Goal: Entertainment & Leisure: Browse casually

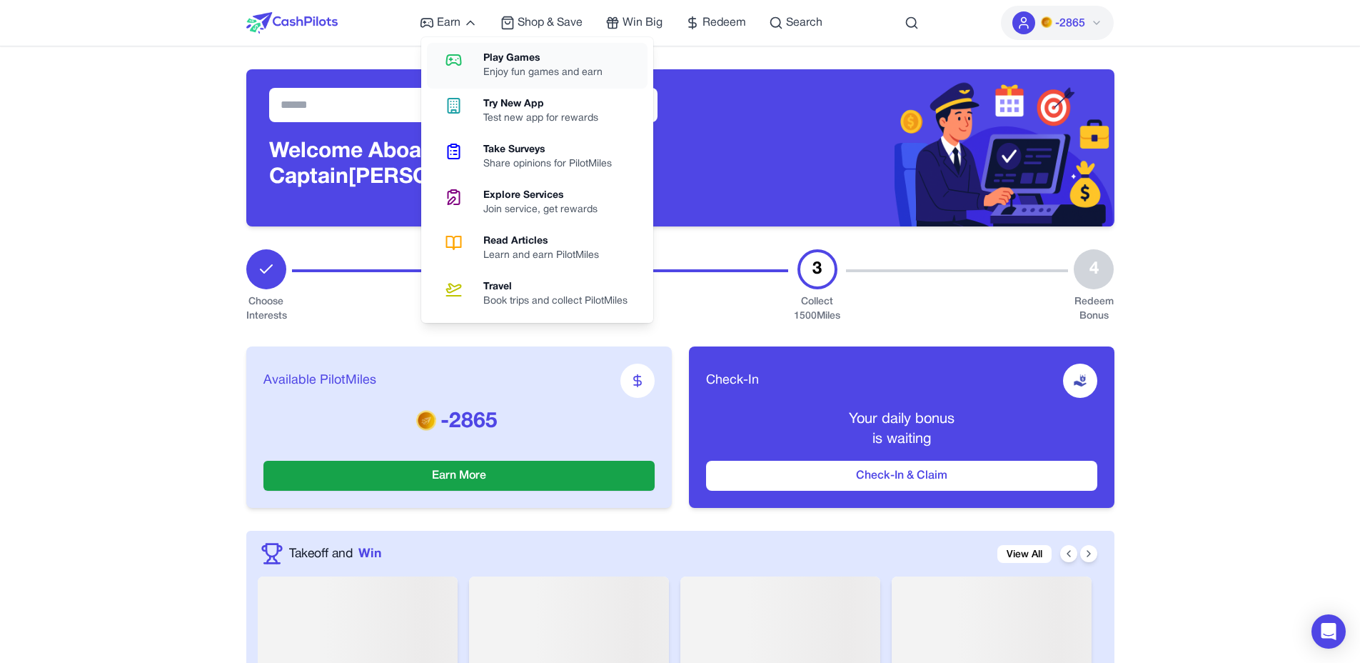
click at [486, 62] on div "Play Games" at bounding box center [548, 58] width 131 height 14
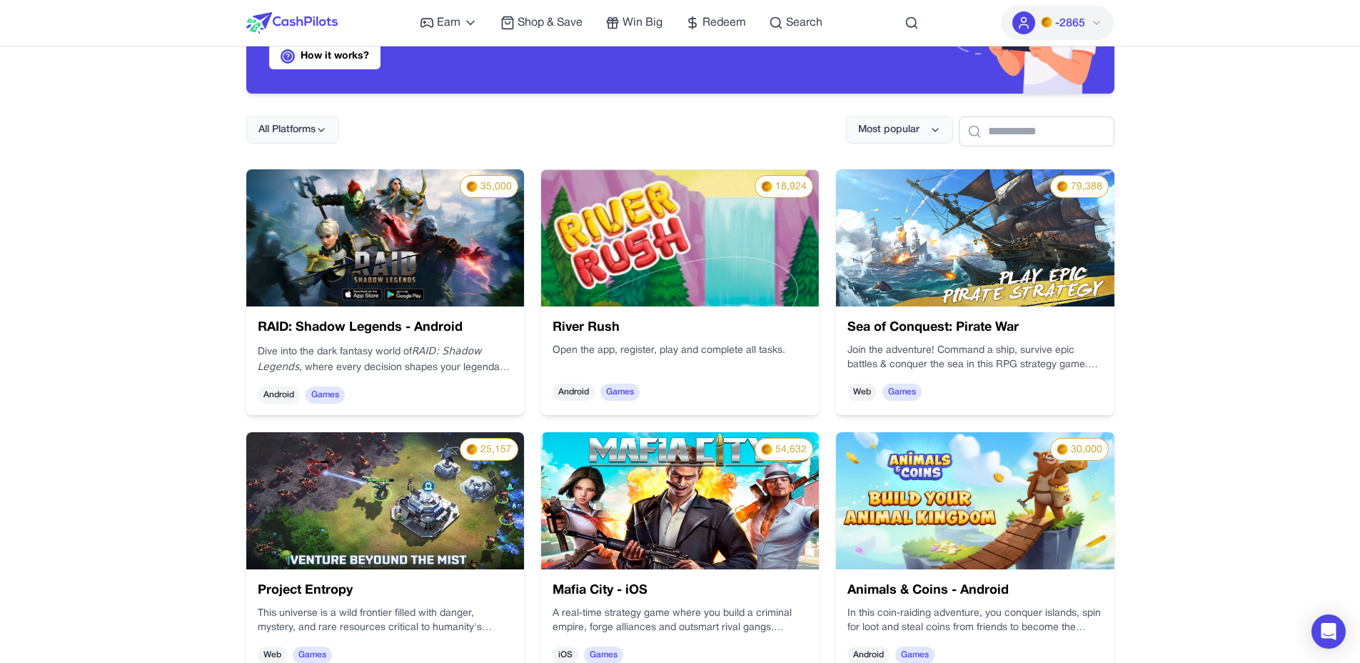
scroll to position [139, 0]
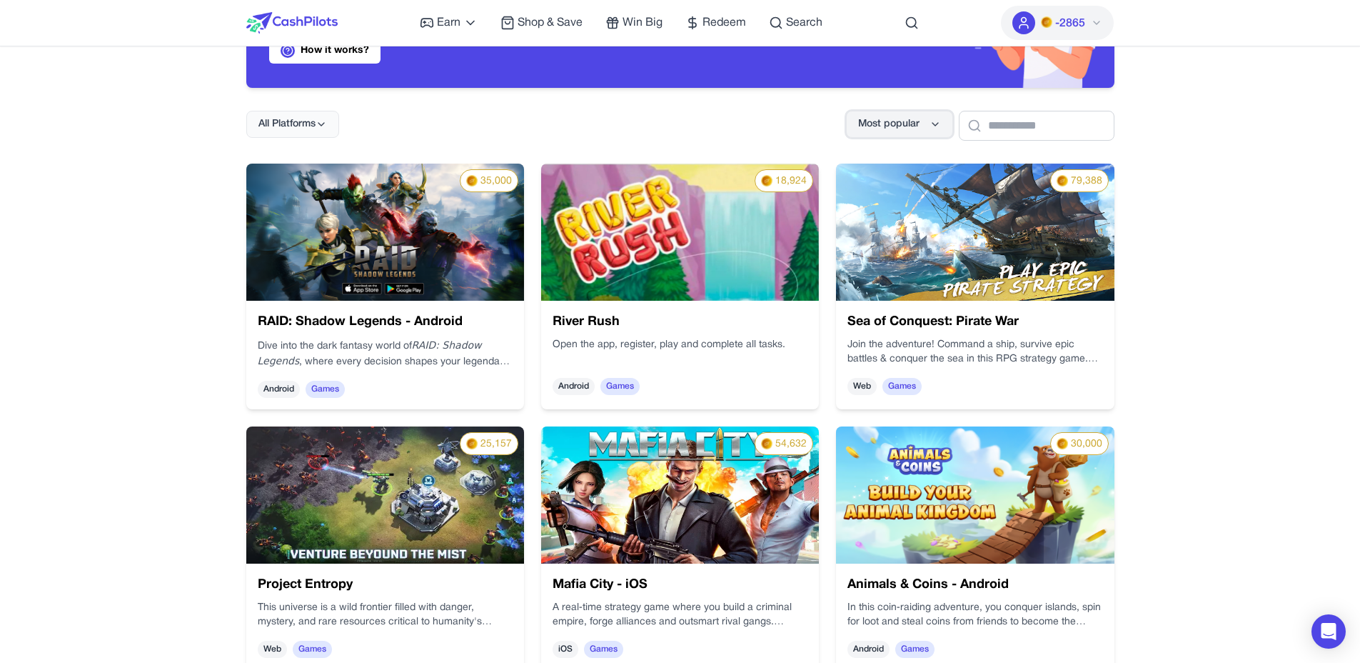
click at [930, 125] on icon at bounding box center [935, 124] width 11 height 11
click at [906, 187] on div "Highest payout" at bounding box center [892, 186] width 102 height 30
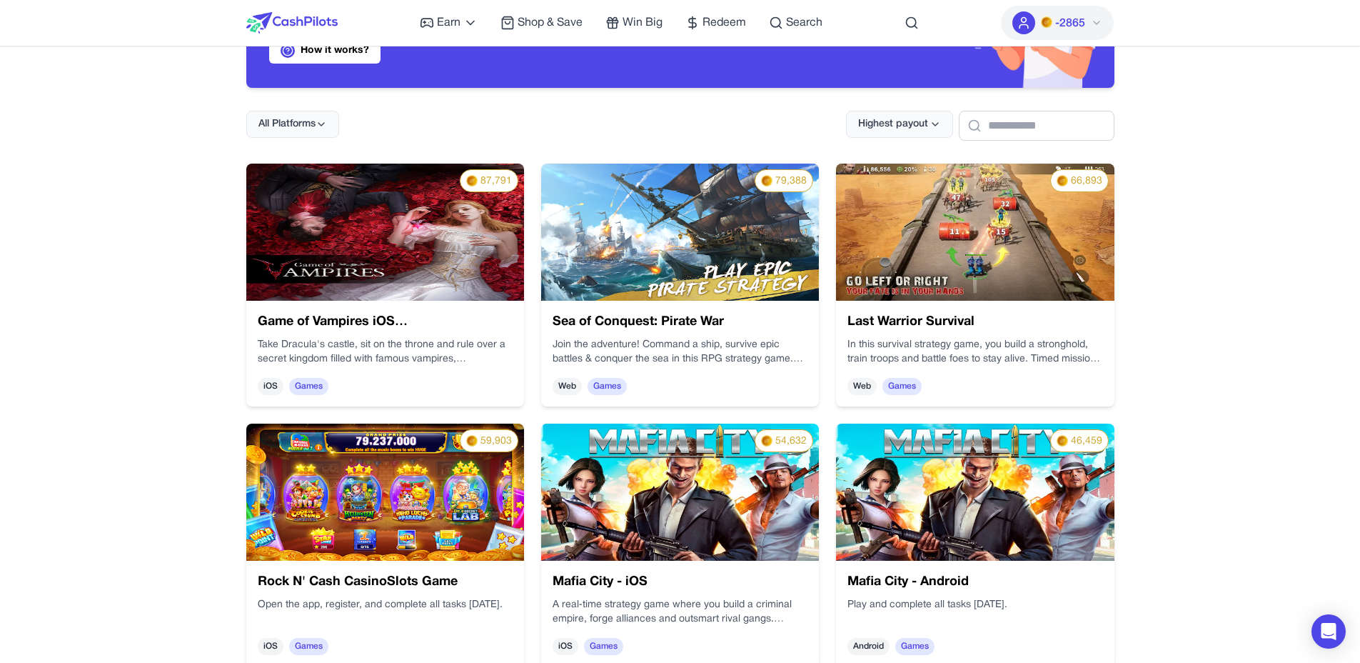
click at [931, 299] on img at bounding box center [975, 232] width 278 height 137
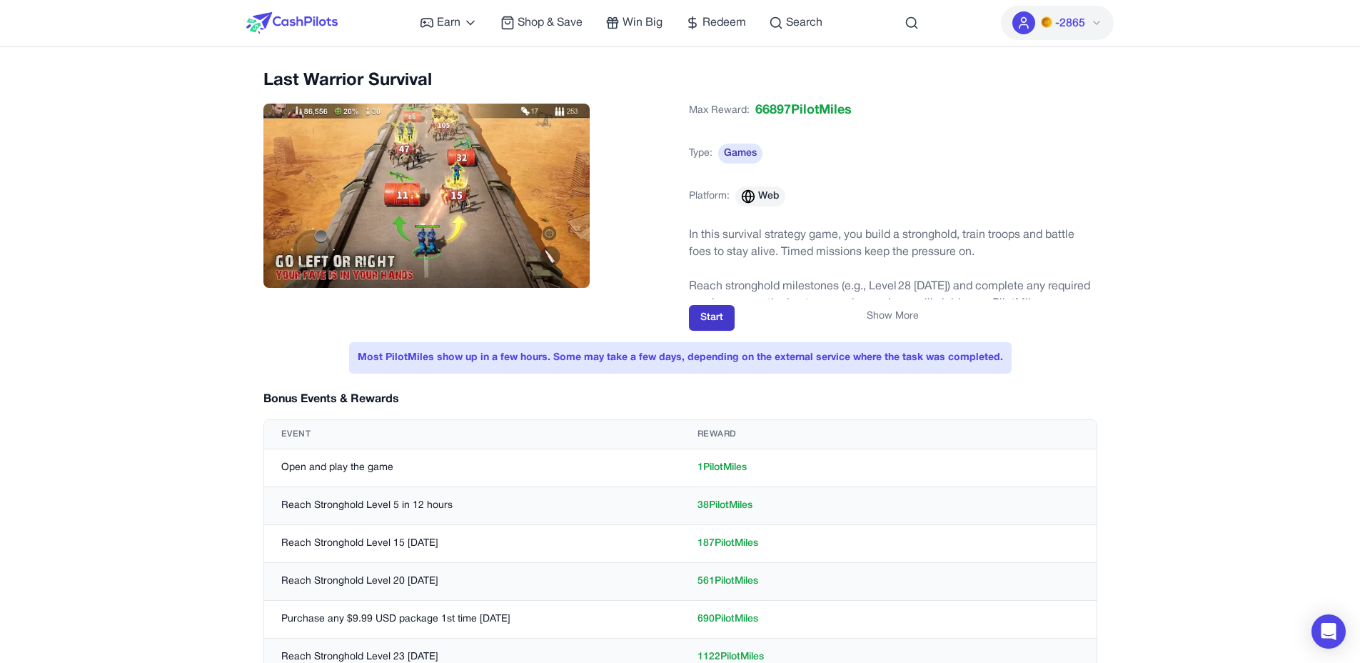
click at [700, 313] on button "Start" at bounding box center [712, 318] width 46 height 26
click at [886, 314] on button "Show More" at bounding box center [893, 316] width 52 height 14
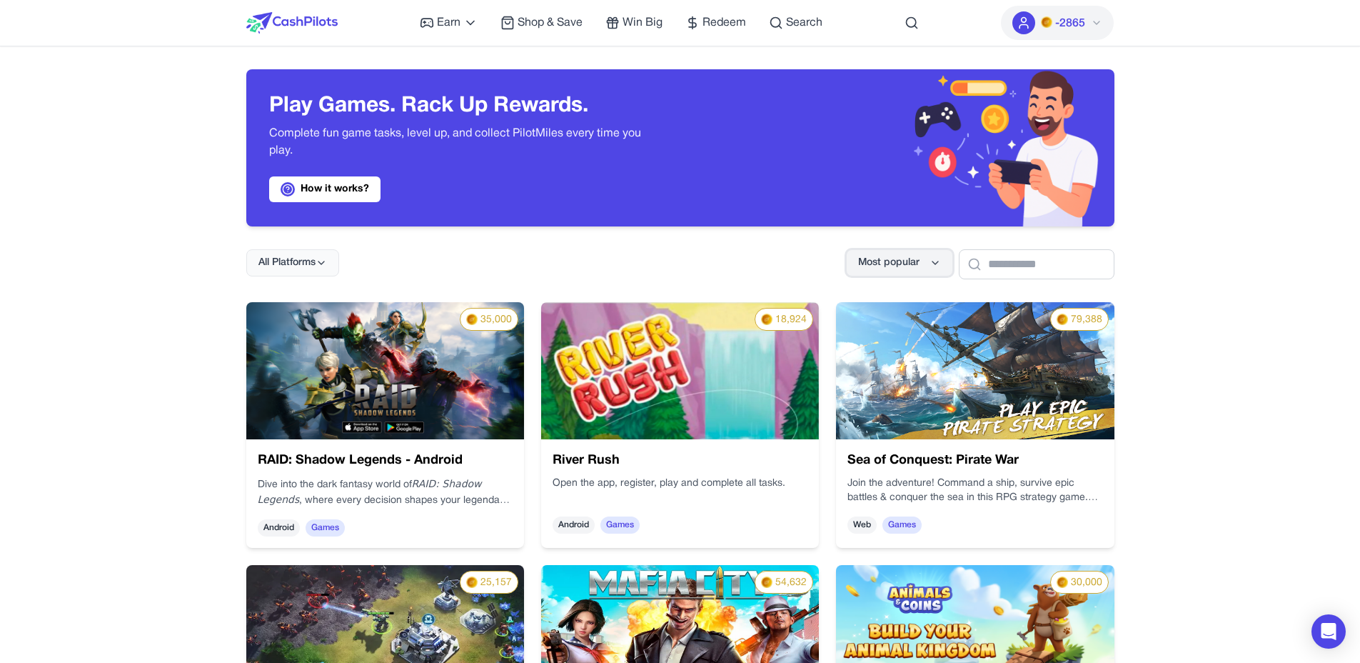
click at [889, 269] on span "Most popular" at bounding box center [888, 263] width 61 height 14
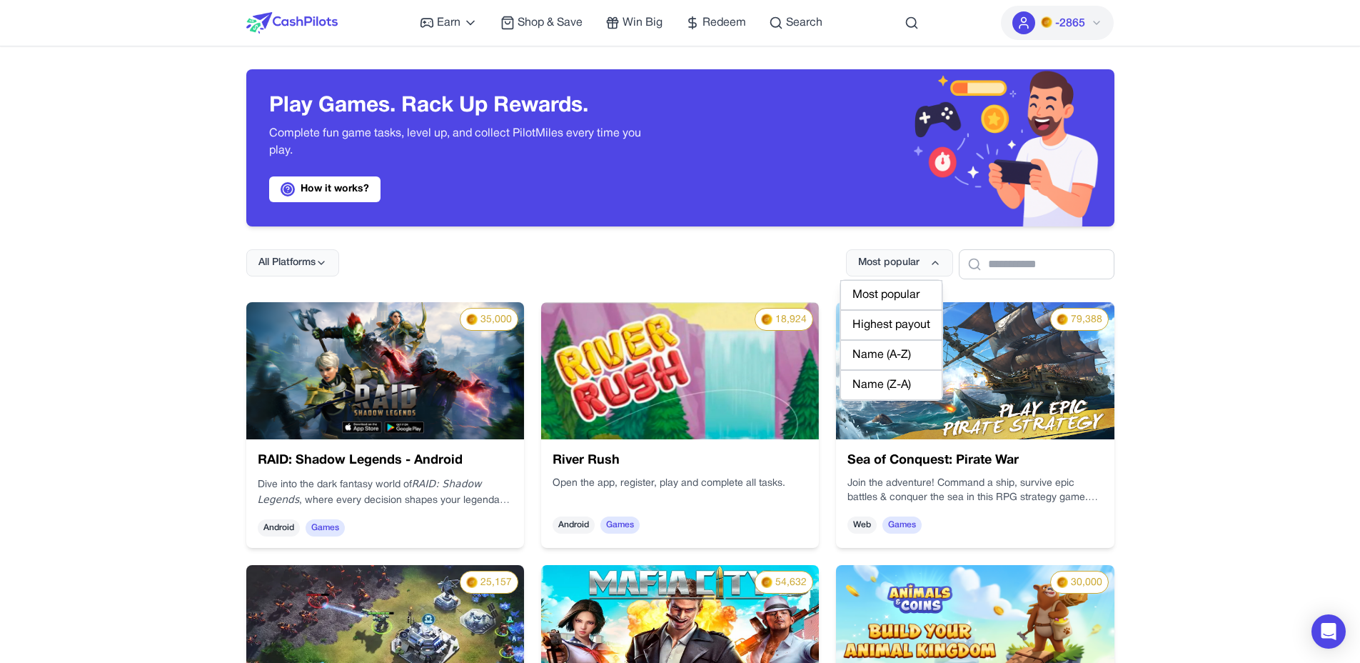
click at [906, 327] on div "Highest payout" at bounding box center [892, 325] width 102 height 30
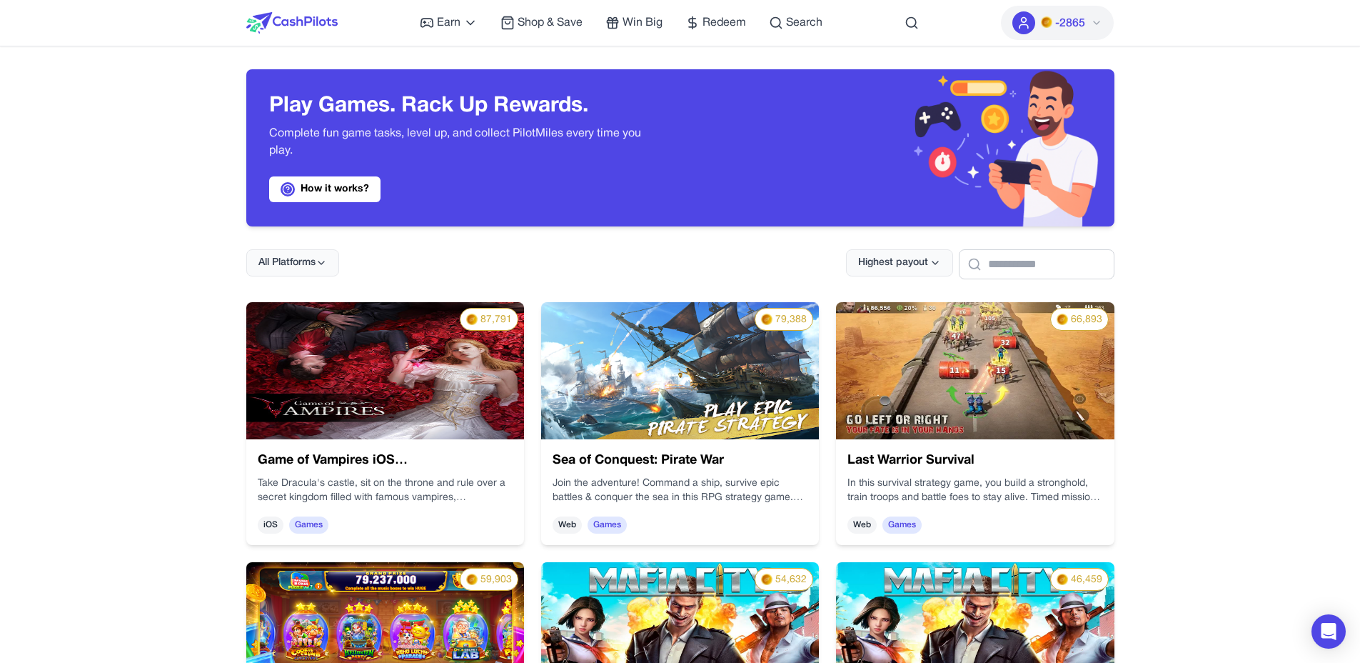
click at [490, 613] on img at bounding box center [385, 630] width 278 height 137
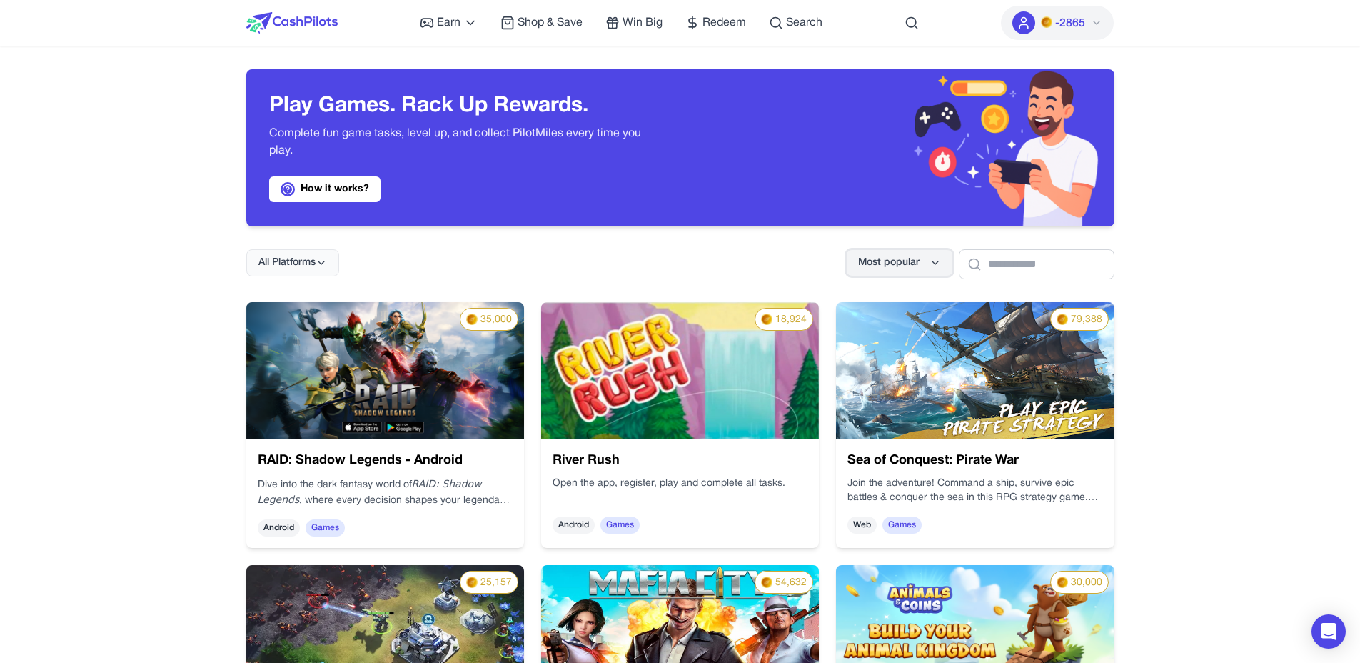
click at [861, 250] on button "Most popular" at bounding box center [899, 262] width 107 height 27
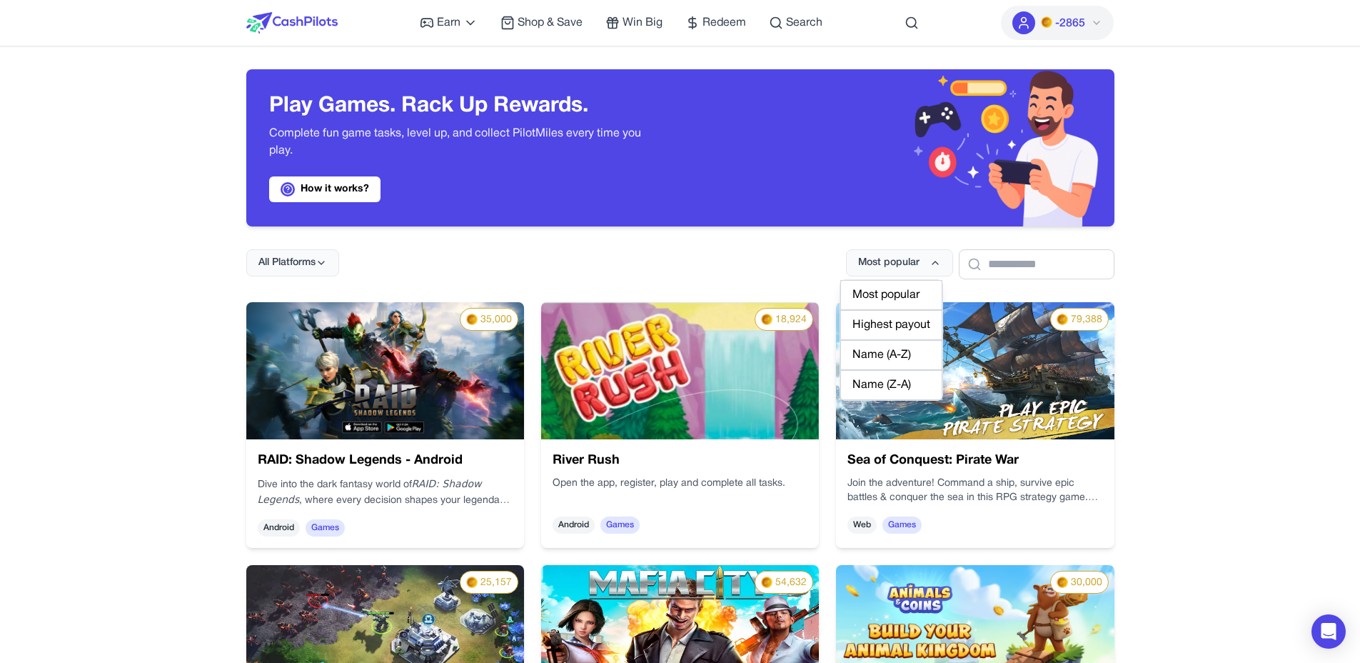
click at [891, 326] on div "Highest payout" at bounding box center [892, 325] width 102 height 30
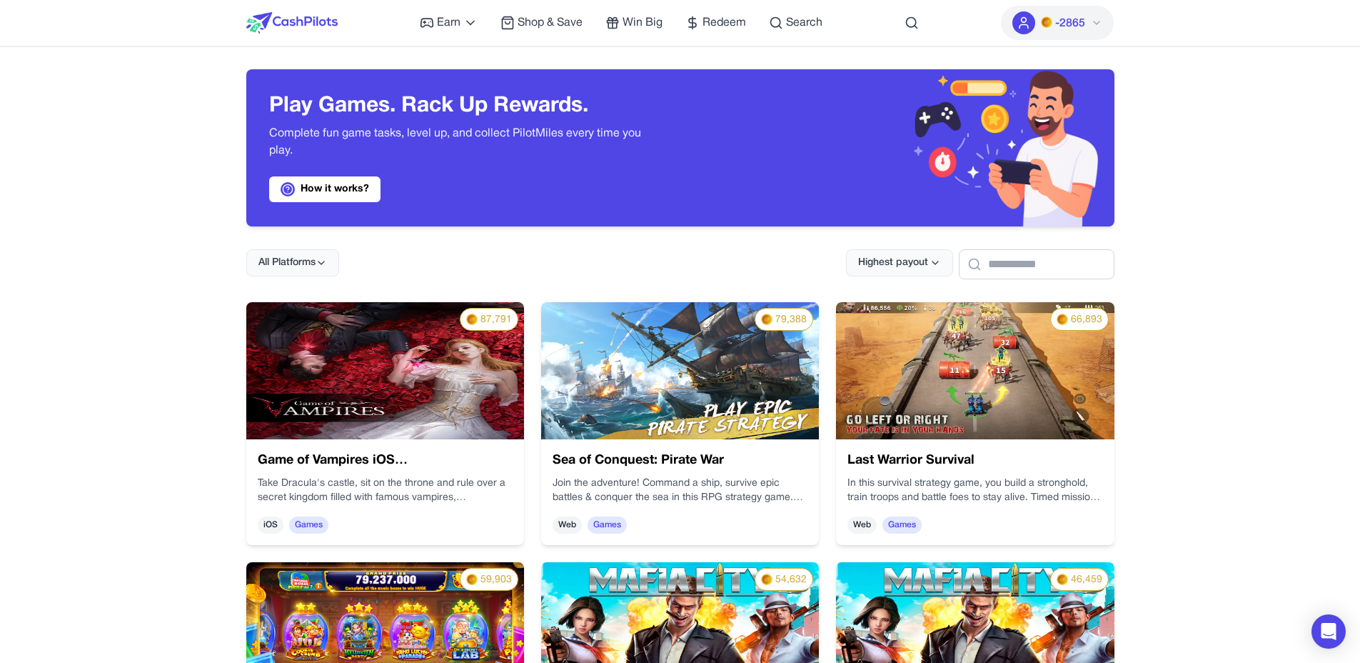
click at [974, 405] on img at bounding box center [975, 370] width 278 height 137
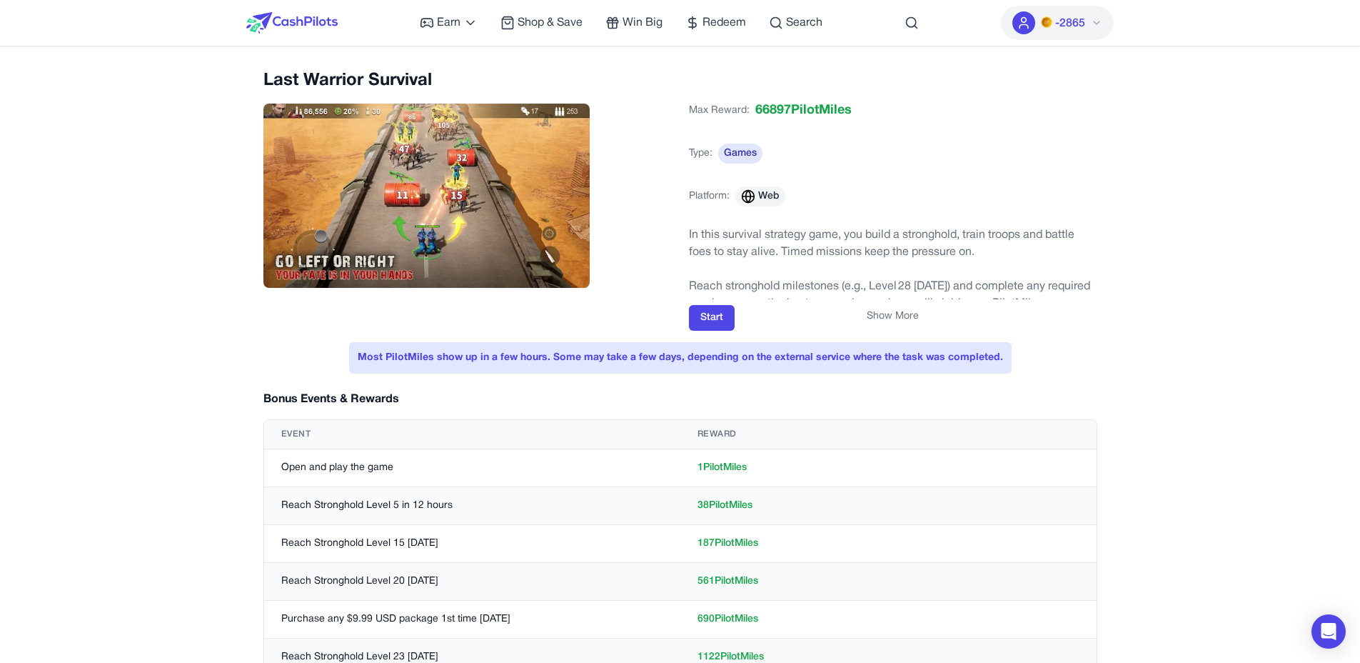
click at [324, 19] on img at bounding box center [291, 22] width 91 height 21
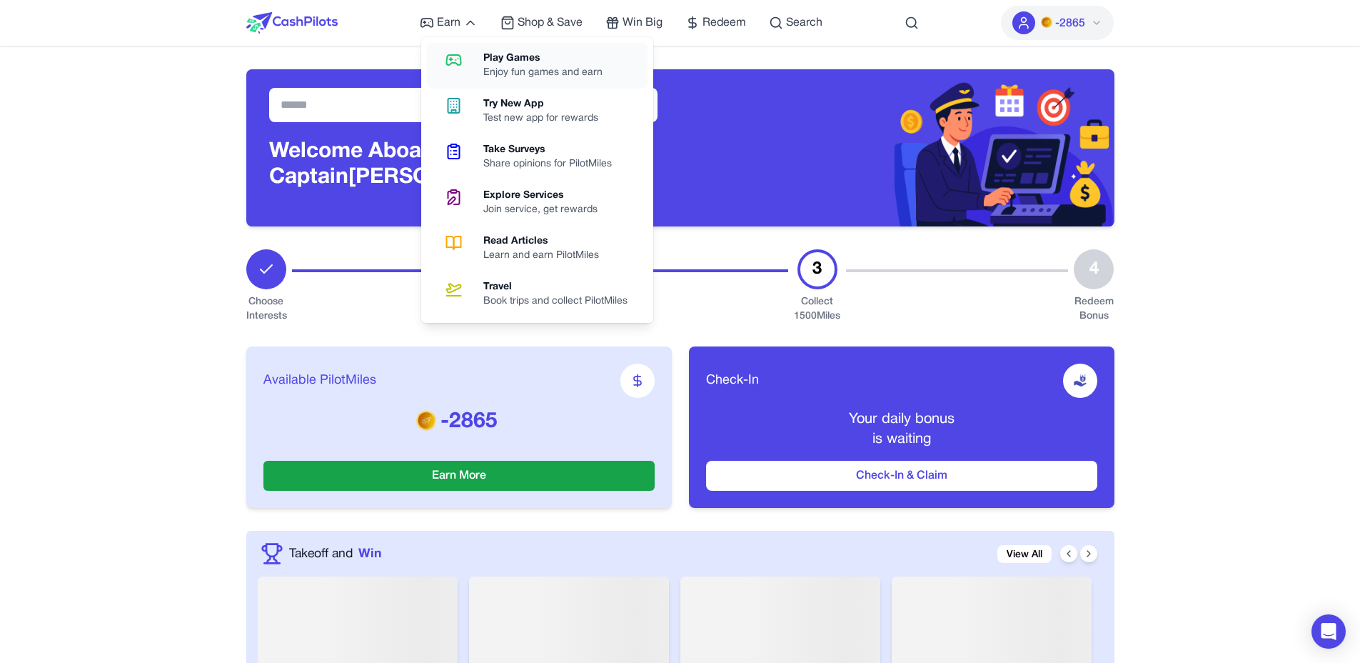
click at [470, 51] on icon at bounding box center [454, 59] width 36 height 17
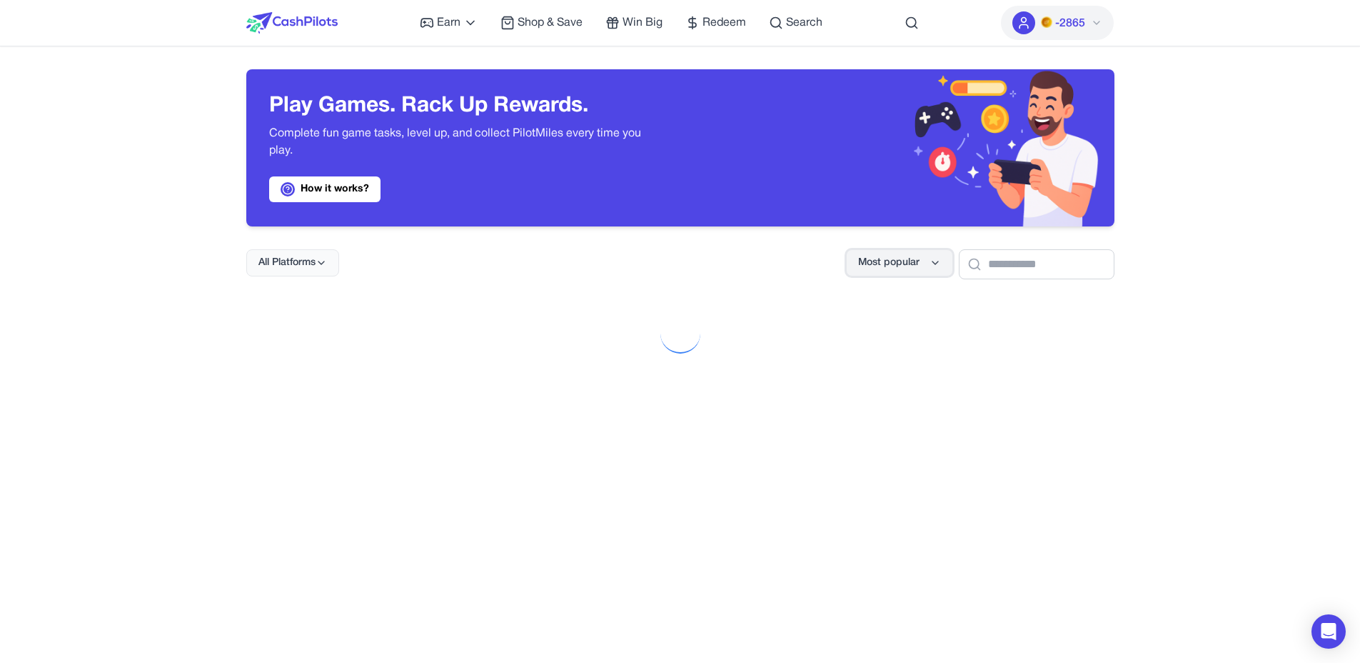
click at [921, 272] on button "Most popular" at bounding box center [899, 262] width 107 height 27
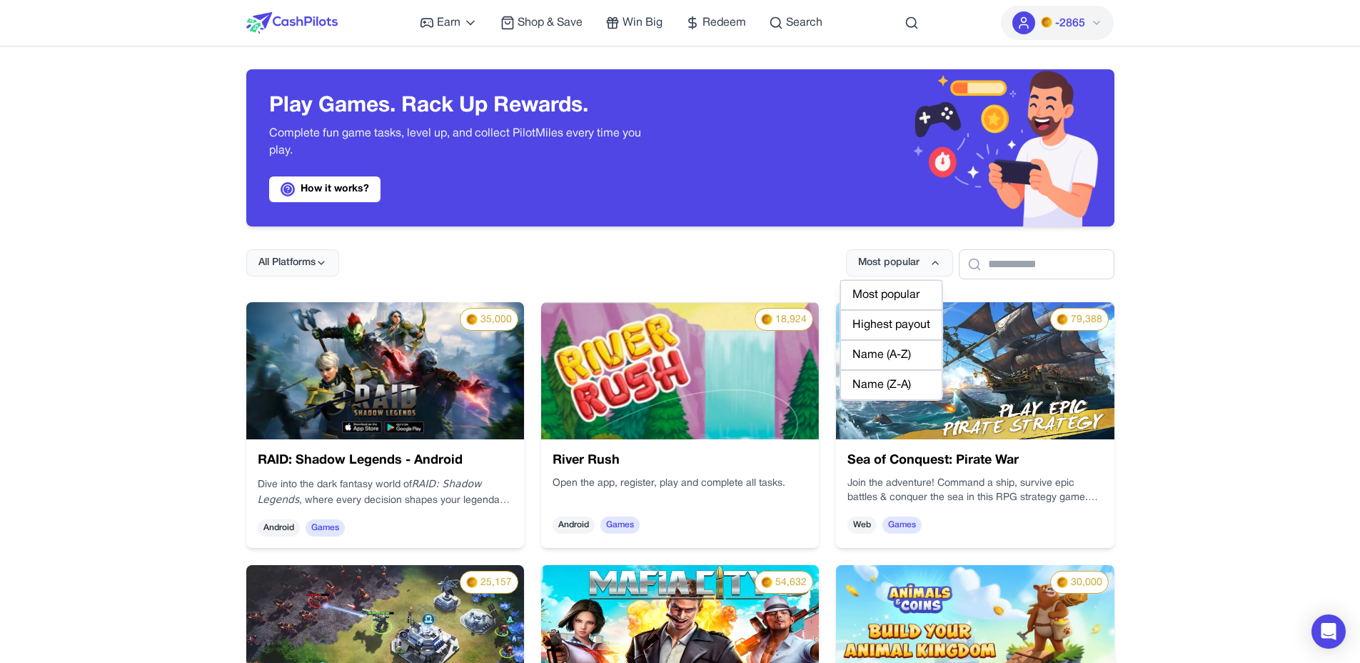
click at [922, 329] on div "Highest payout" at bounding box center [892, 325] width 102 height 30
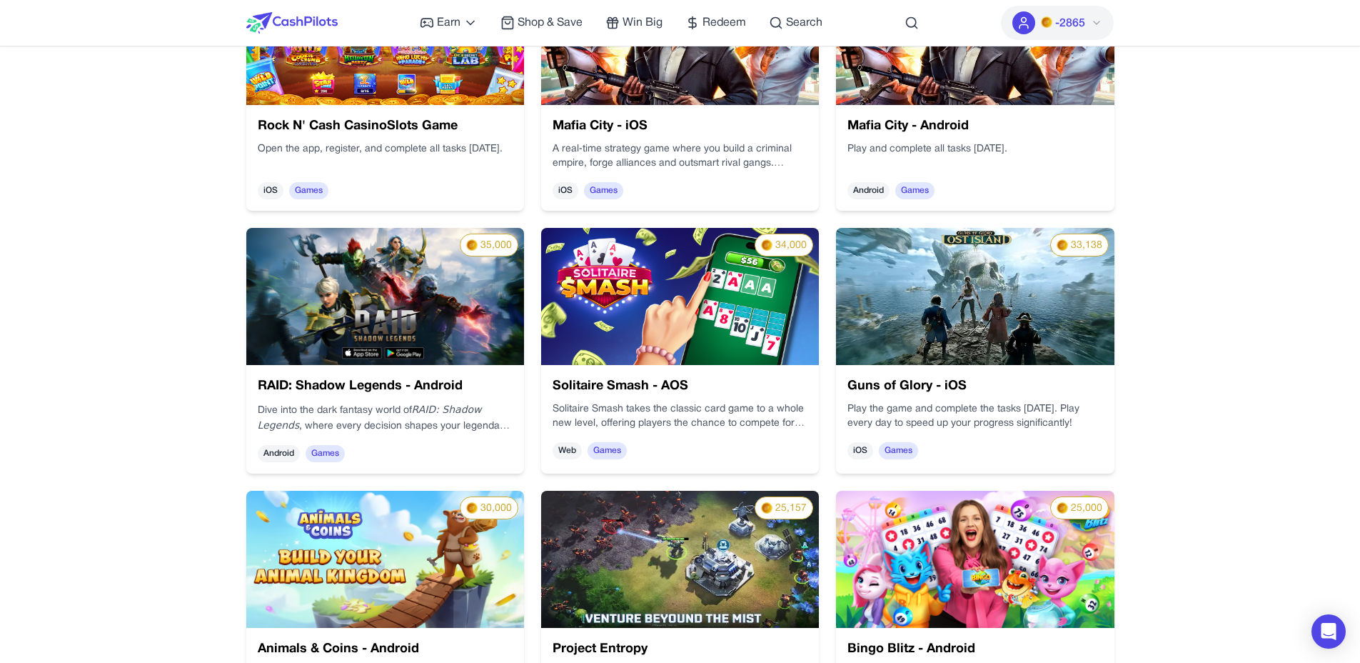
scroll to position [606, 0]
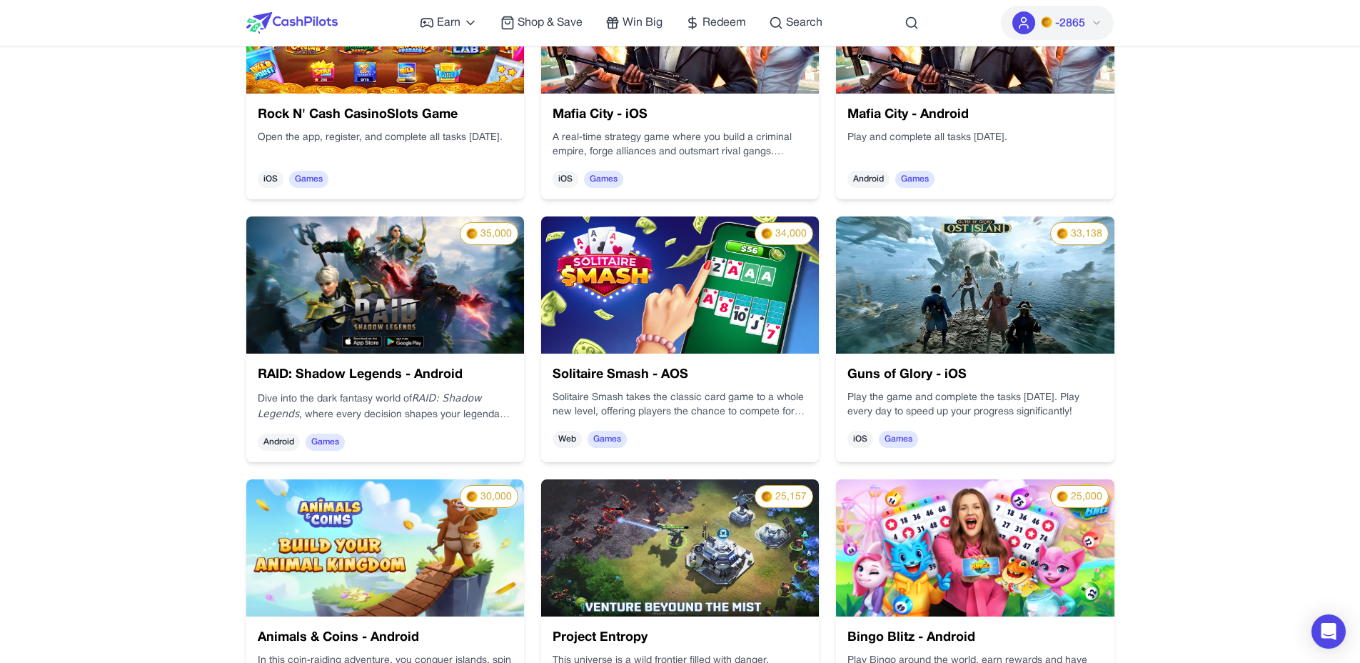
click at [541, 588] on img at bounding box center [696, 488] width 310 height 239
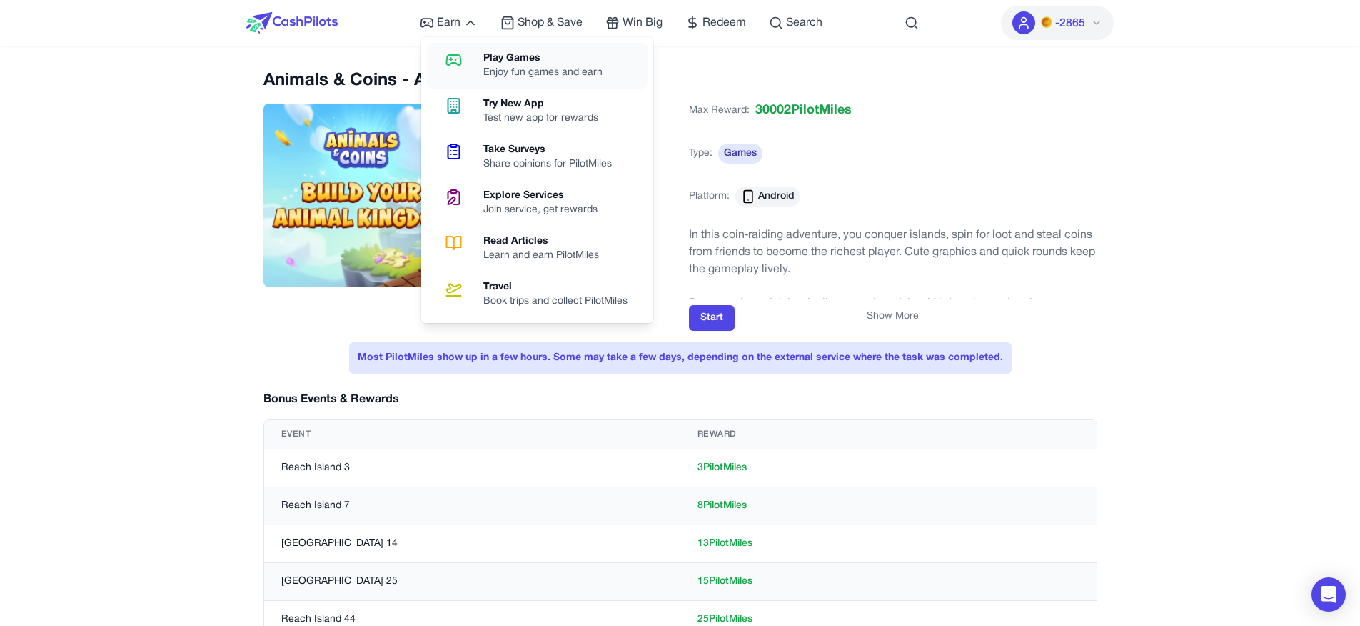
click at [459, 61] on icon at bounding box center [454, 59] width 36 height 17
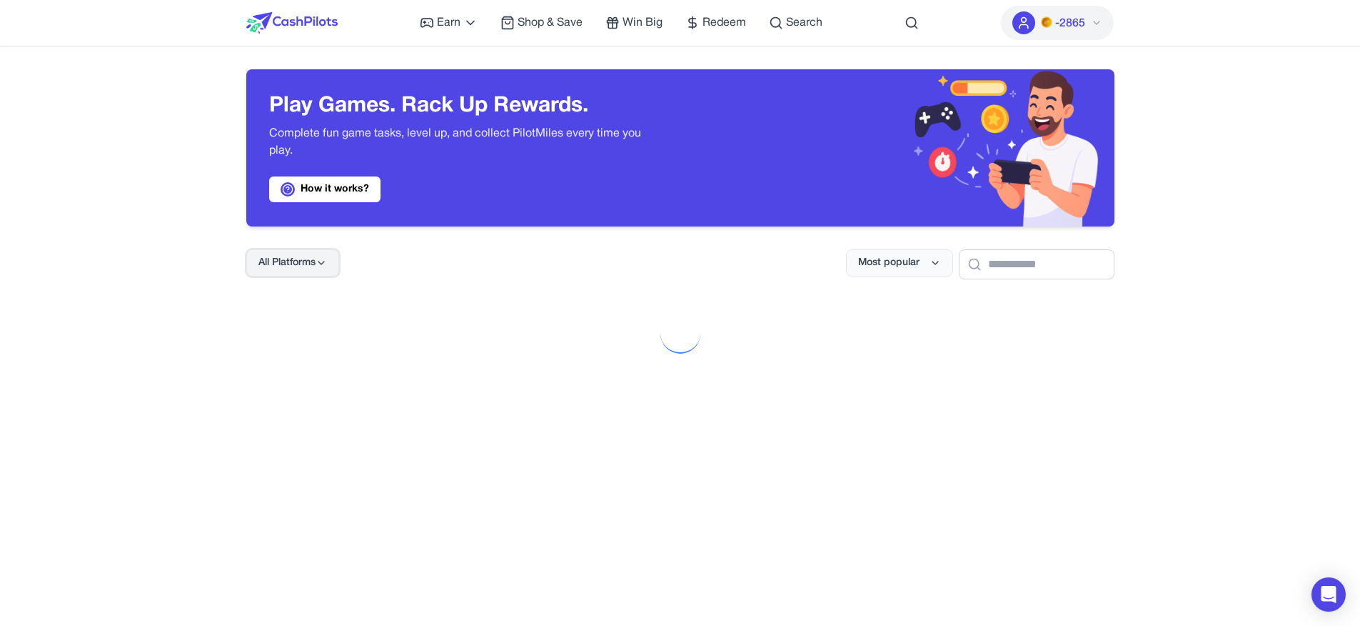
click at [305, 257] on span "All Platforms" at bounding box center [287, 263] width 57 height 14
click at [306, 261] on span "All Platforms" at bounding box center [287, 263] width 57 height 14
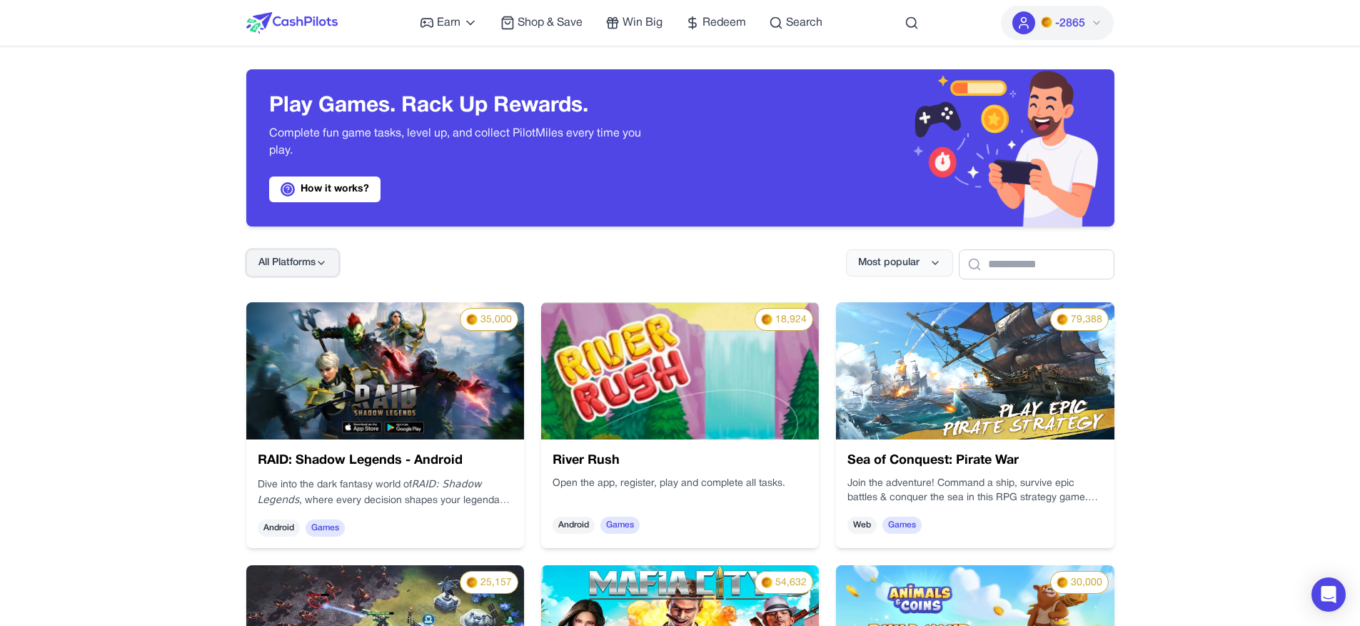
click at [306, 261] on span "All Platforms" at bounding box center [287, 263] width 57 height 14
click at [292, 361] on div "Android" at bounding box center [291, 355] width 89 height 30
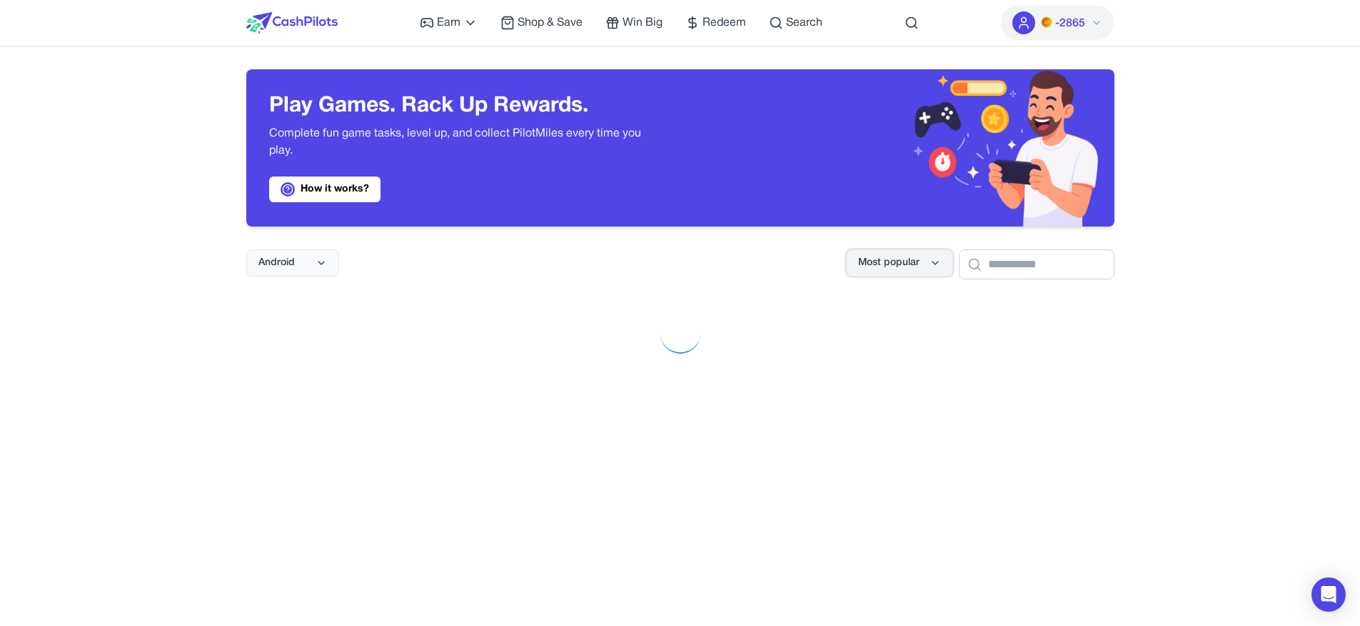
click at [930, 260] on icon at bounding box center [935, 262] width 11 height 11
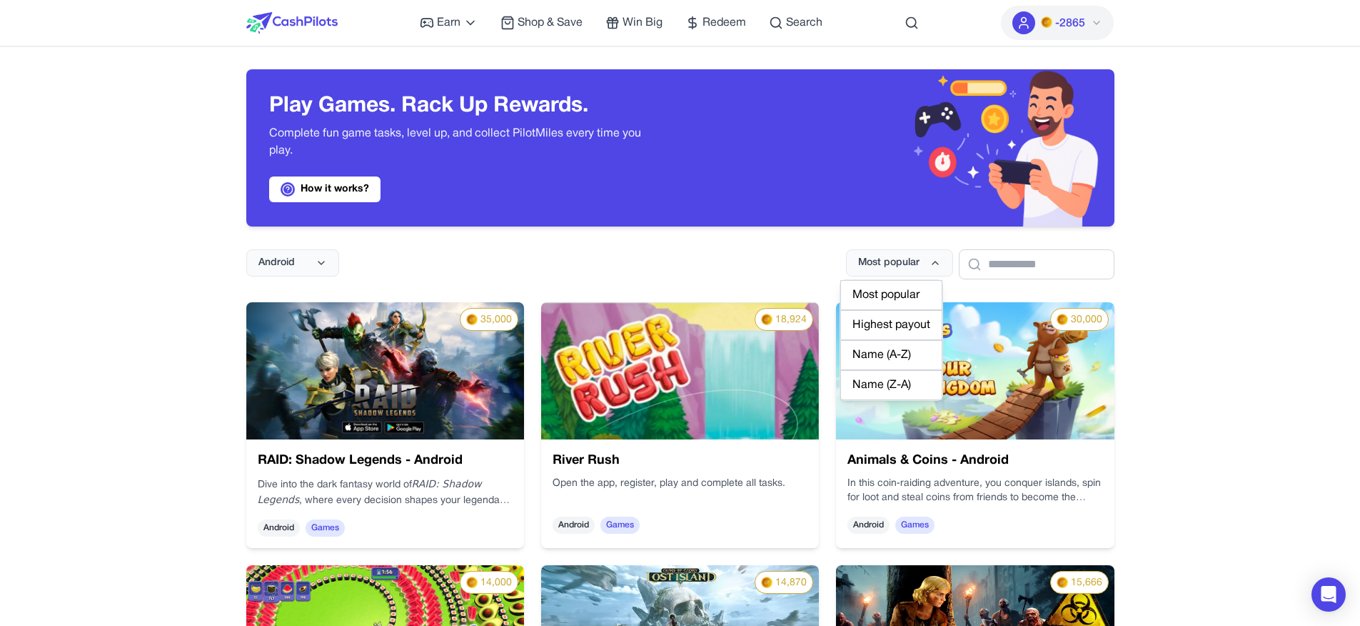
click at [903, 323] on div "Highest payout" at bounding box center [892, 325] width 102 height 30
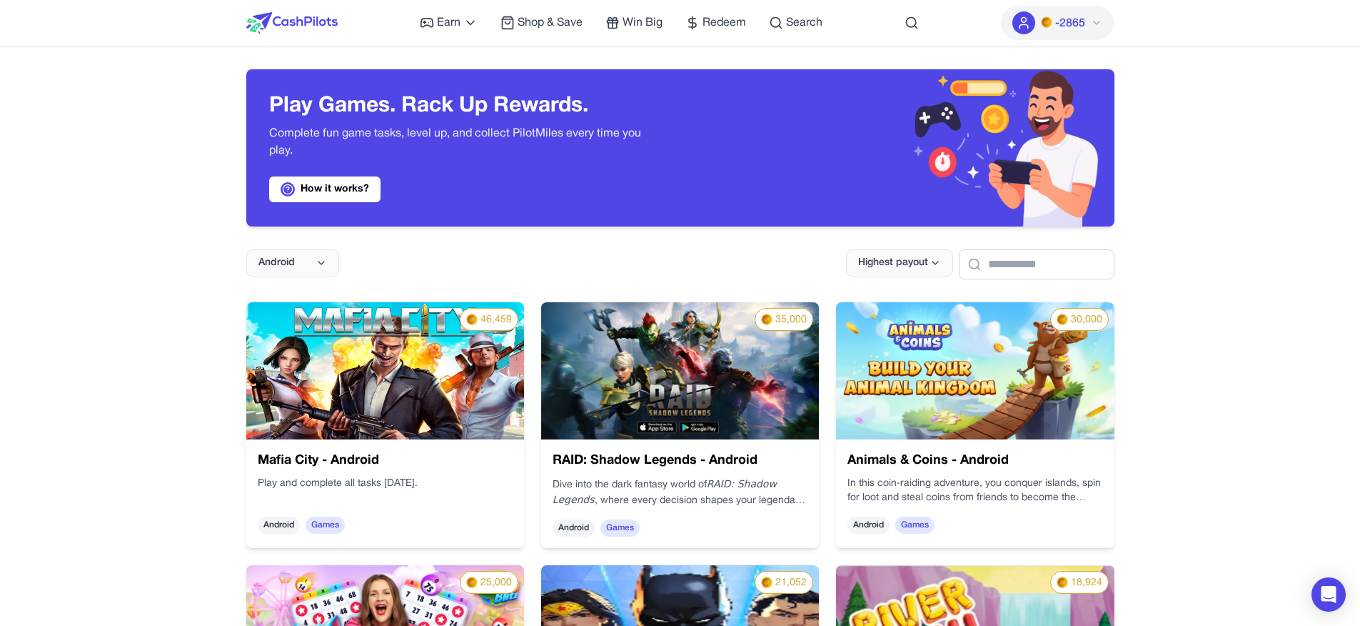
click at [991, 378] on img at bounding box center [1106, 458] width 230 height 309
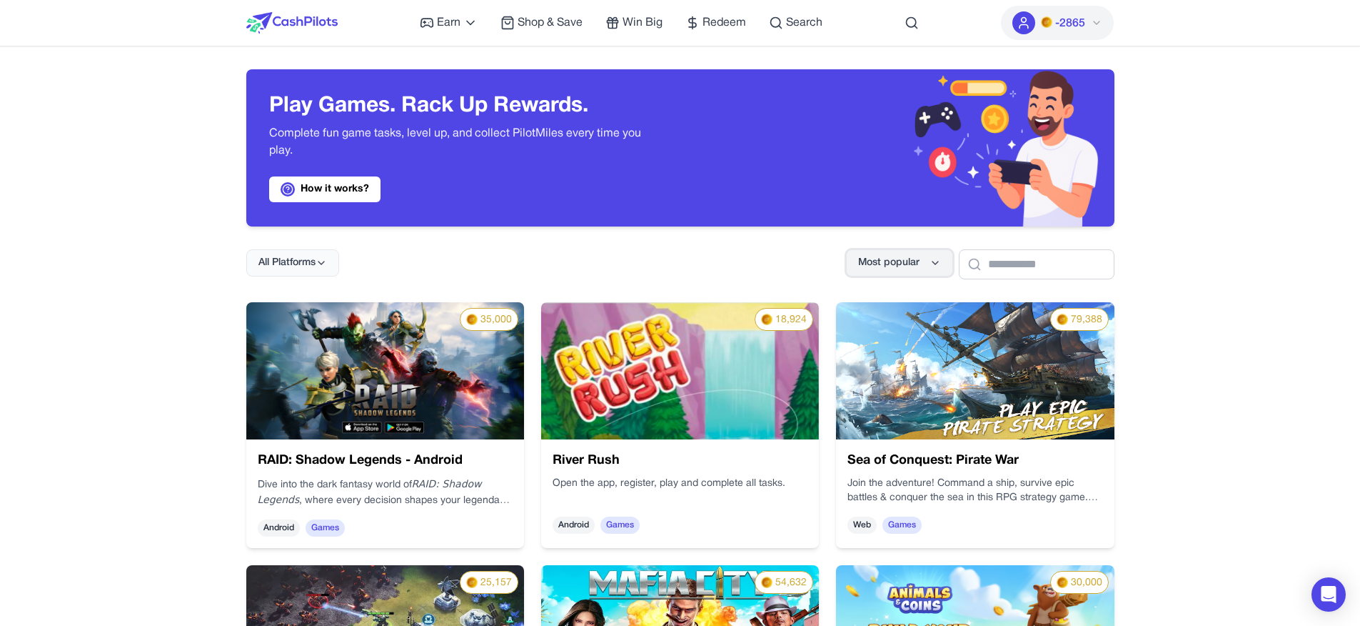
click at [862, 259] on span "Most popular" at bounding box center [888, 263] width 61 height 14
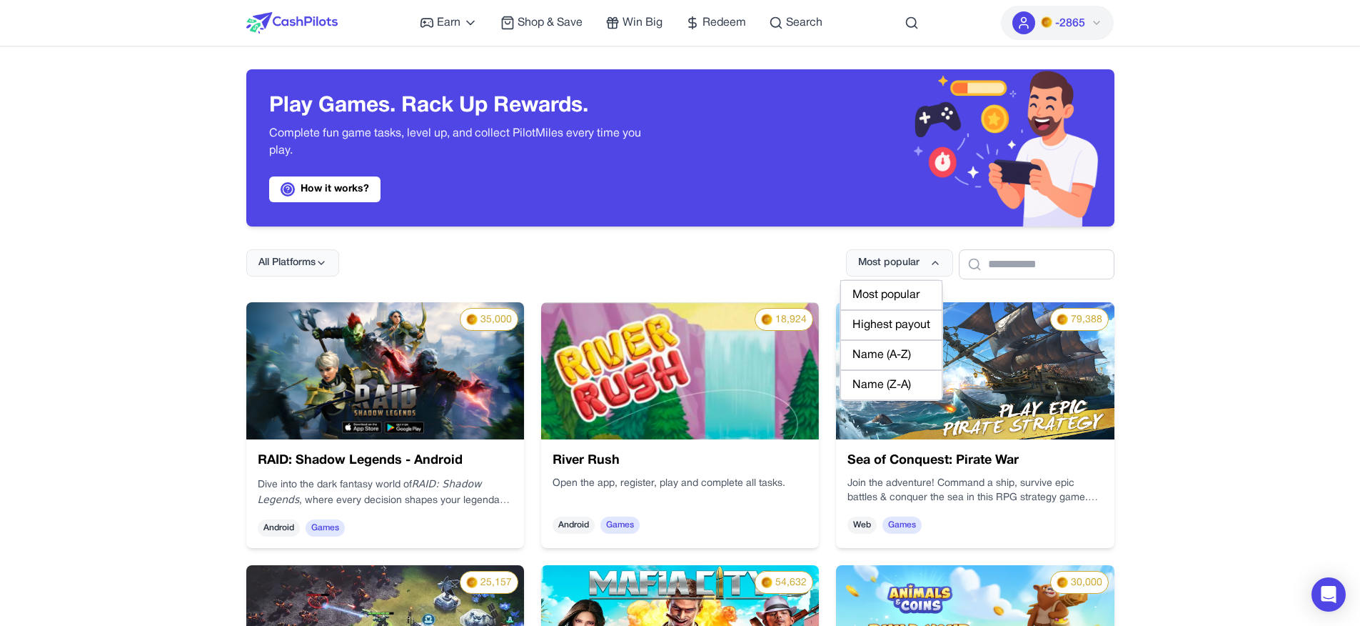
click at [893, 319] on div "Highest payout" at bounding box center [892, 325] width 102 height 30
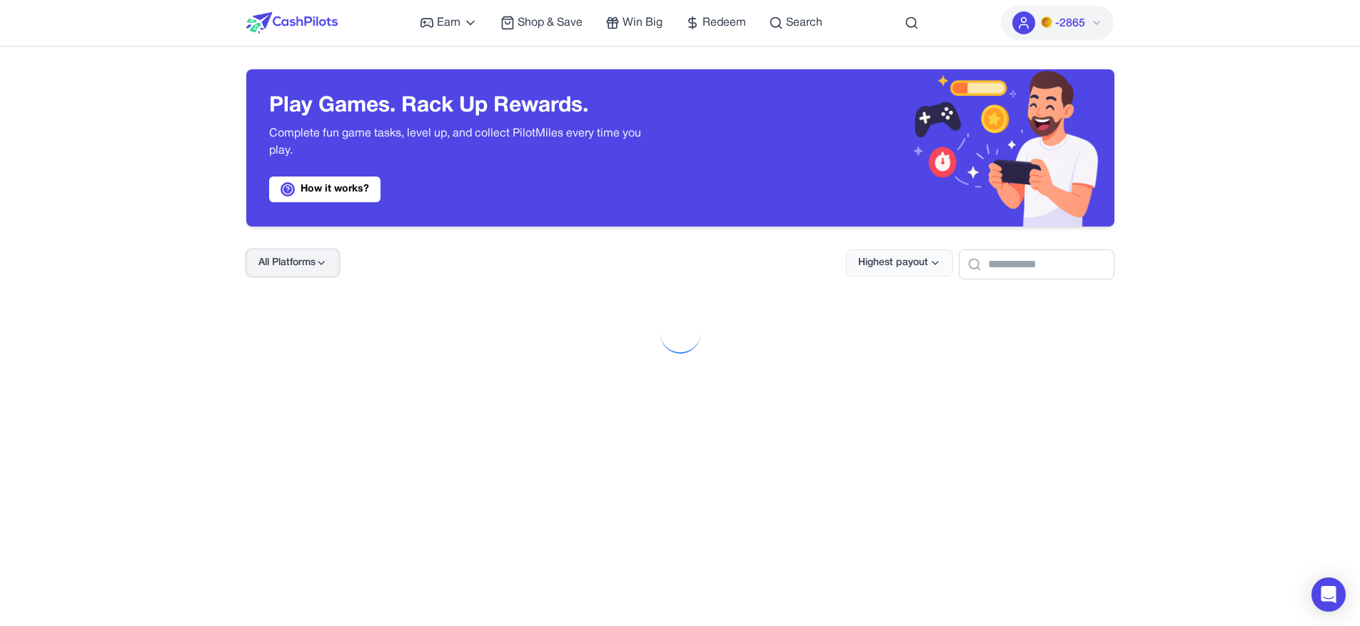
click at [320, 271] on button "All Platforms" at bounding box center [292, 262] width 93 height 27
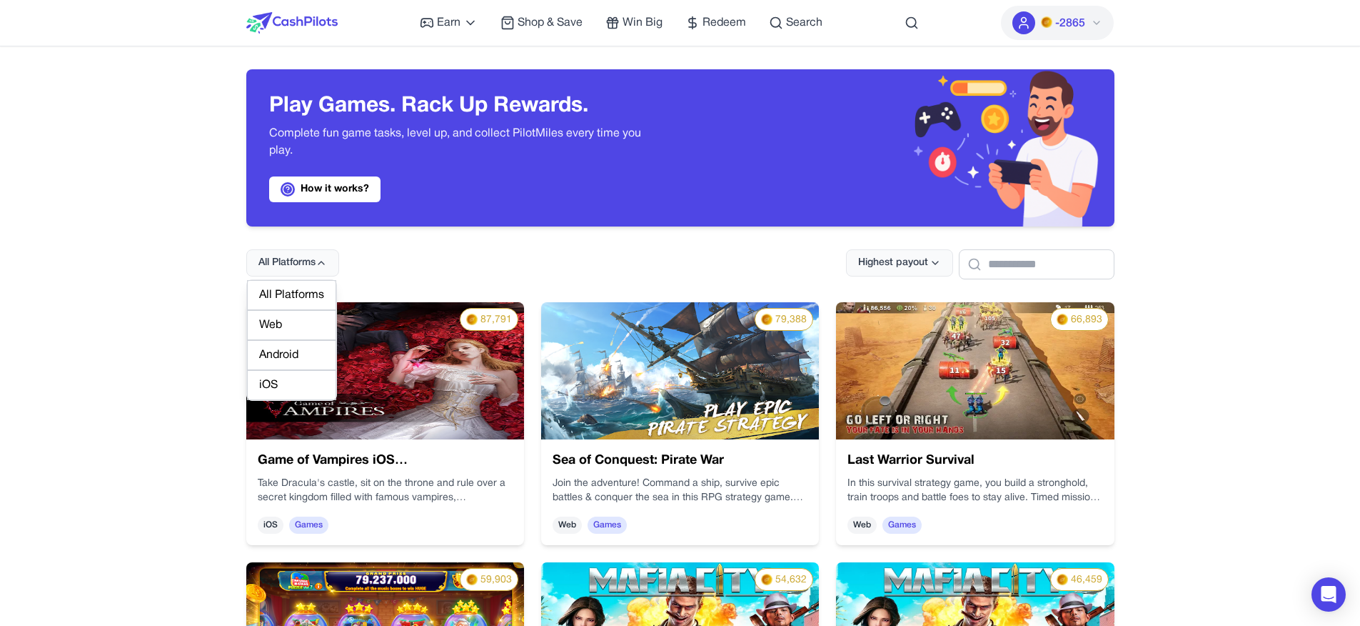
click at [305, 347] on div "Android" at bounding box center [291, 355] width 89 height 30
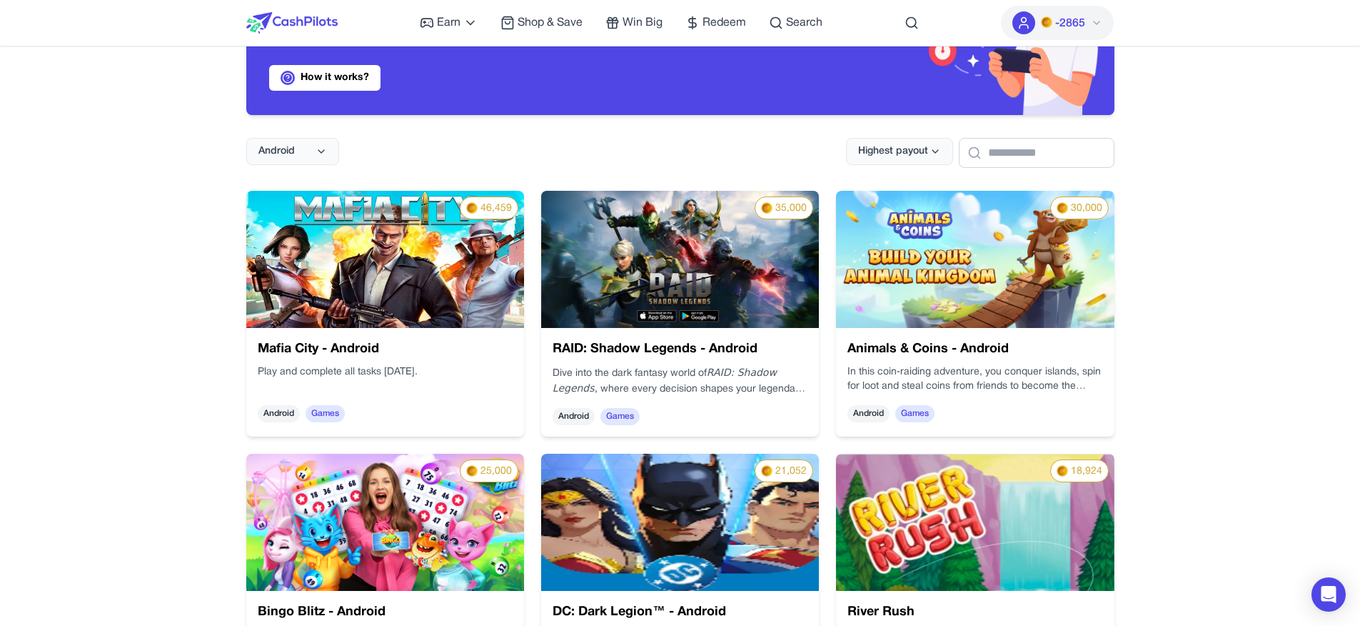
scroll to position [114, 0]
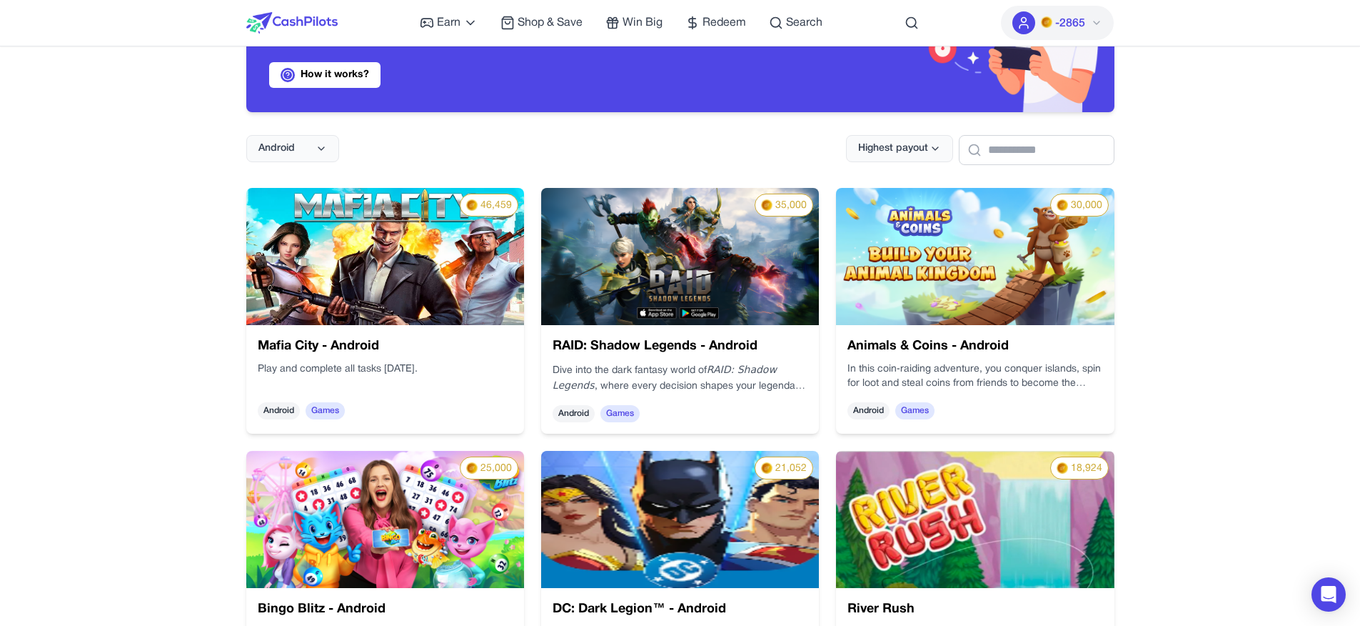
click at [393, 306] on img at bounding box center [446, 228] width 291 height 165
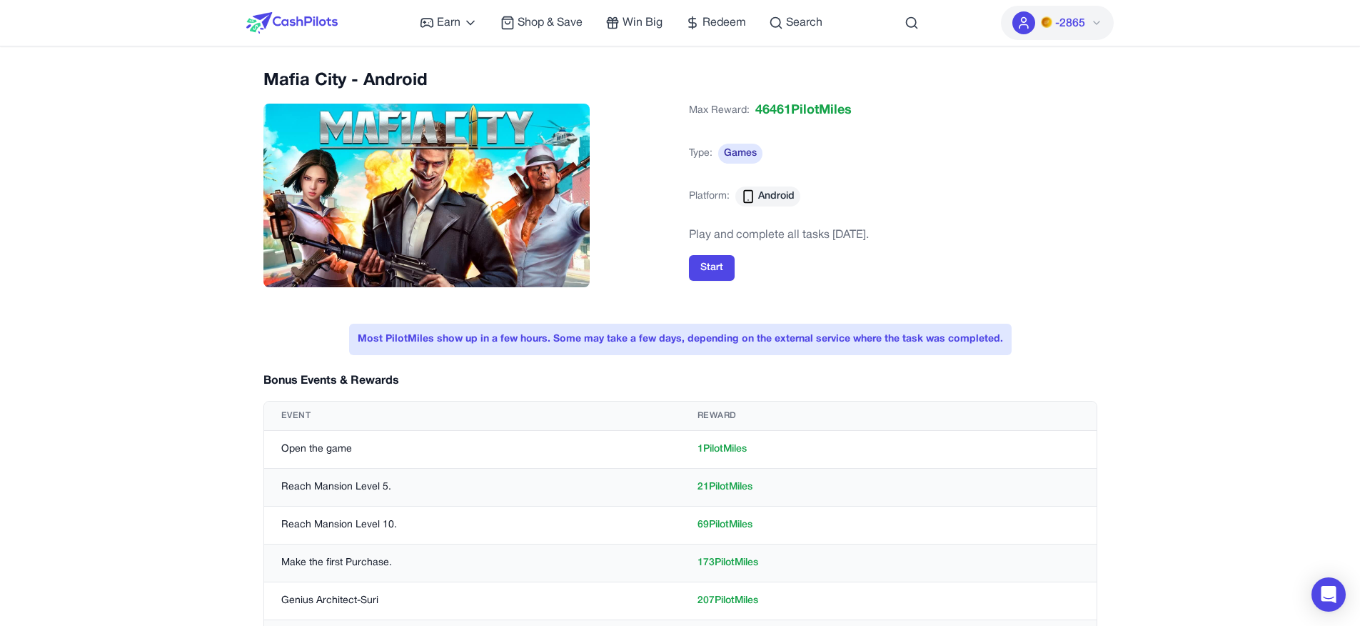
scroll to position [347, 0]
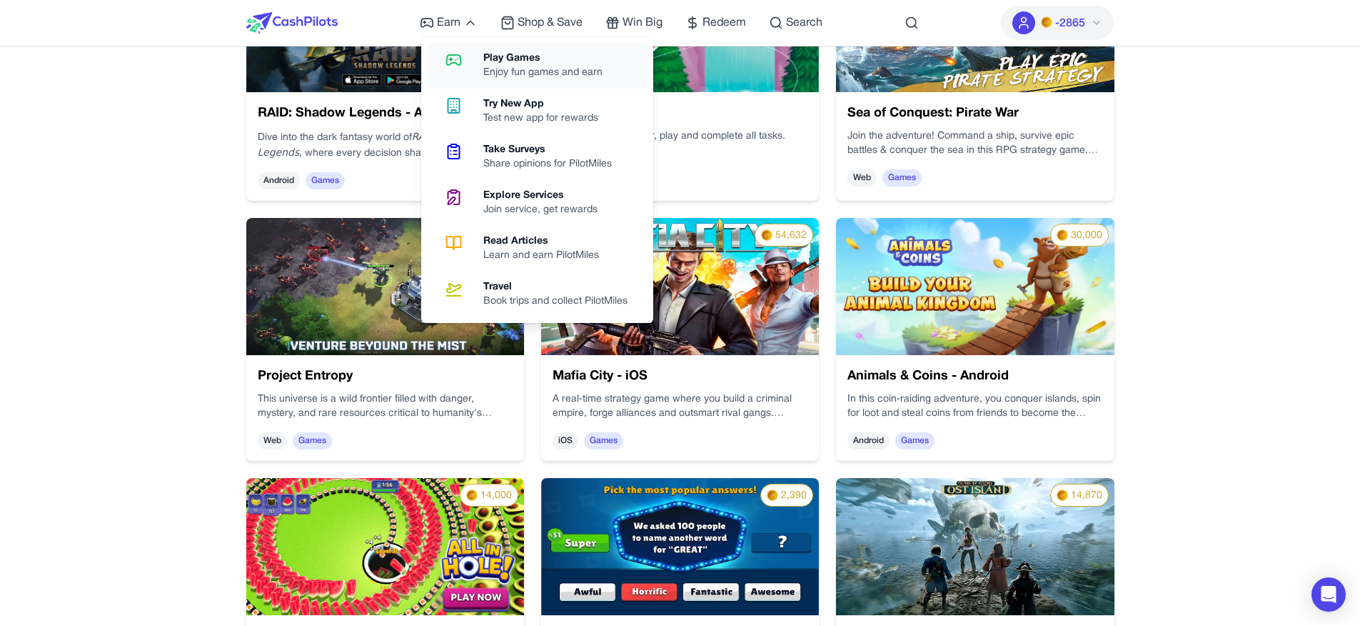
click at [456, 51] on icon at bounding box center [454, 59] width 36 height 17
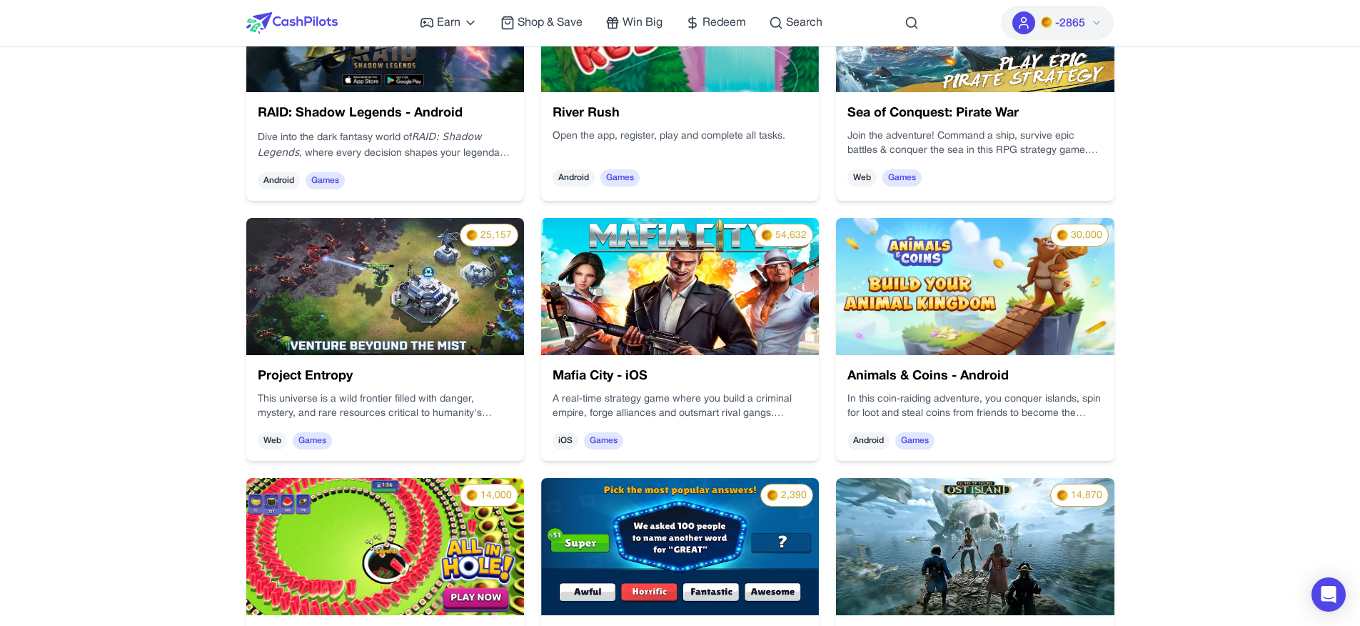
scroll to position [0, 0]
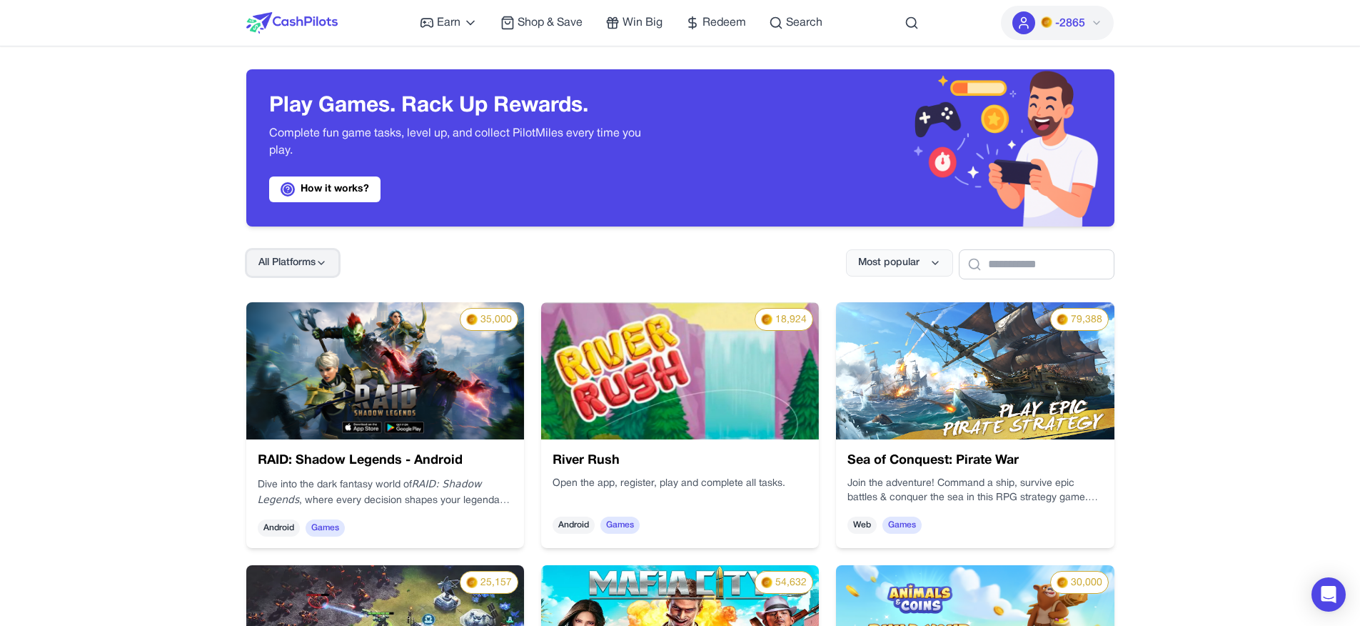
click at [291, 264] on span "All Platforms" at bounding box center [287, 263] width 57 height 14
click at [284, 359] on div "Android" at bounding box center [291, 355] width 89 height 30
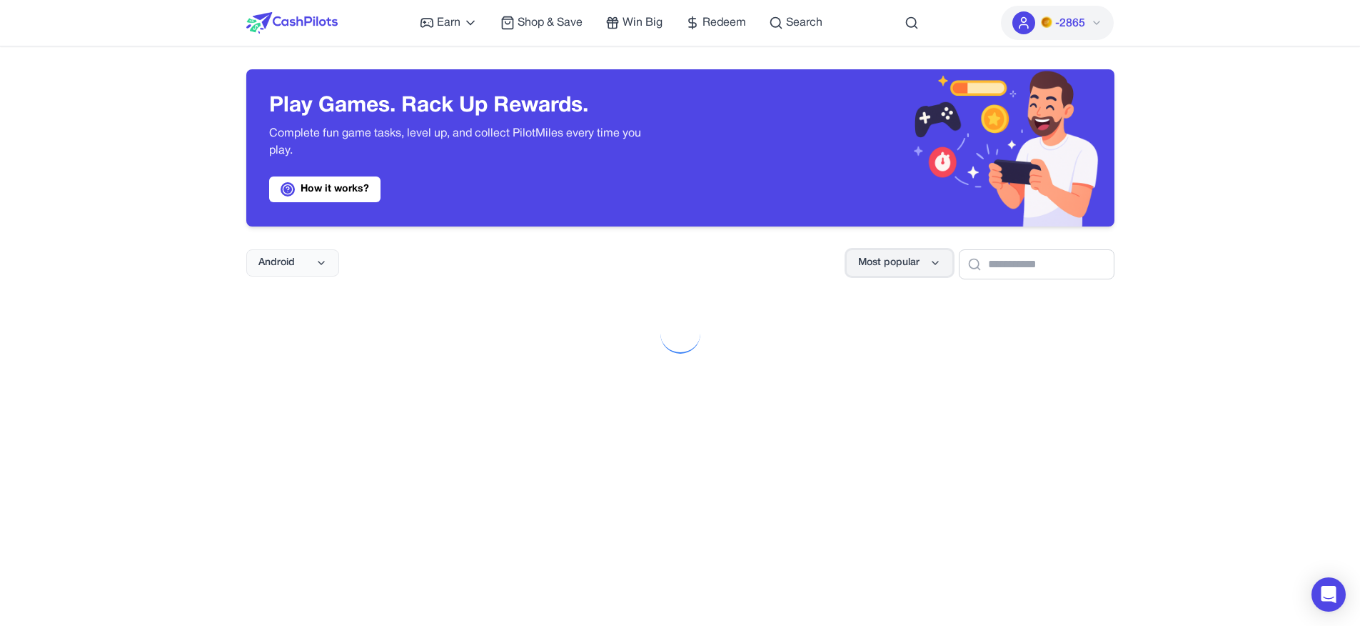
click at [894, 266] on span "Most popular" at bounding box center [888, 263] width 61 height 14
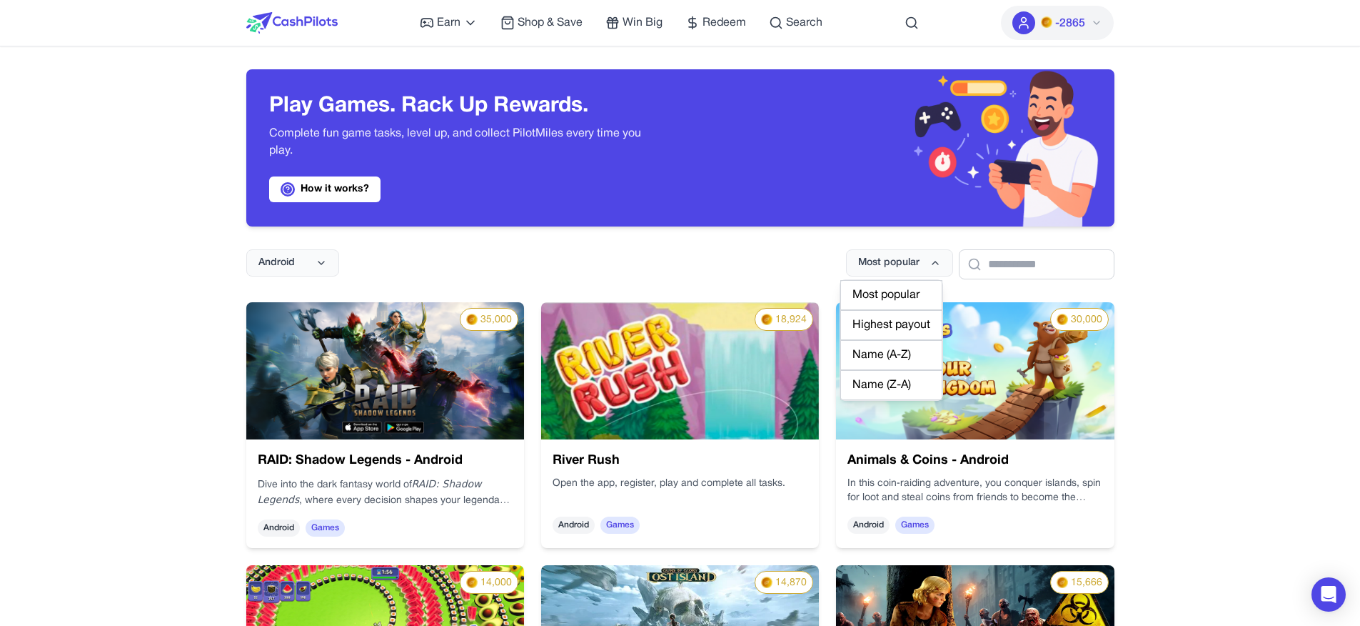
click at [896, 328] on div "Highest payout" at bounding box center [892, 325] width 102 height 30
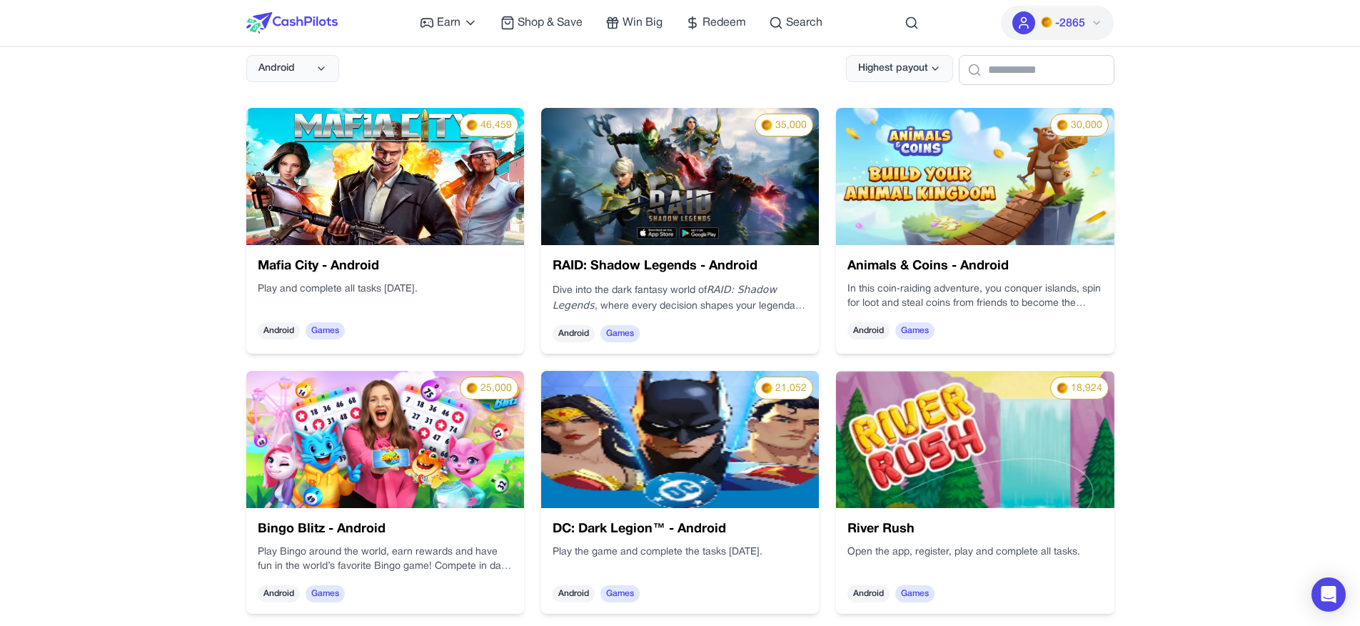
scroll to position [209, 0]
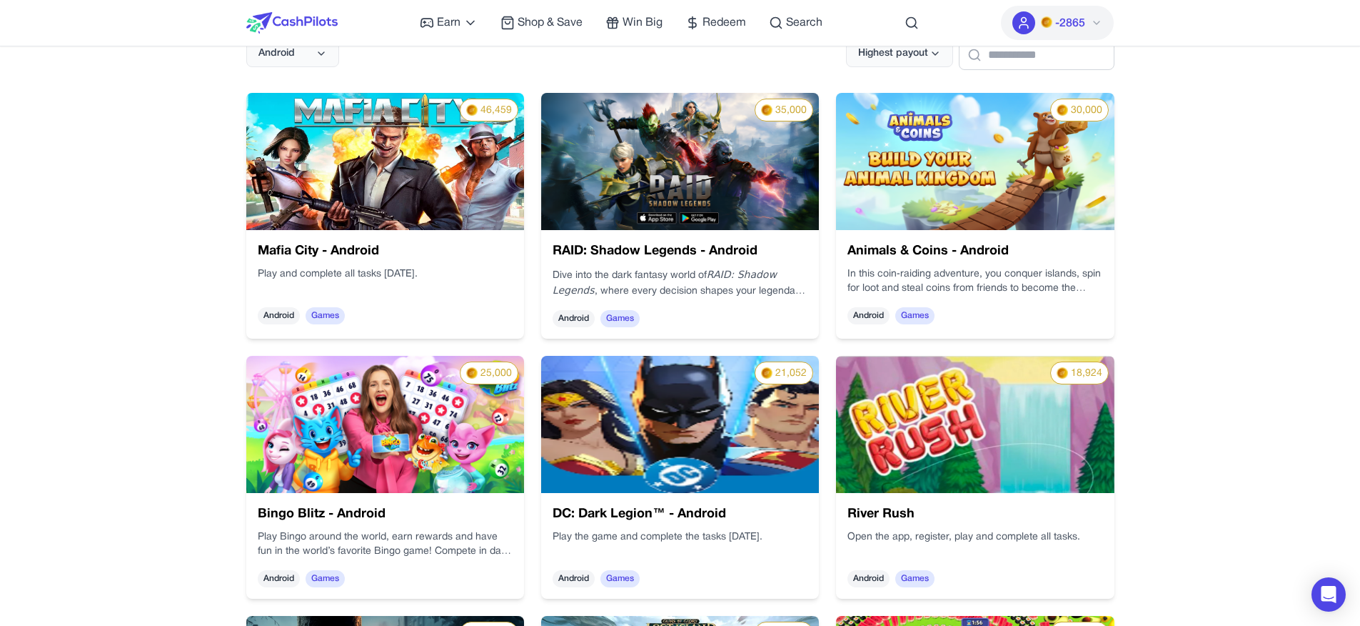
click at [726, 488] on img at bounding box center [745, 431] width 301 height 192
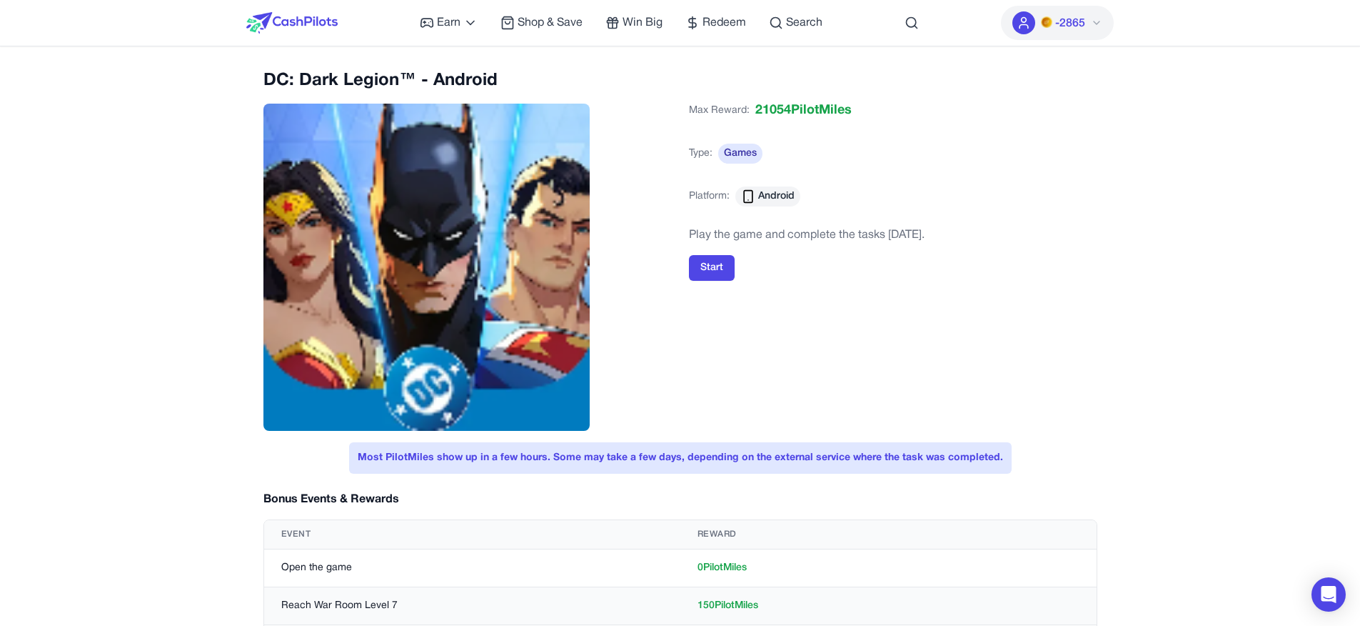
scroll to position [209, 0]
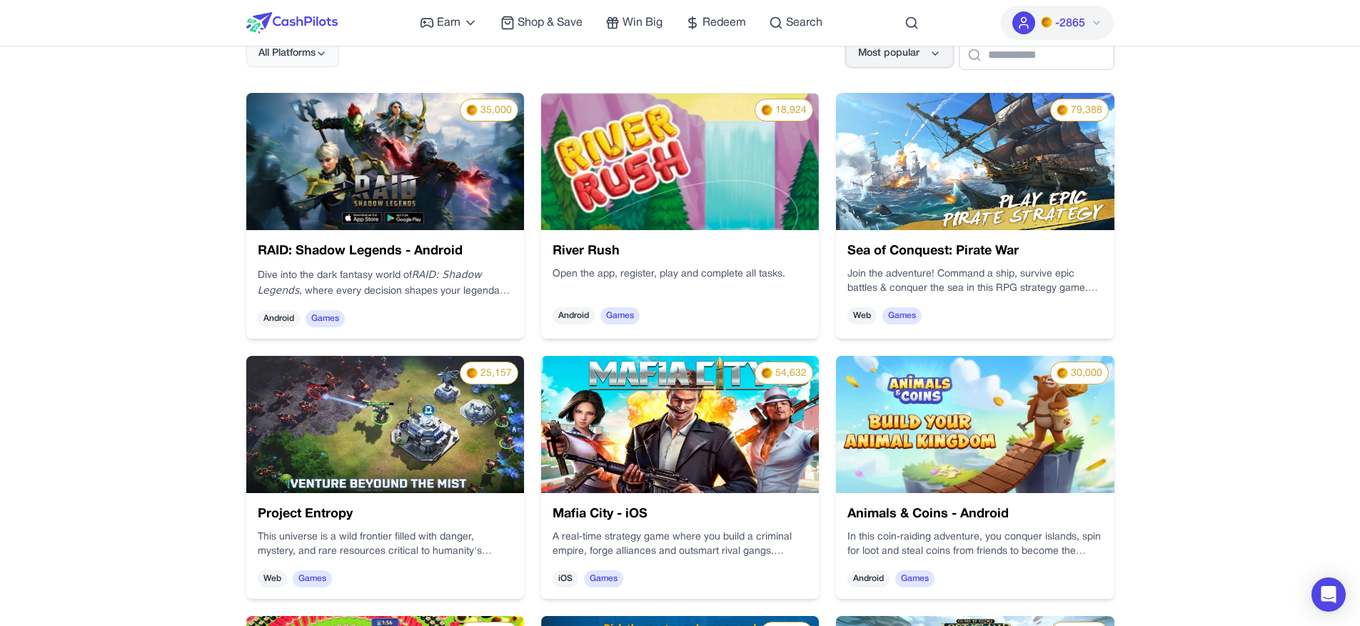
click at [873, 57] on span "Most popular" at bounding box center [888, 53] width 61 height 14
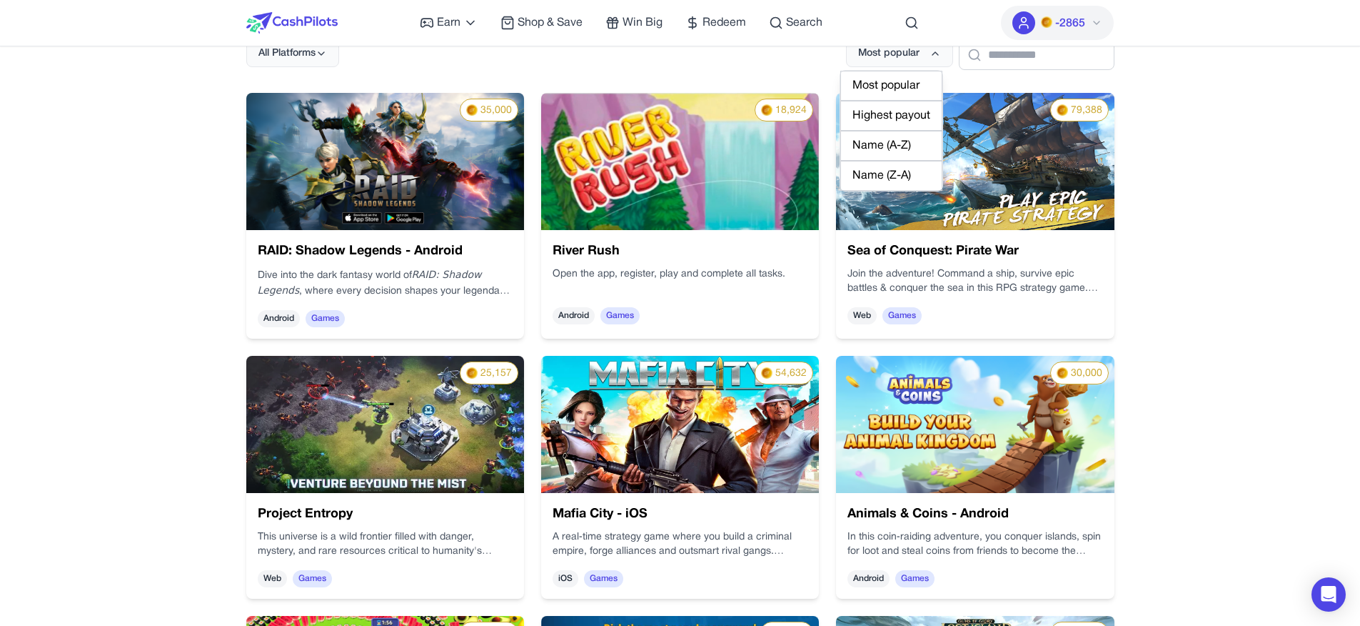
click at [892, 111] on div "Highest payout" at bounding box center [892, 116] width 102 height 30
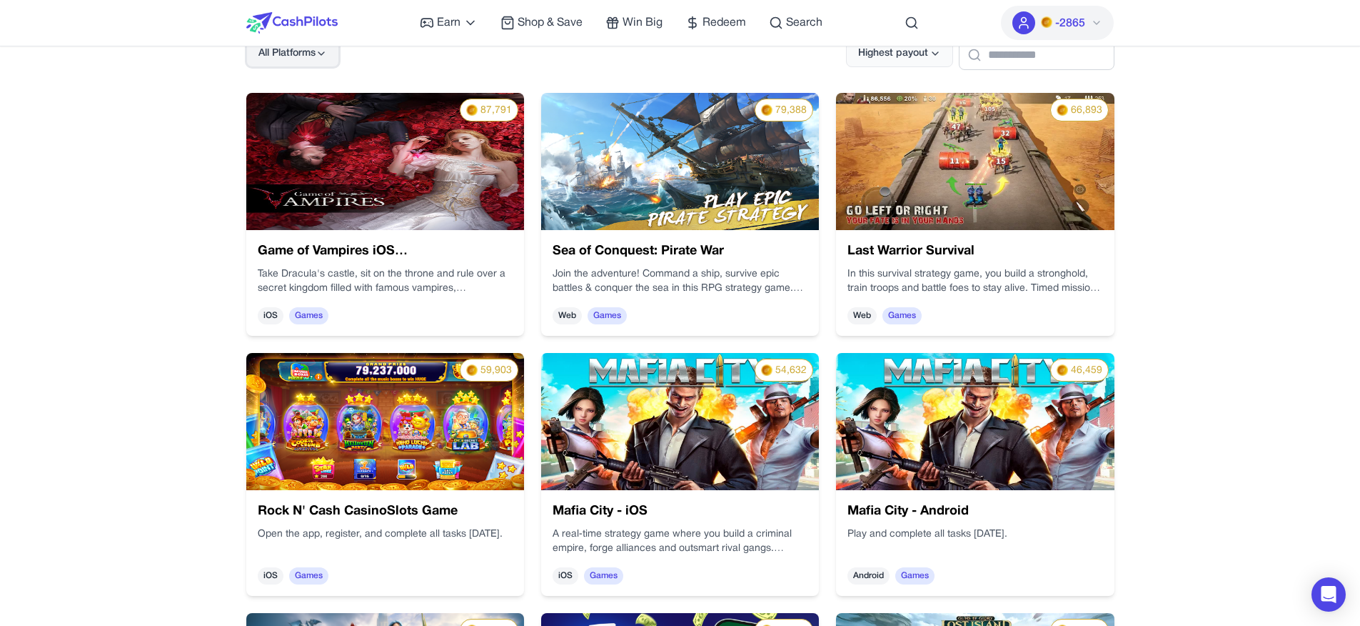
click at [311, 61] on button "All Platforms" at bounding box center [292, 53] width 93 height 27
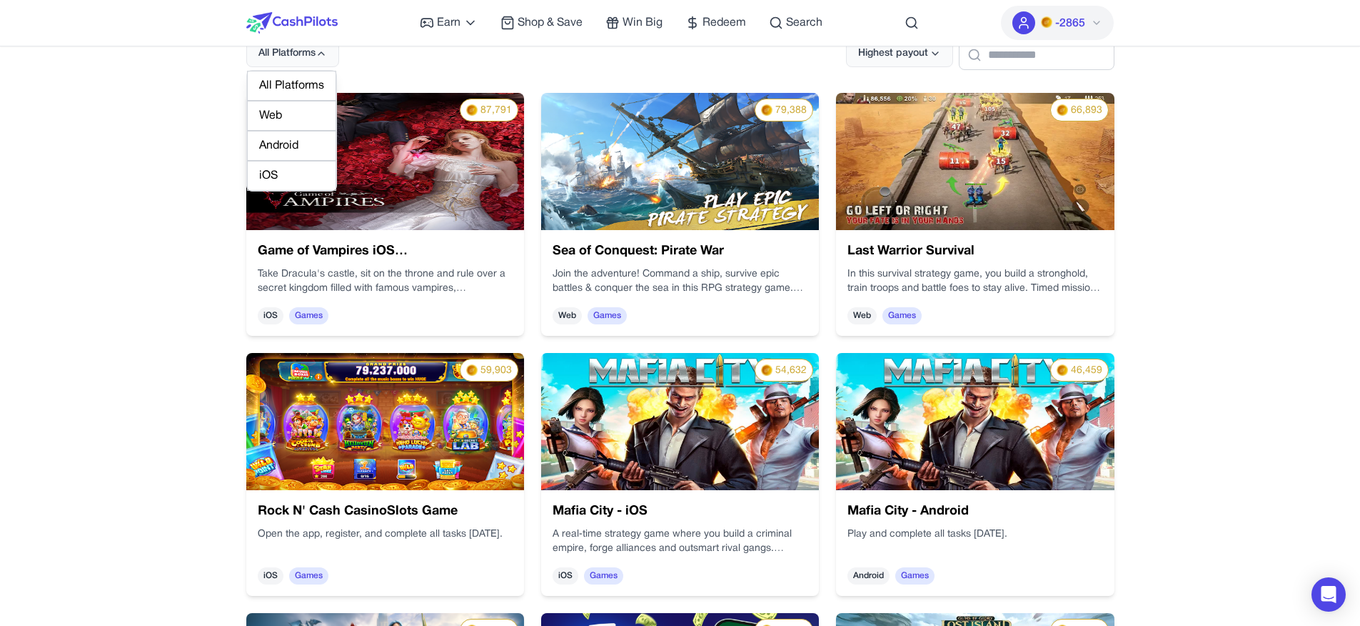
click at [296, 144] on div "Android" at bounding box center [291, 146] width 89 height 30
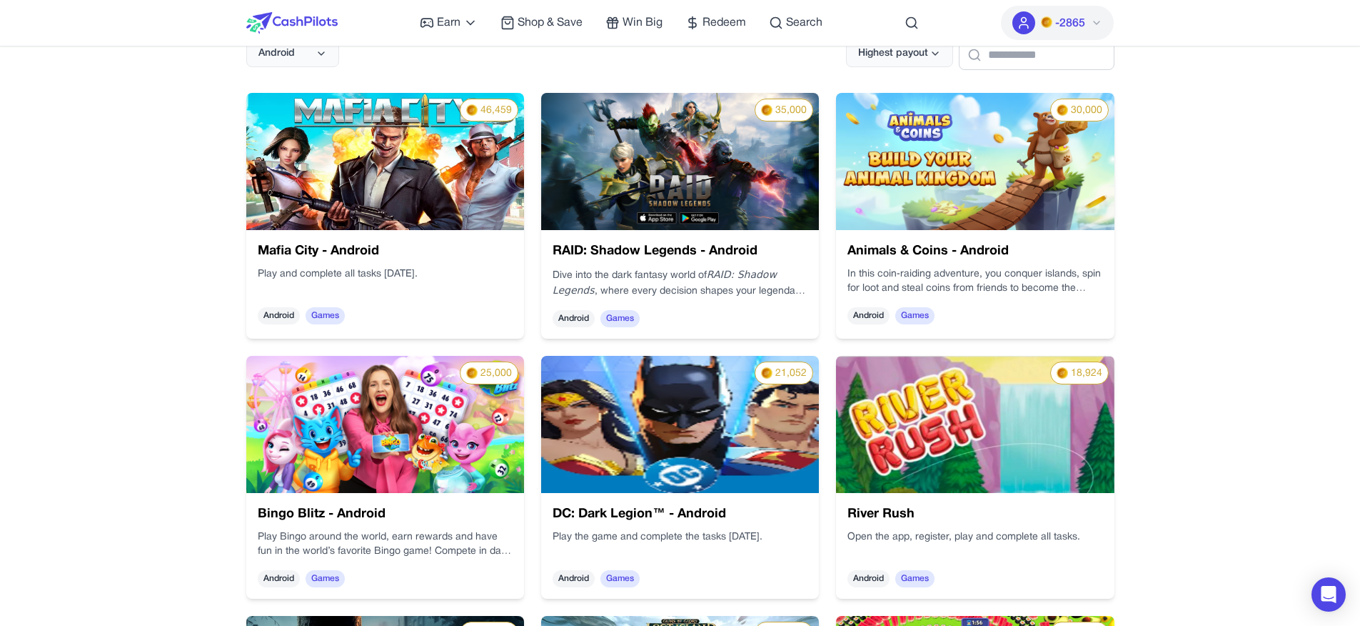
click at [279, 52] on span "Android" at bounding box center [277, 53] width 36 height 14
click at [279, 169] on div "iOS" at bounding box center [291, 176] width 89 height 30
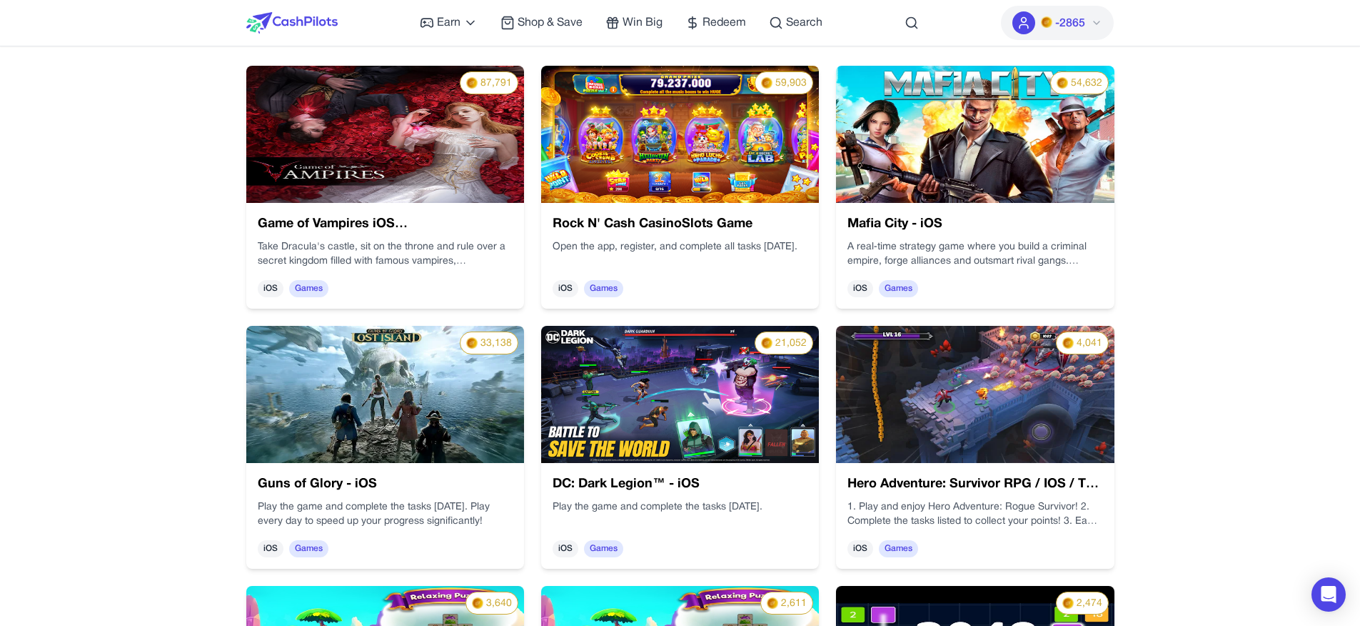
scroll to position [0, 0]
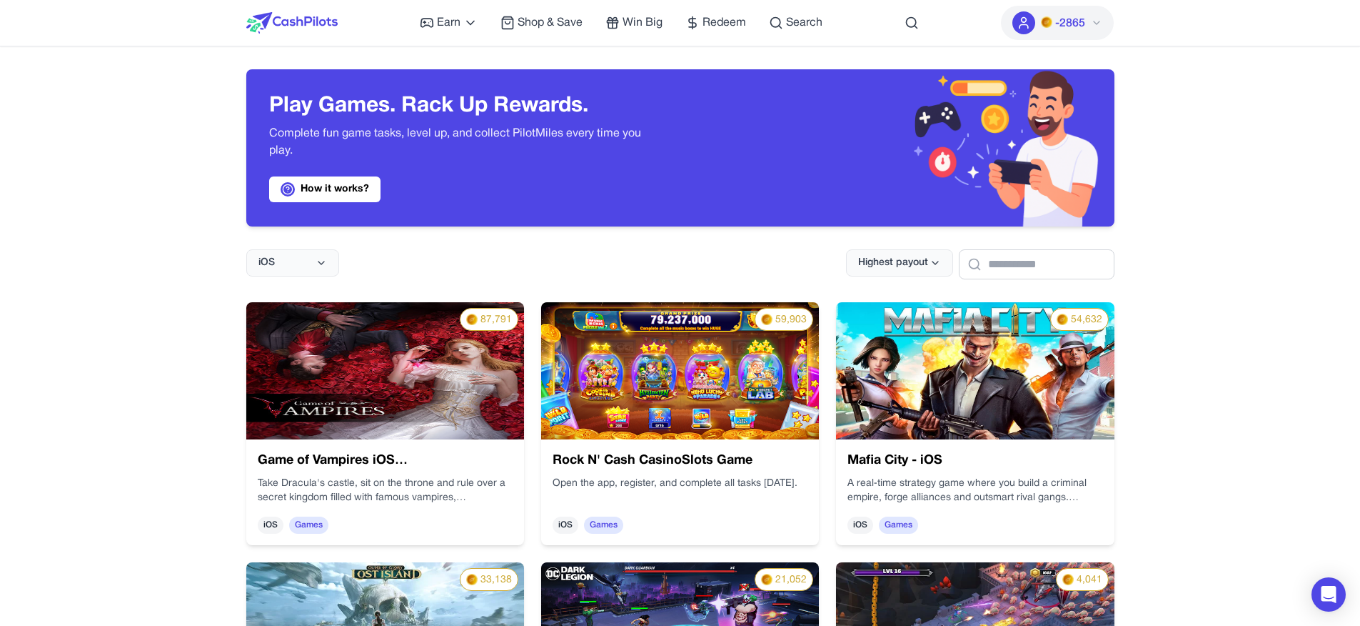
click at [463, 398] on img at bounding box center [385, 370] width 278 height 137
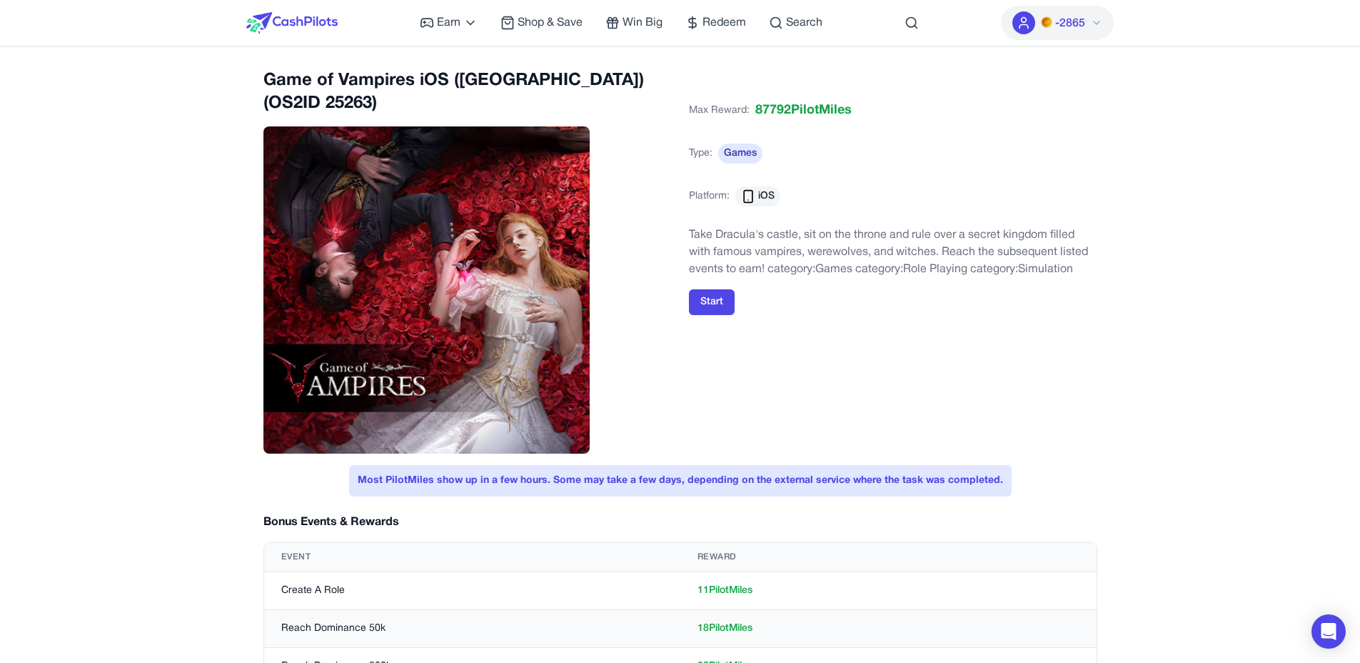
click at [291, 21] on img at bounding box center [291, 22] width 91 height 21
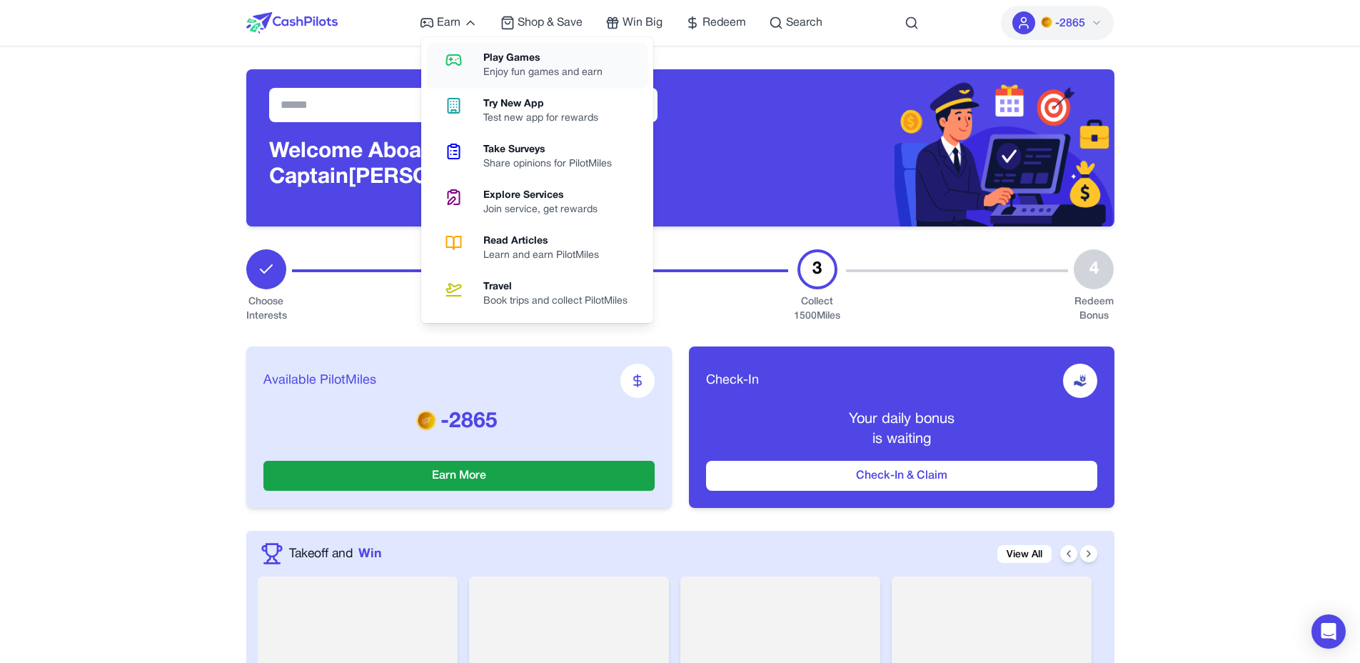
click at [470, 72] on link "Play Games Enjoy fun games and earn" at bounding box center [537, 66] width 221 height 46
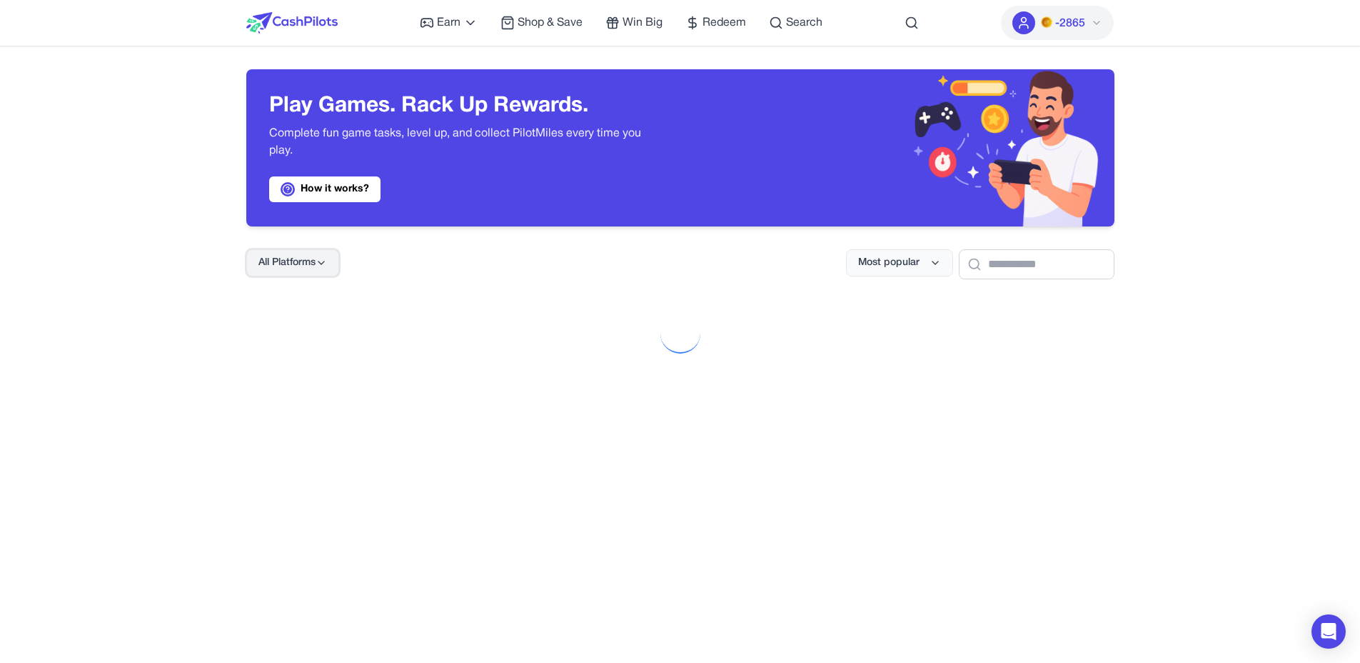
click at [308, 266] on span "All Platforms" at bounding box center [287, 263] width 57 height 14
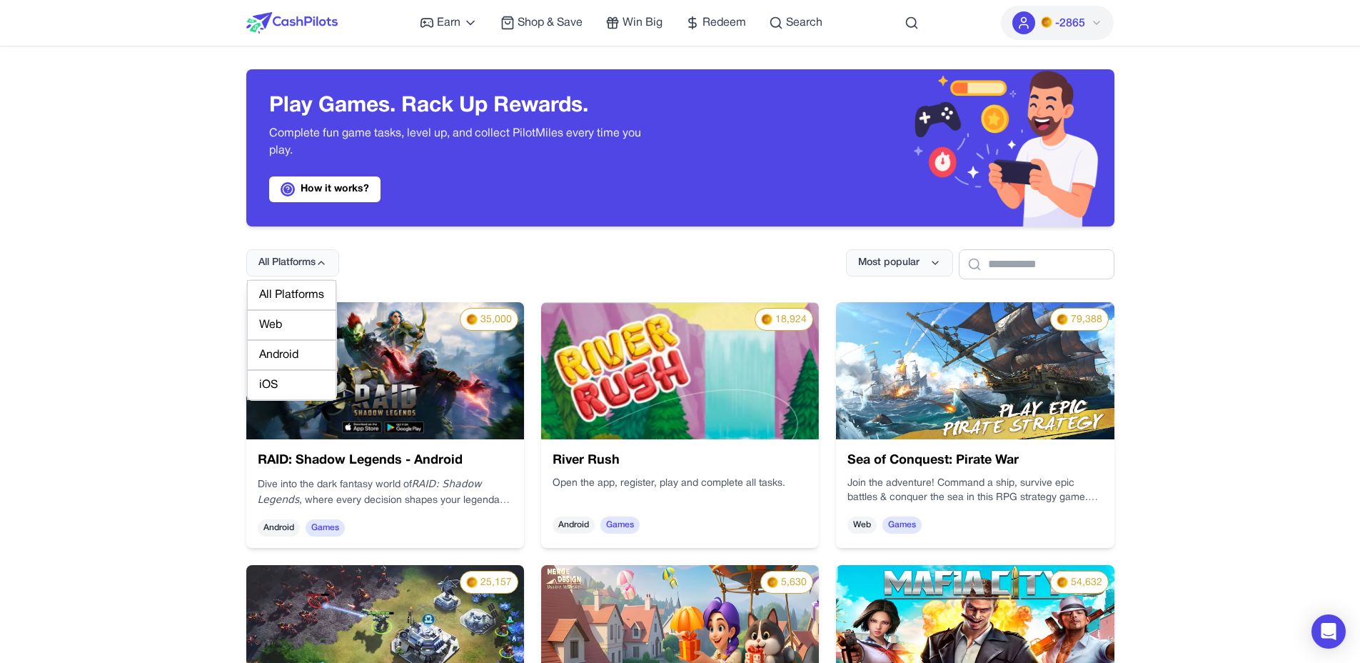
click at [286, 331] on div "Web" at bounding box center [291, 325] width 89 height 30
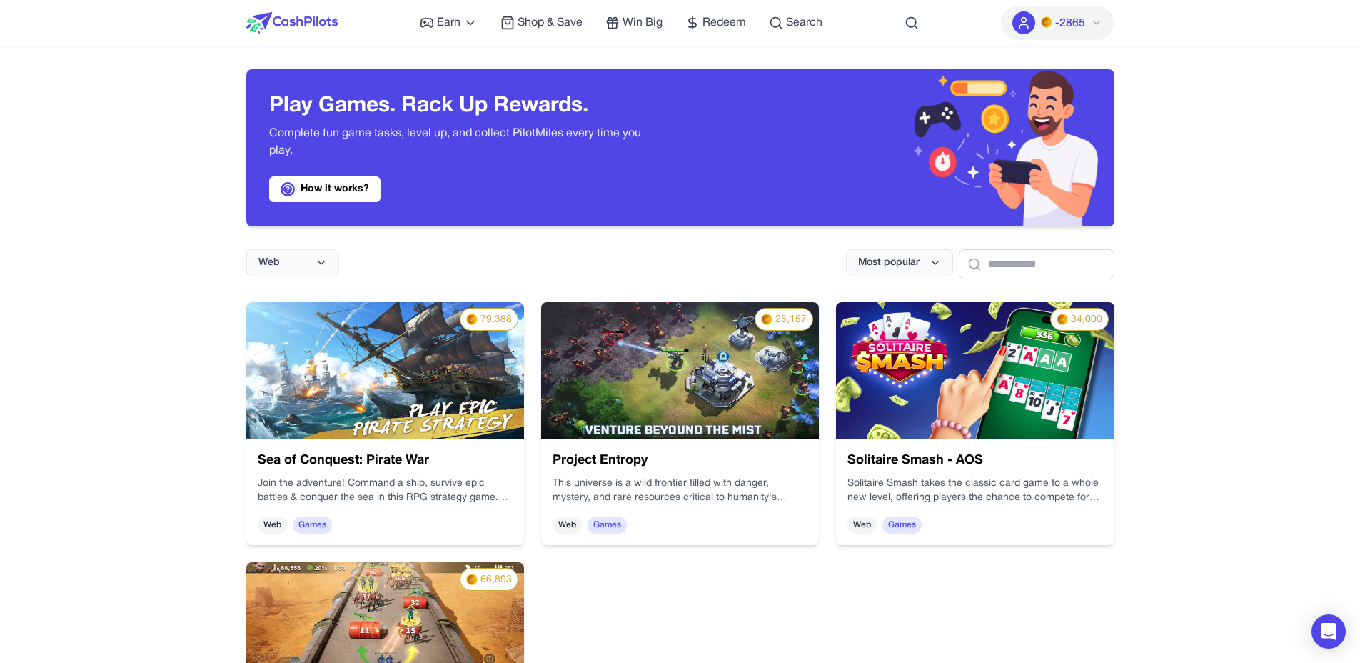
click at [955, 456] on div "Solitaire Smash - AOS Solitaire Smash takes the classic card game to a whole ne…" at bounding box center [980, 523] width 288 height 134
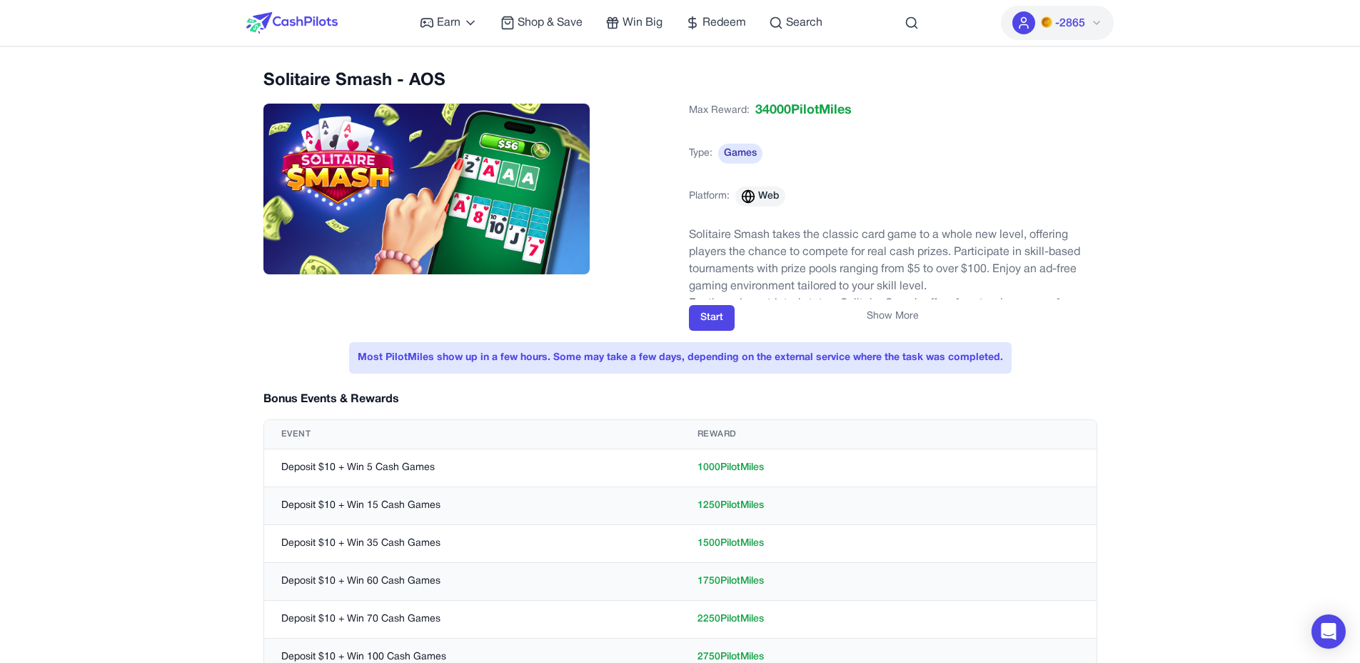
click at [899, 309] on button "Show More" at bounding box center [893, 316] width 52 height 14
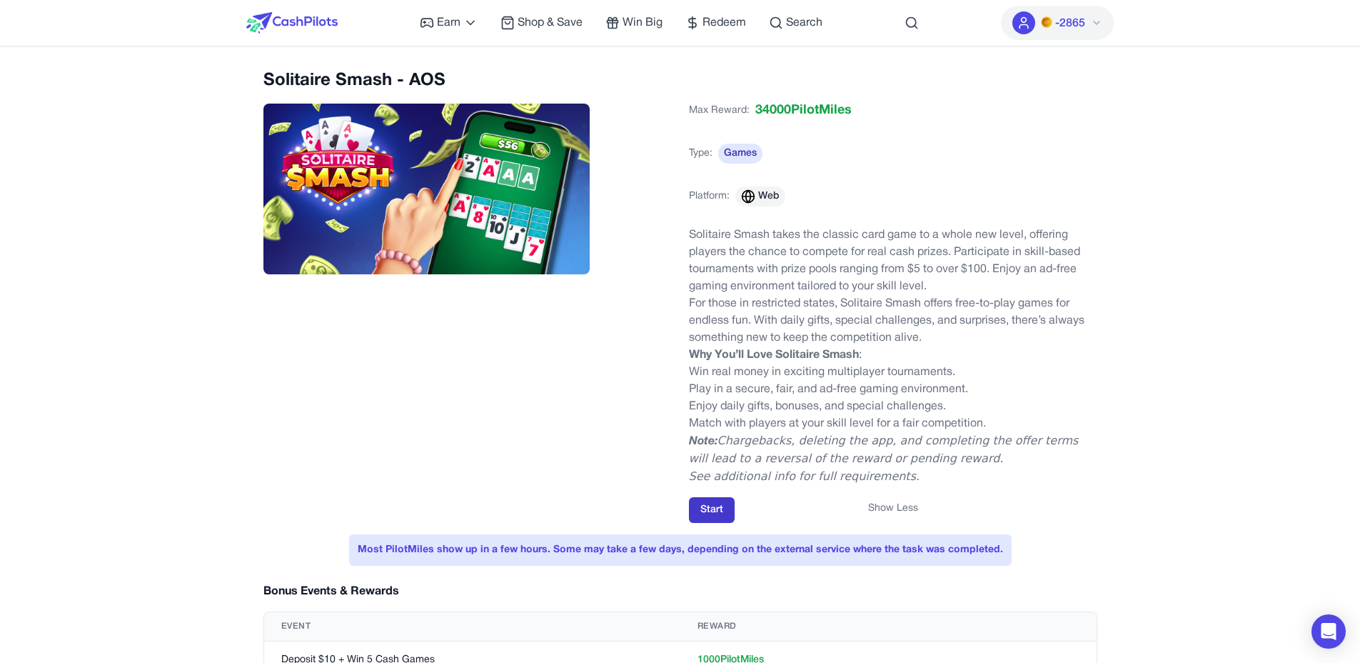
click at [704, 510] on button "Start" at bounding box center [712, 510] width 46 height 26
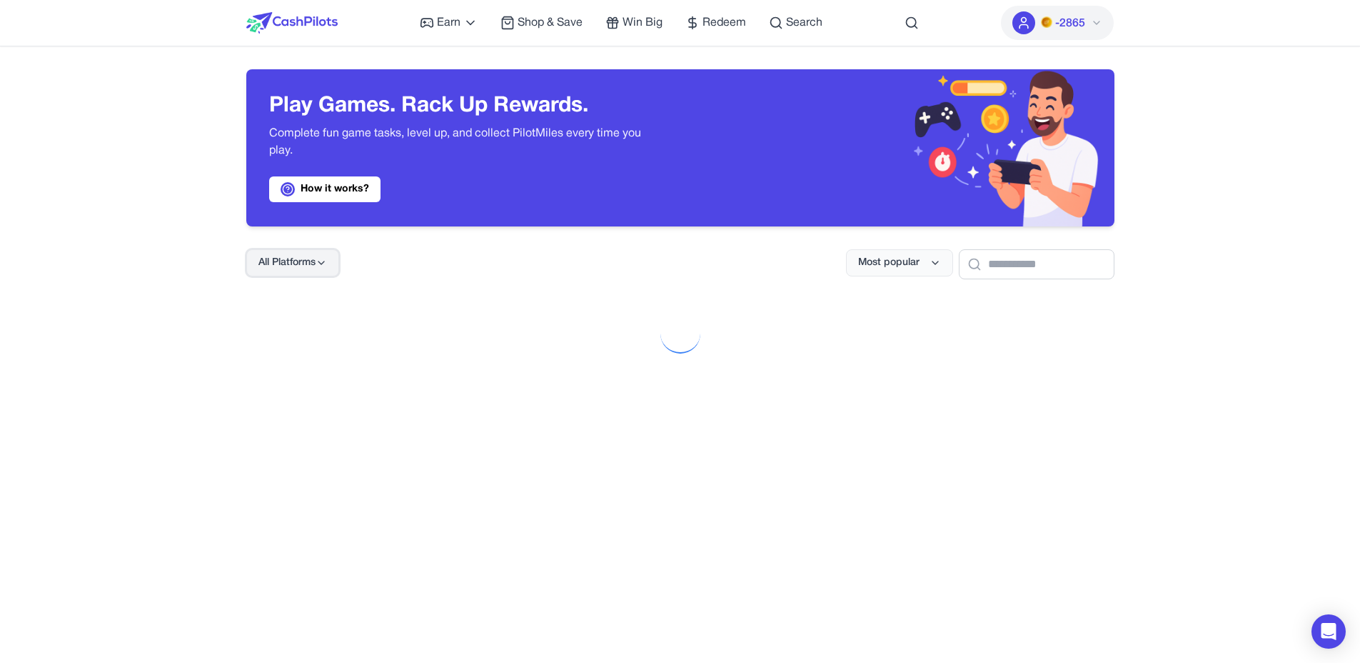
click at [296, 262] on span "All Platforms" at bounding box center [287, 263] width 57 height 14
click at [323, 269] on button "All Platforms" at bounding box center [292, 262] width 93 height 27
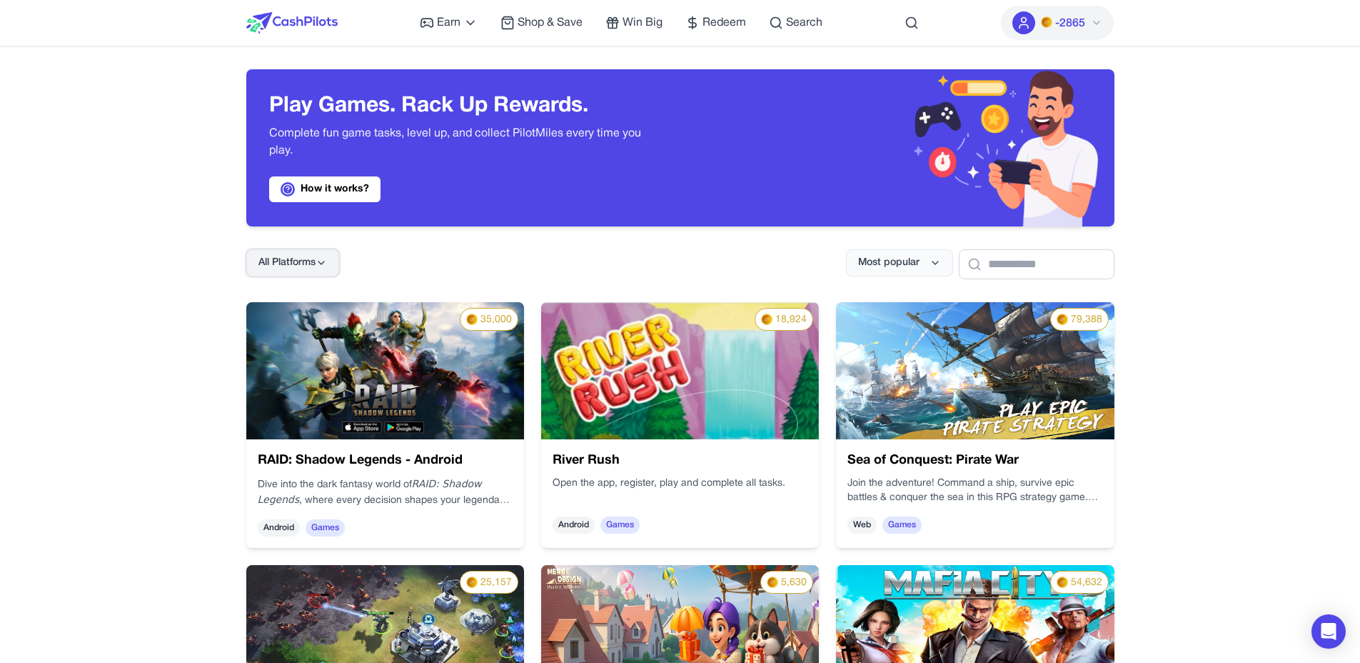
click at [321, 271] on button "All Platforms" at bounding box center [292, 262] width 93 height 27
click at [299, 326] on div "Web" at bounding box center [291, 325] width 89 height 30
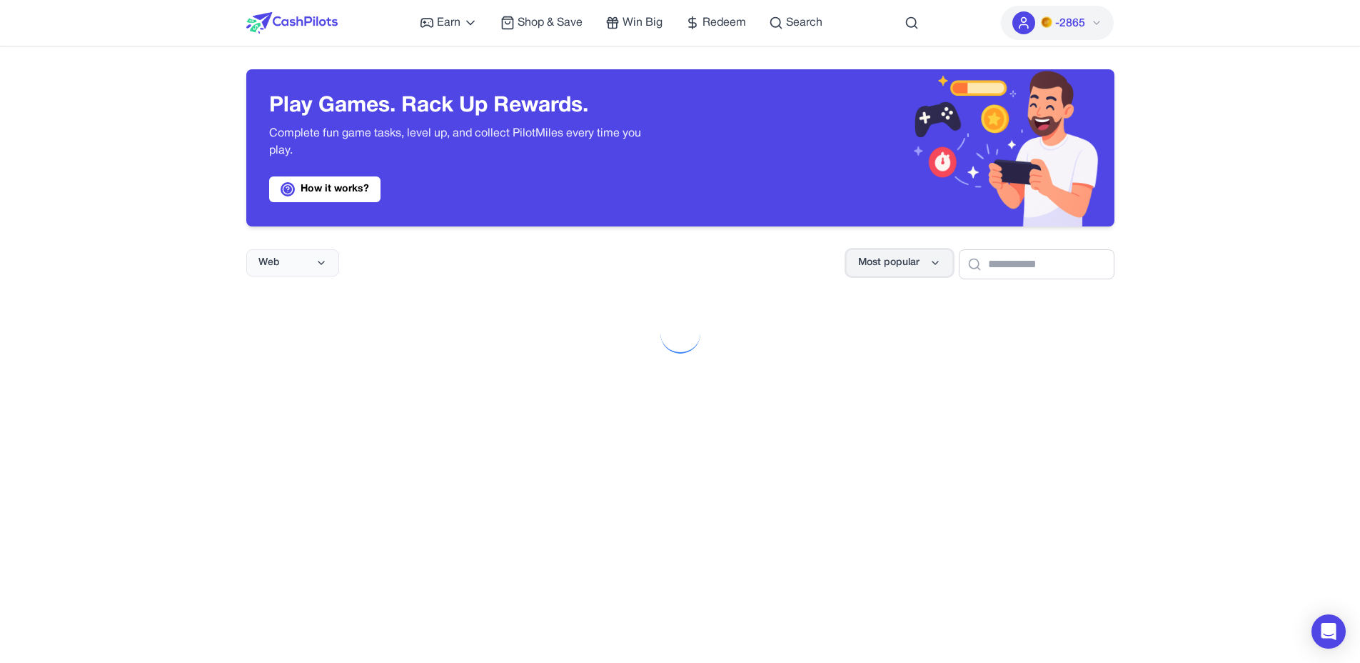
click at [876, 269] on span "Most popular" at bounding box center [888, 263] width 61 height 14
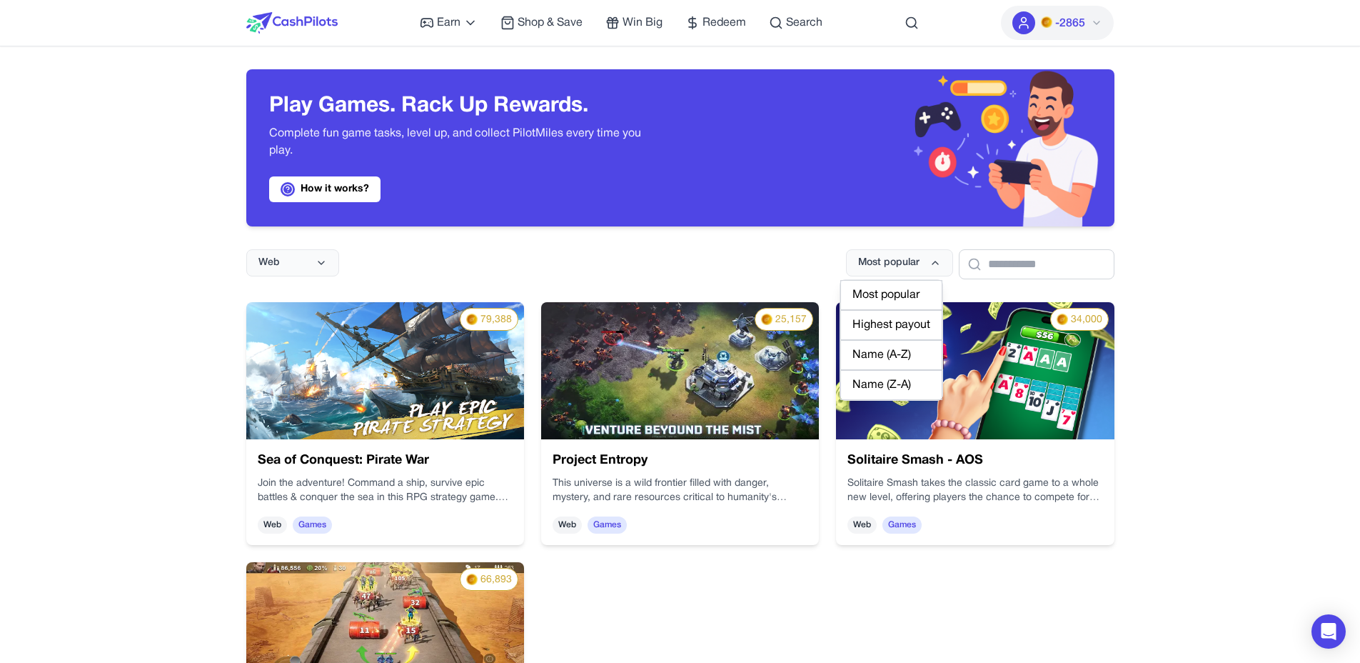
click at [776, 259] on div "Web Most popular" at bounding box center [680, 252] width 868 height 53
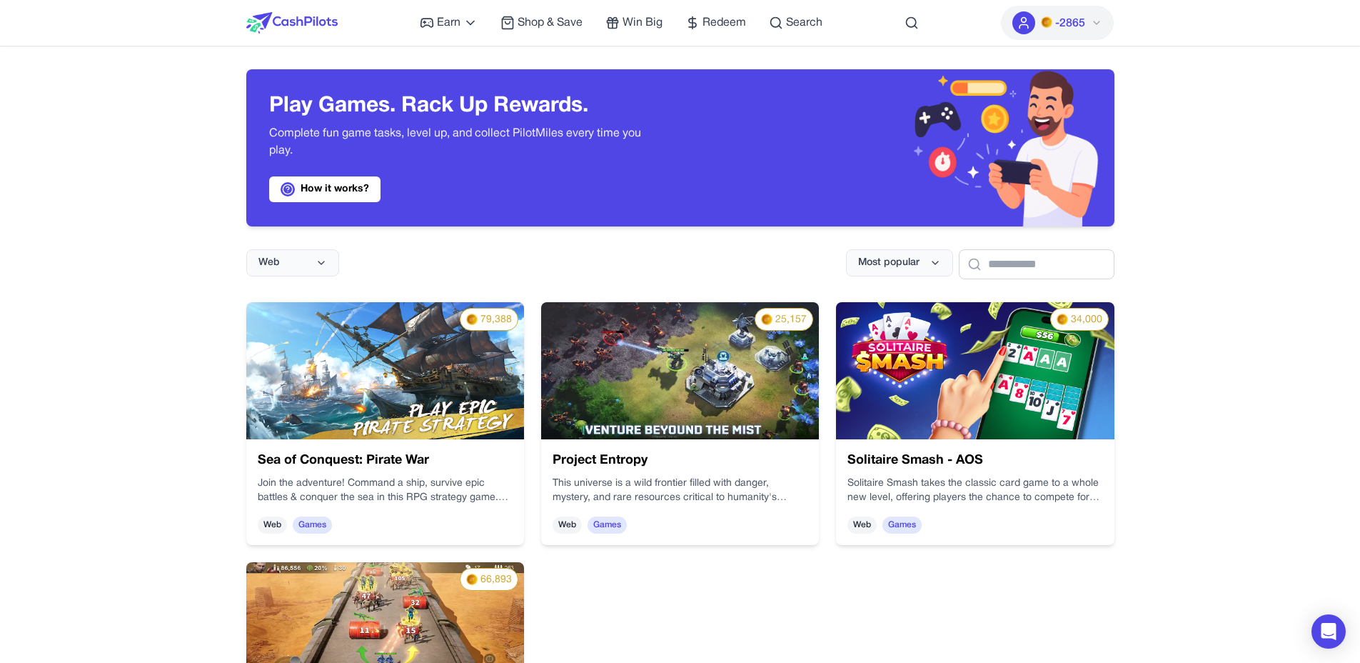
scroll to position [76, 0]
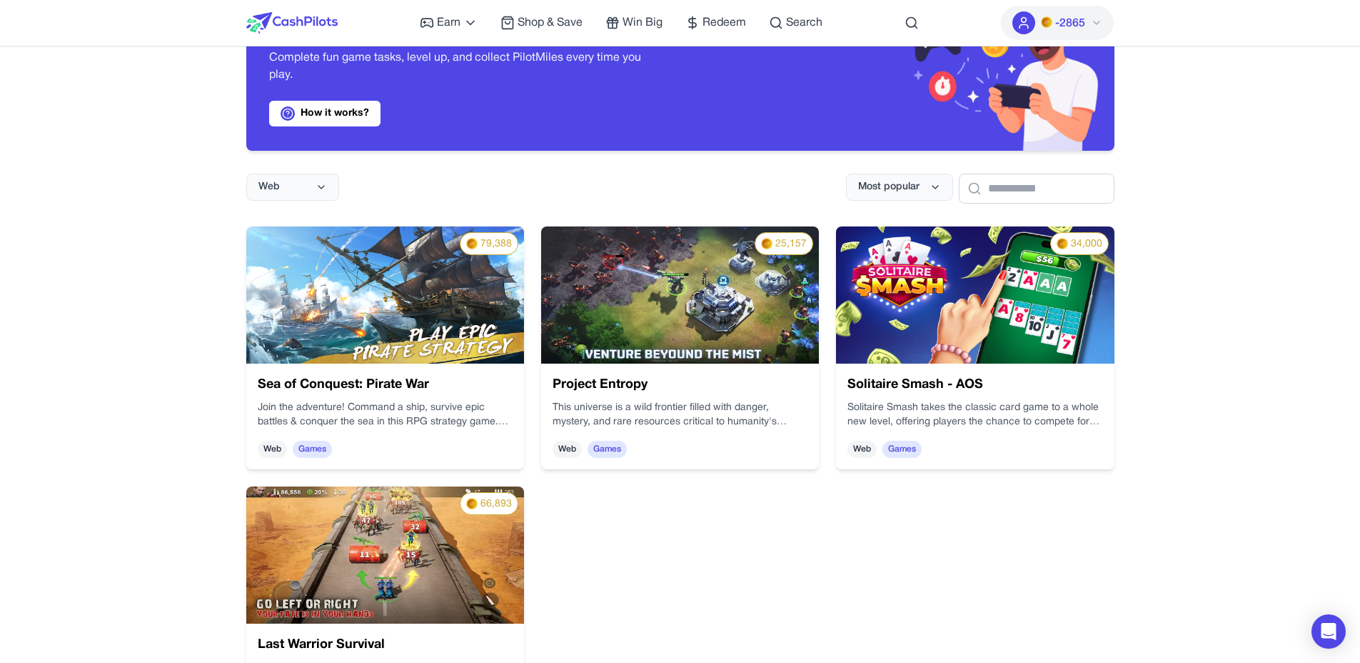
click at [736, 325] on img at bounding box center [851, 410] width 230 height 309
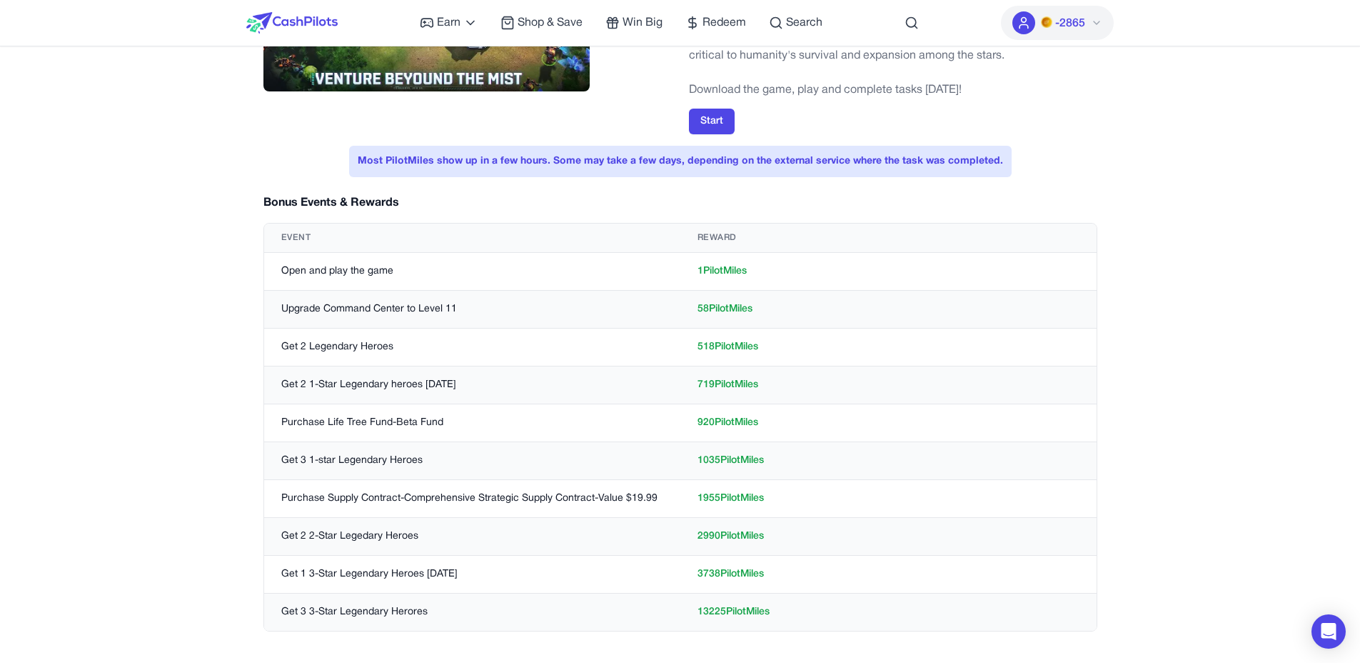
scroll to position [194, 0]
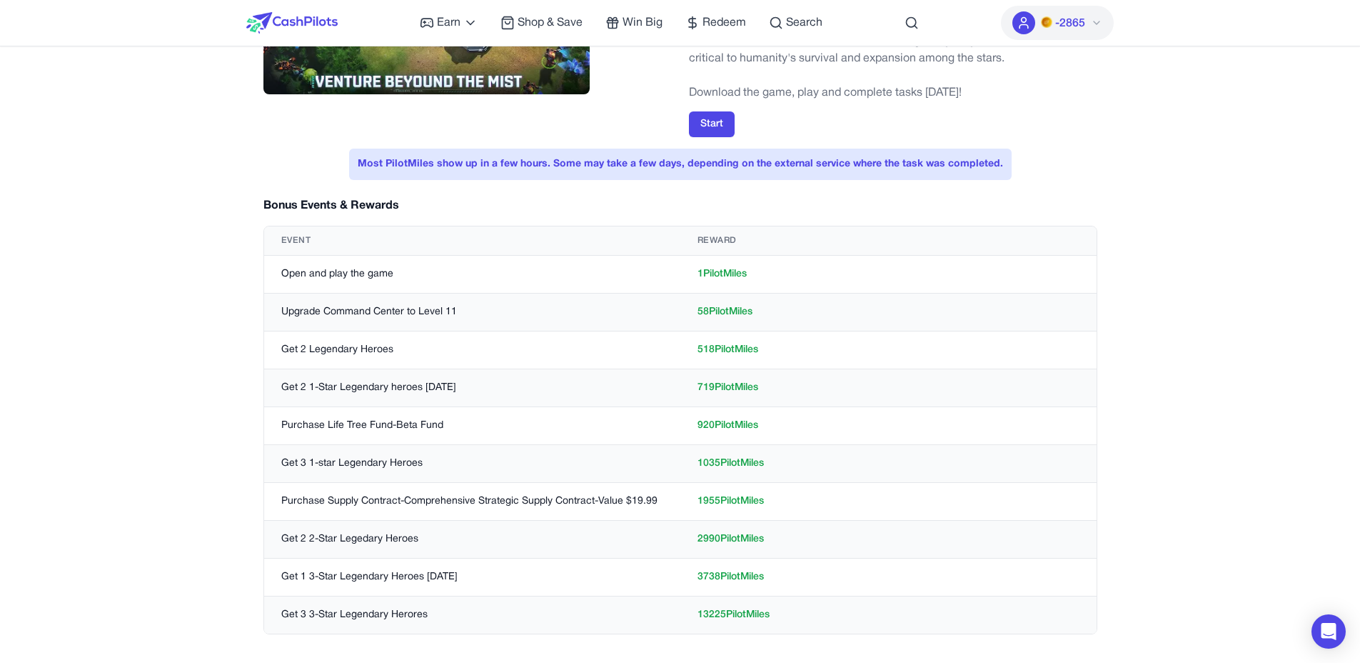
drag, startPoint x: 788, startPoint y: 500, endPoint x: 386, endPoint y: 495, distance: 402.8
click at [386, 495] on tr "Purchase Supply Contract-Comprehensive Strategic Supply Contract-Value $19.99 1…" at bounding box center [680, 502] width 833 height 38
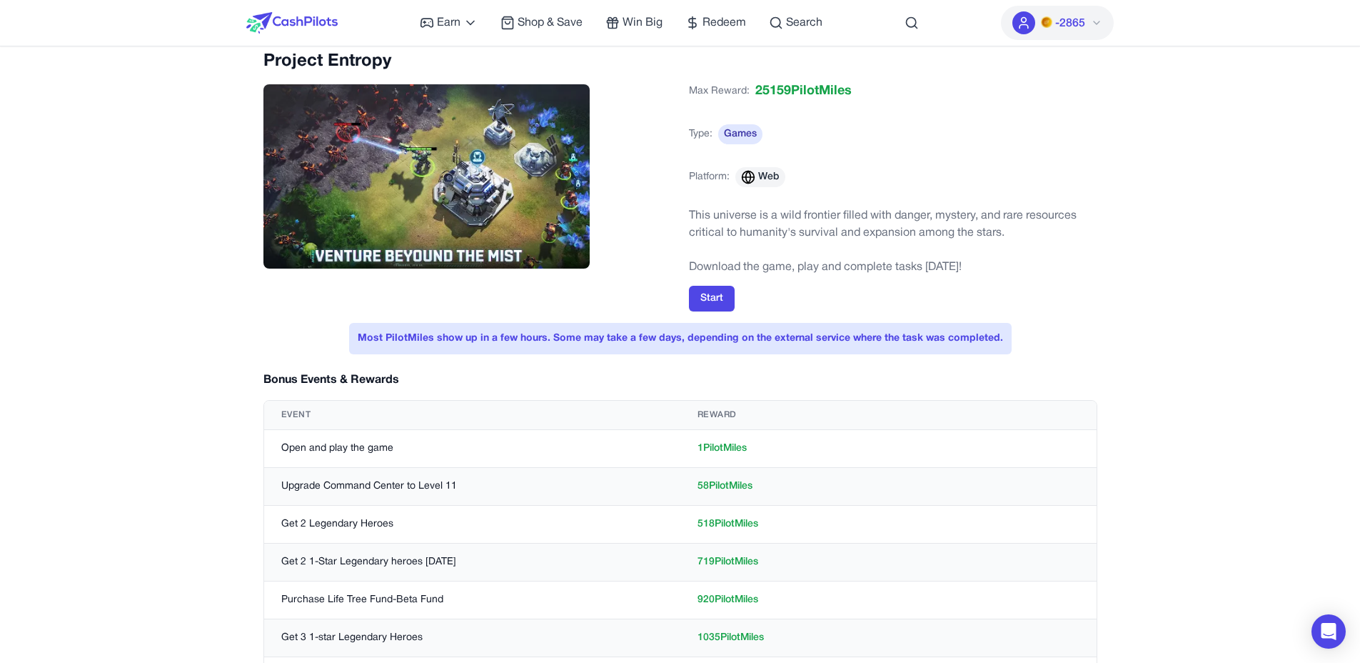
scroll to position [0, 0]
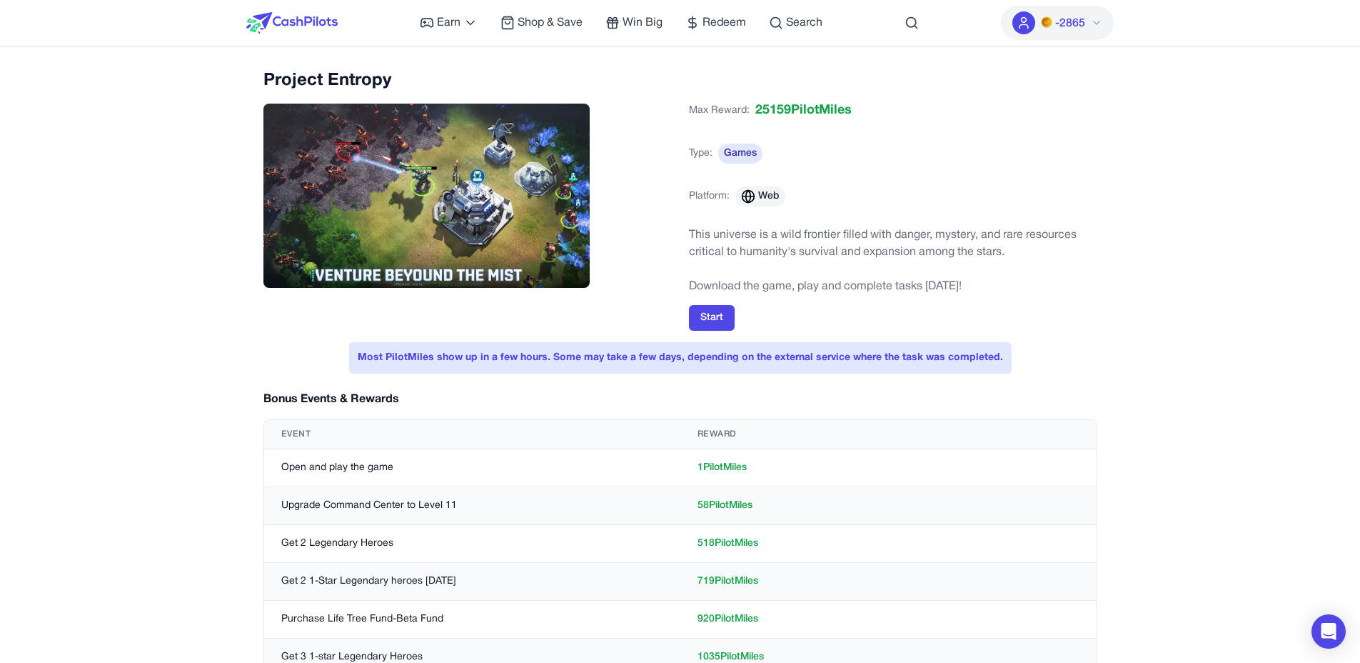
click at [386, 495] on td "Upgrade Command Center to Level 11" at bounding box center [472, 506] width 416 height 38
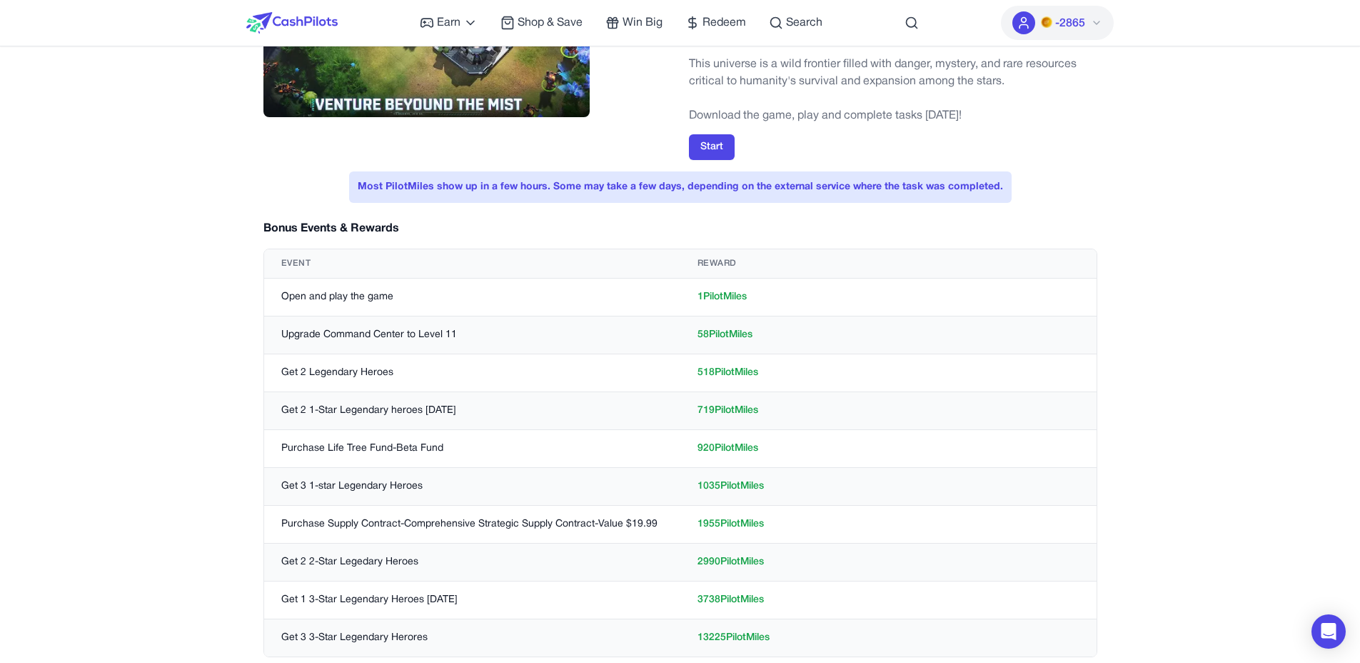
scroll to position [372, 0]
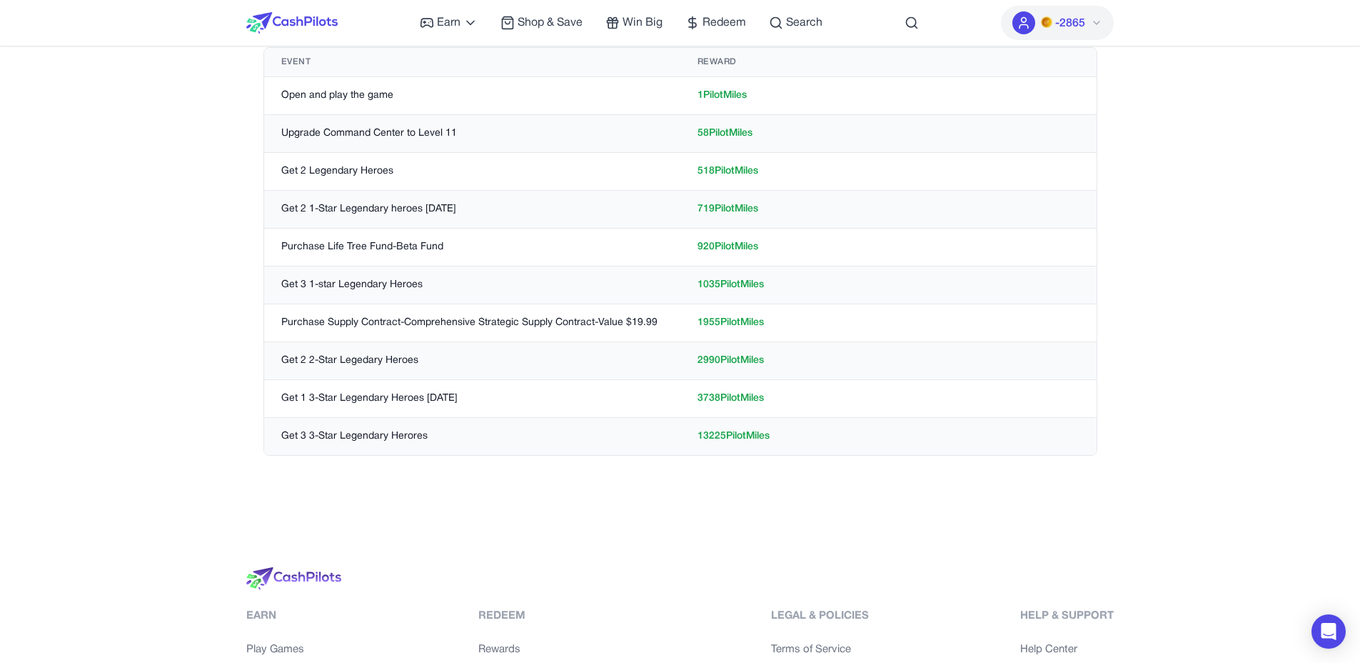
drag, startPoint x: 687, startPoint y: 322, endPoint x: 778, endPoint y: 324, distance: 90.7
click at [778, 324] on td "1955 PilotMiles" at bounding box center [889, 323] width 416 height 38
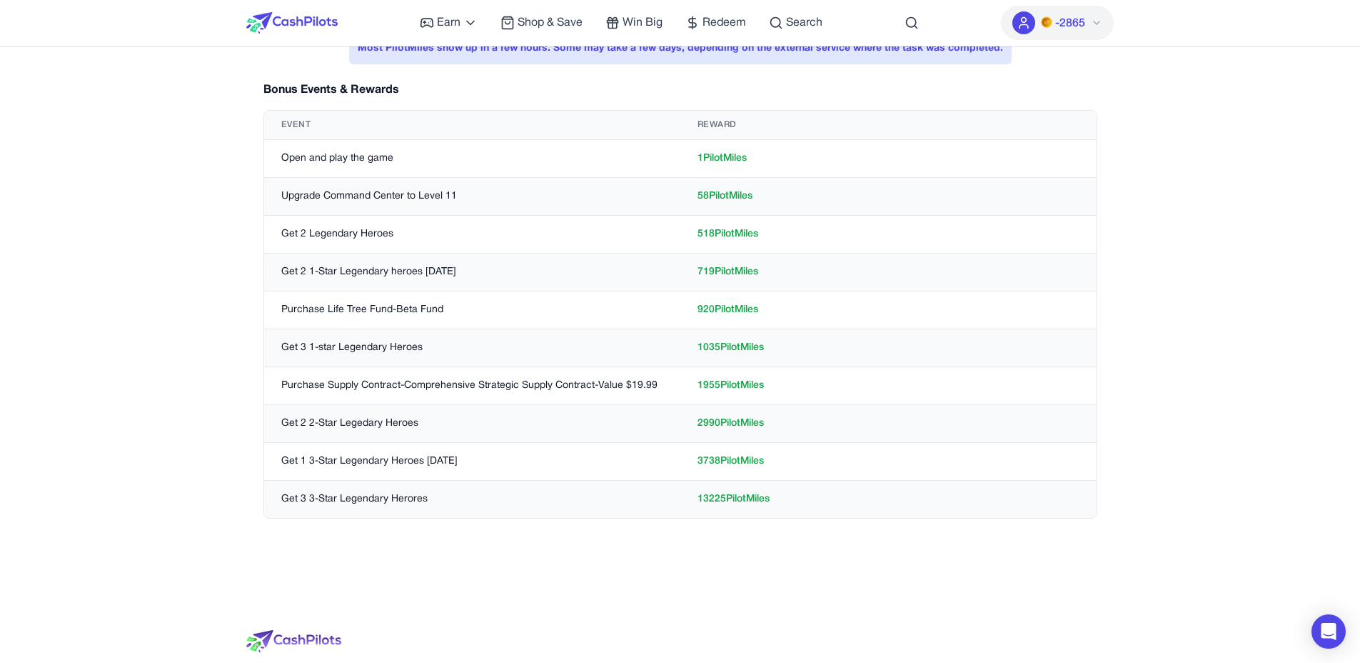
scroll to position [307, 0]
drag, startPoint x: 698, startPoint y: 426, endPoint x: 811, endPoint y: 426, distance: 113.6
click at [811, 426] on td "2990 PilotMiles" at bounding box center [889, 426] width 416 height 38
drag, startPoint x: 698, startPoint y: 501, endPoint x: 776, endPoint y: 501, distance: 78.6
click at [776, 501] on td "13225 PilotMiles" at bounding box center [889, 502] width 416 height 38
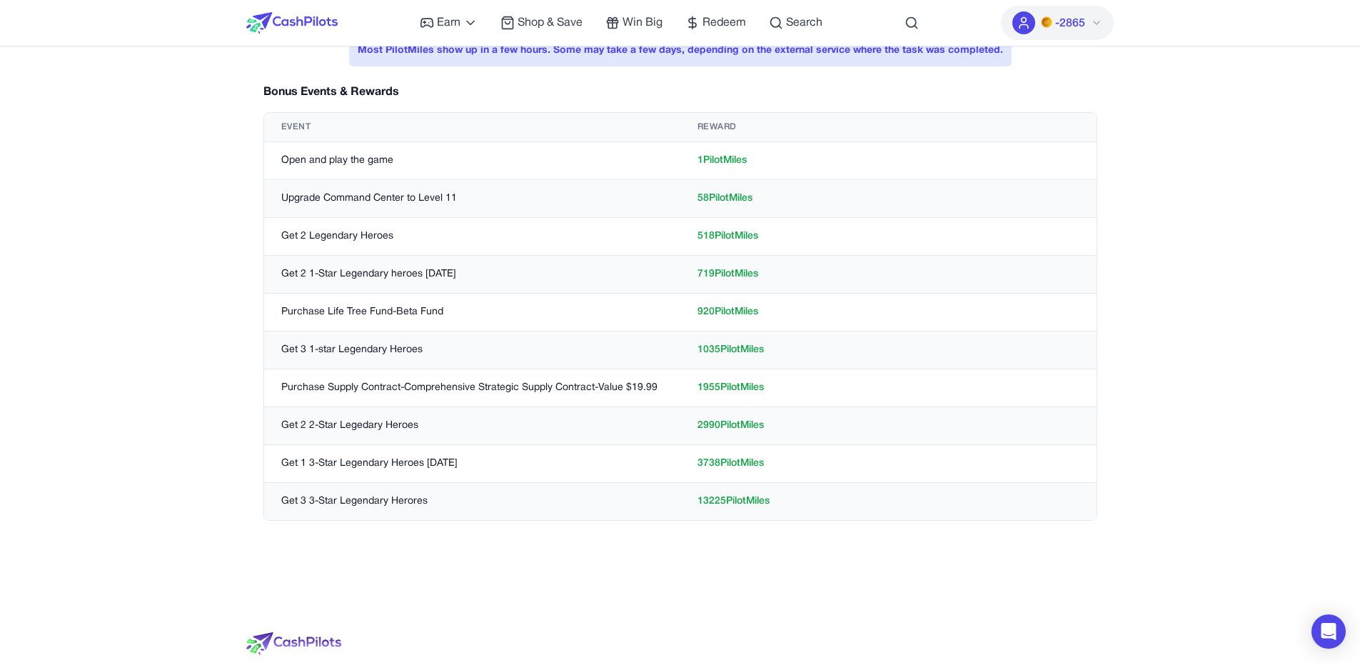
click at [776, 501] on td "13225 PilotMiles" at bounding box center [889, 502] width 416 height 38
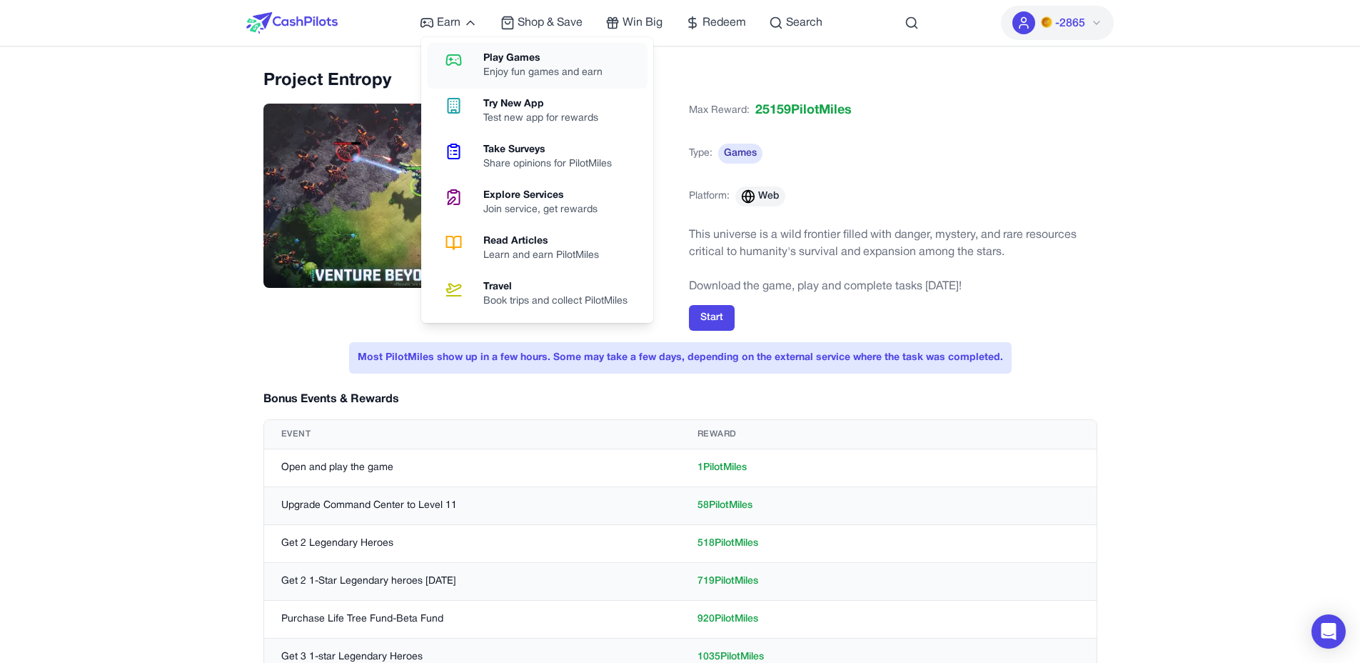
click at [501, 70] on div "Enjoy fun games and earn" at bounding box center [548, 73] width 131 height 14
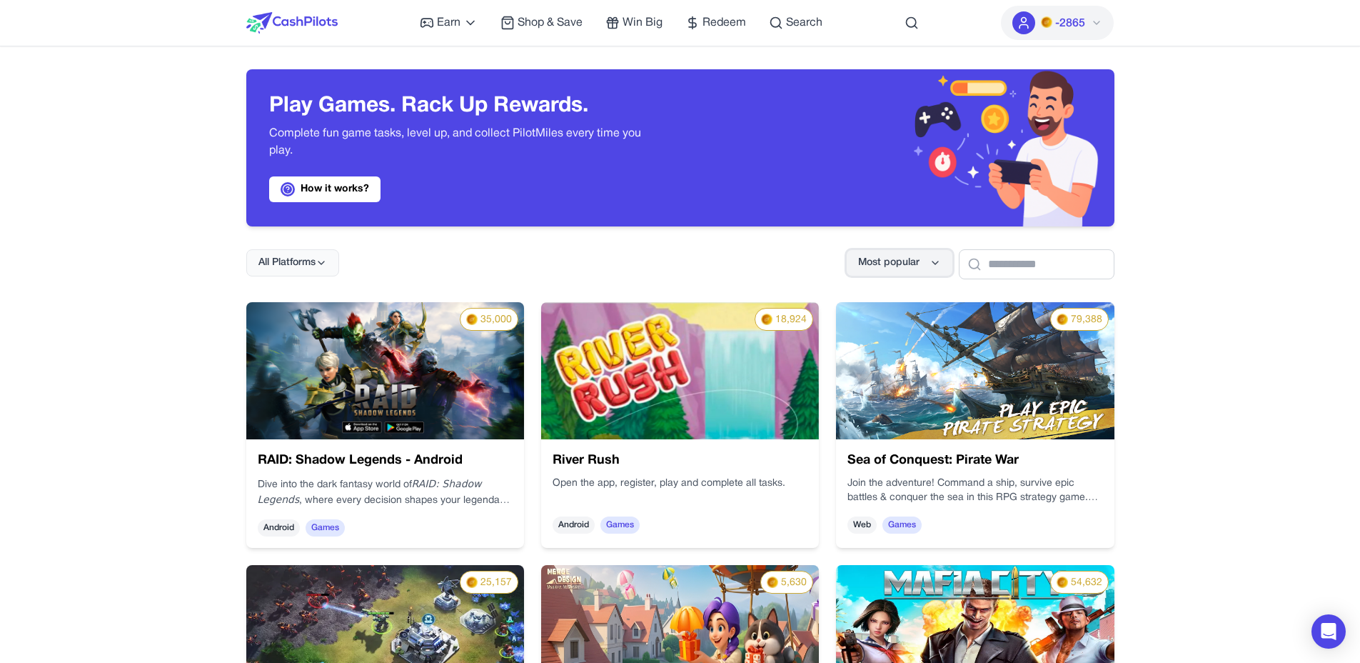
click at [921, 260] on button "Most popular" at bounding box center [899, 262] width 107 height 27
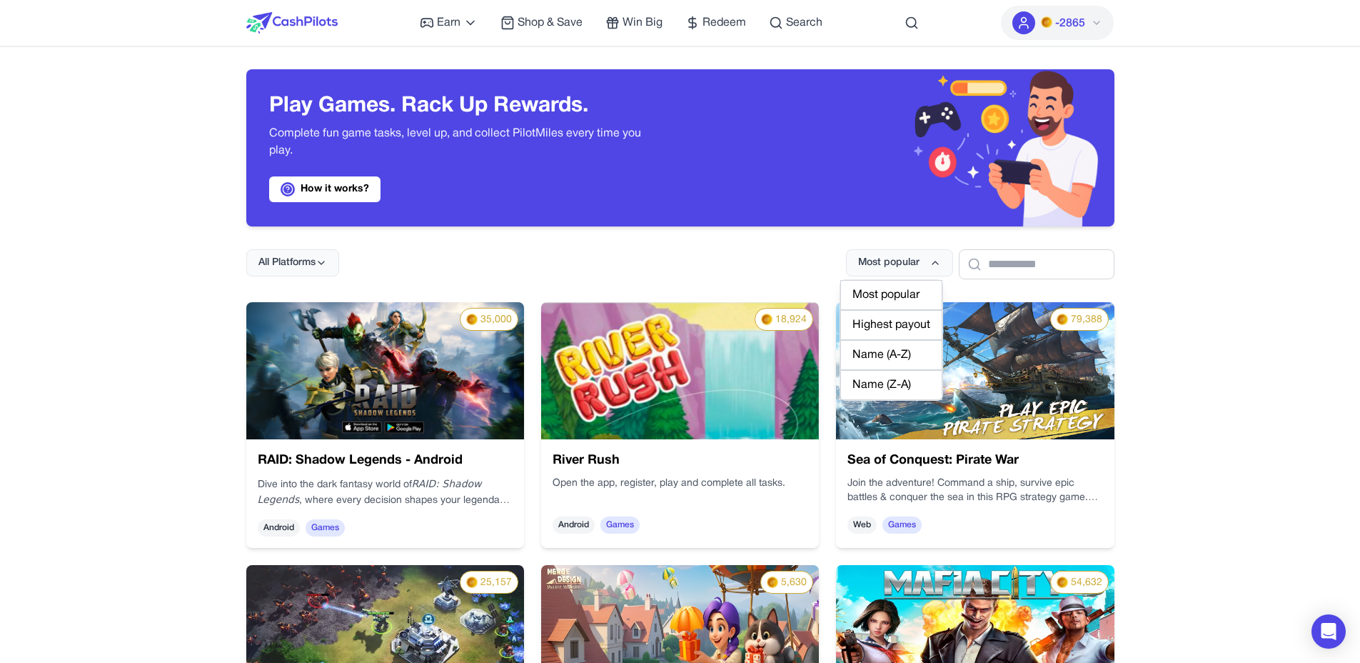
click at [888, 321] on div "Highest payout" at bounding box center [892, 325] width 102 height 30
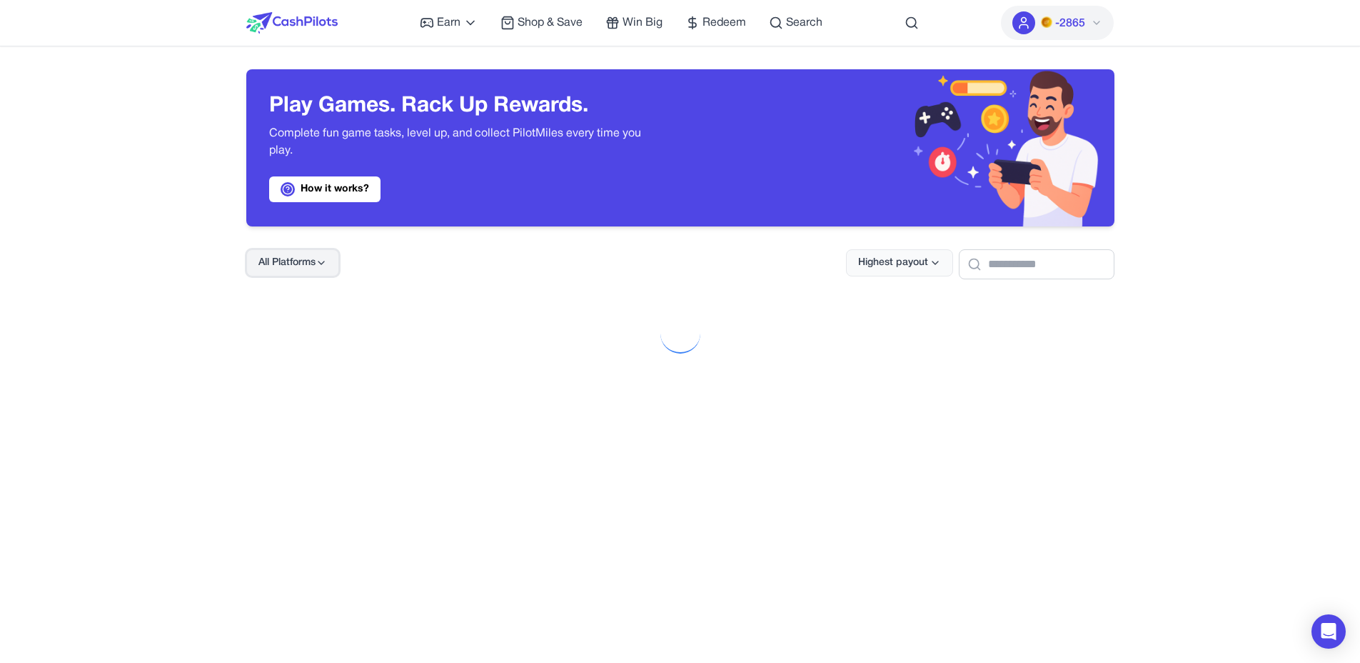
click at [292, 266] on span "All Platforms" at bounding box center [287, 263] width 57 height 14
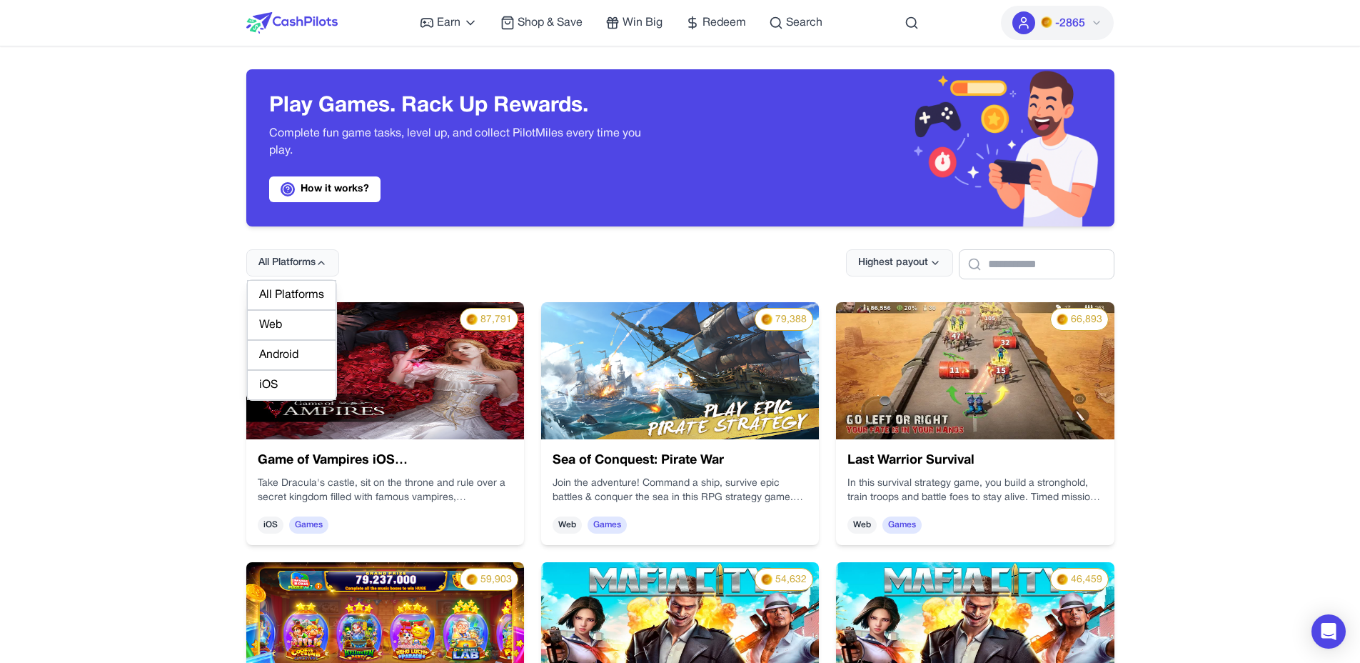
click at [295, 319] on div "Web" at bounding box center [291, 325] width 89 height 30
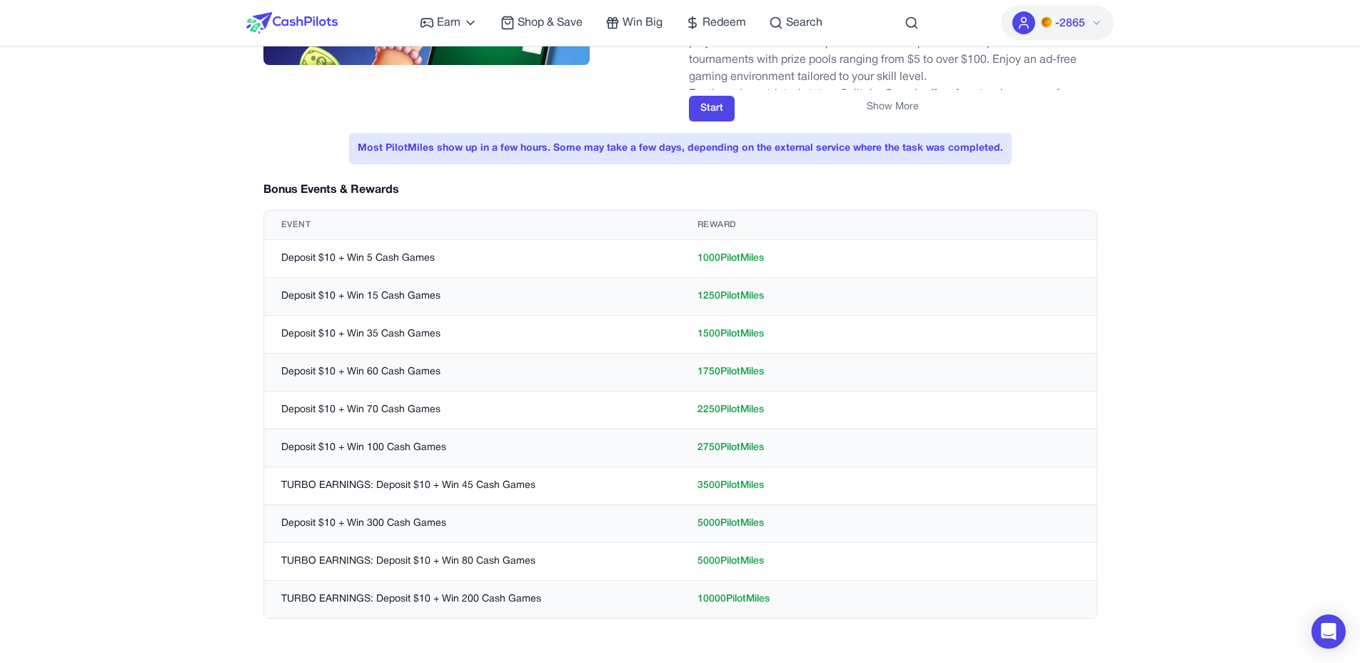
scroll to position [215, 0]
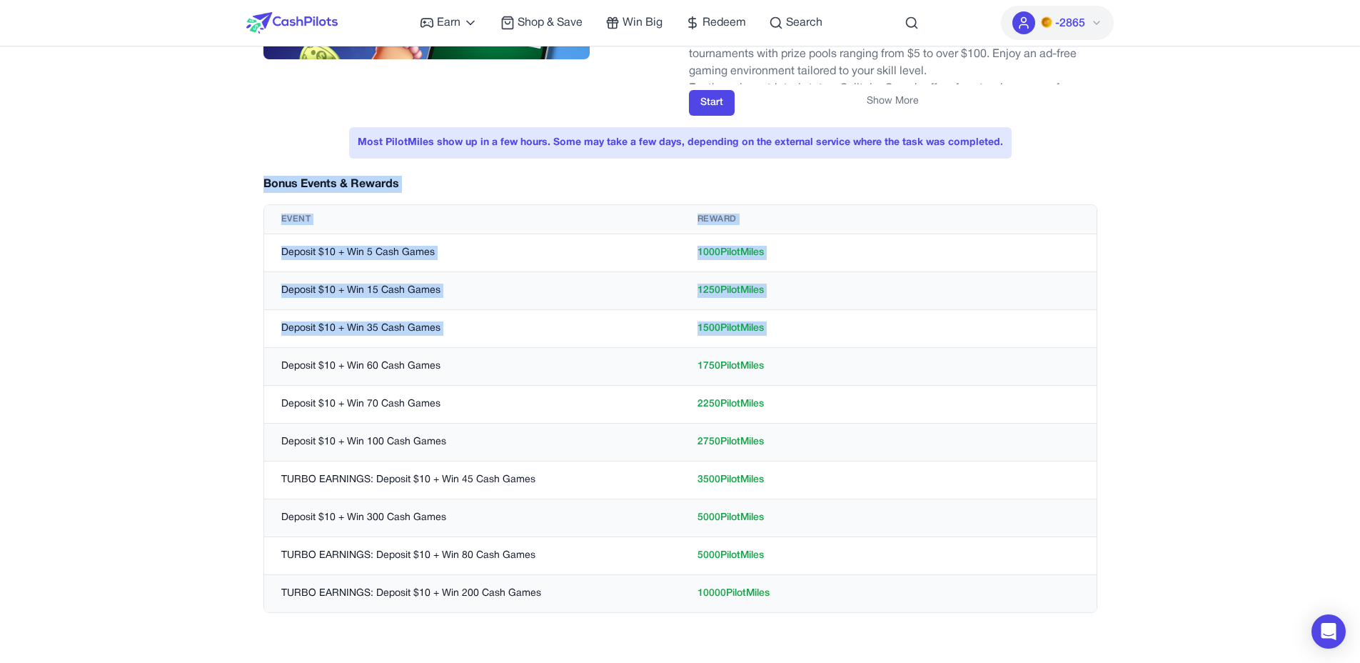
drag, startPoint x: 256, startPoint y: 184, endPoint x: 500, endPoint y: 364, distance: 302.8
click at [500, 364] on div "Solitaire Smash - AOS Max Reward: 34000 PilotMiles Type: Games Platform: Web So…" at bounding box center [680, 242] width 868 height 776
click at [500, 364] on td "Deposit $10 + Win 60 Cash Games" at bounding box center [472, 367] width 416 height 38
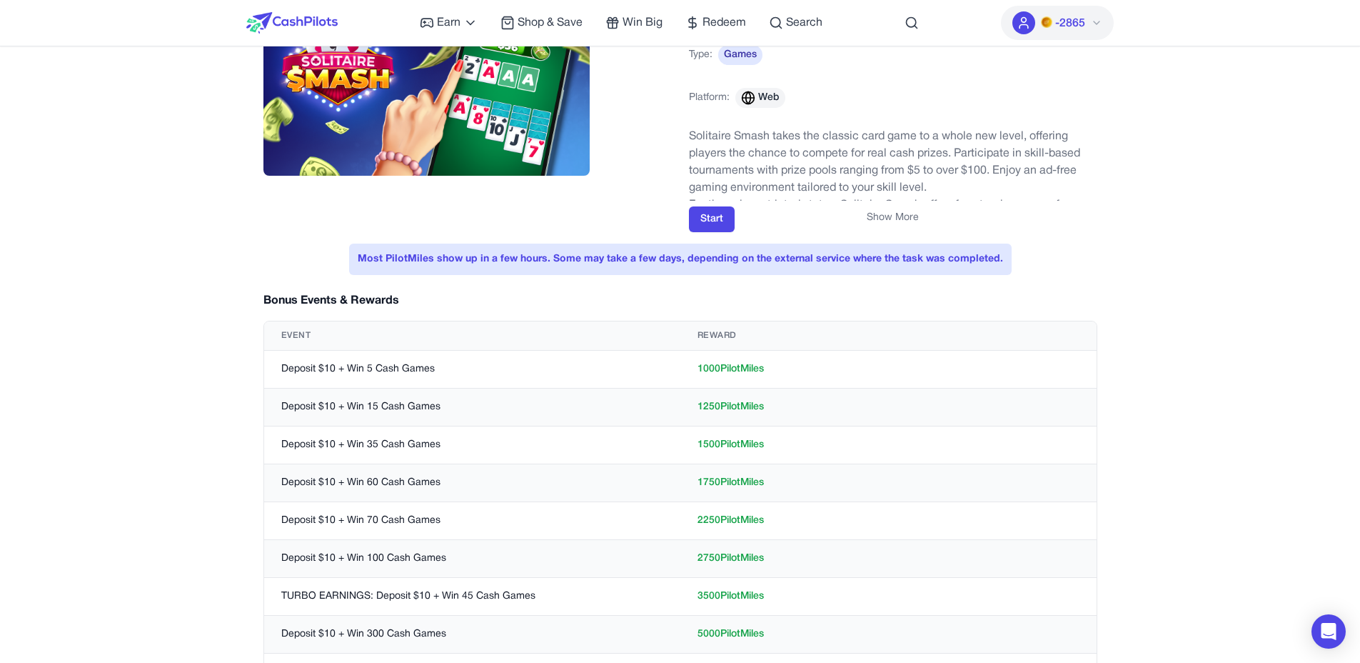
scroll to position [102, 0]
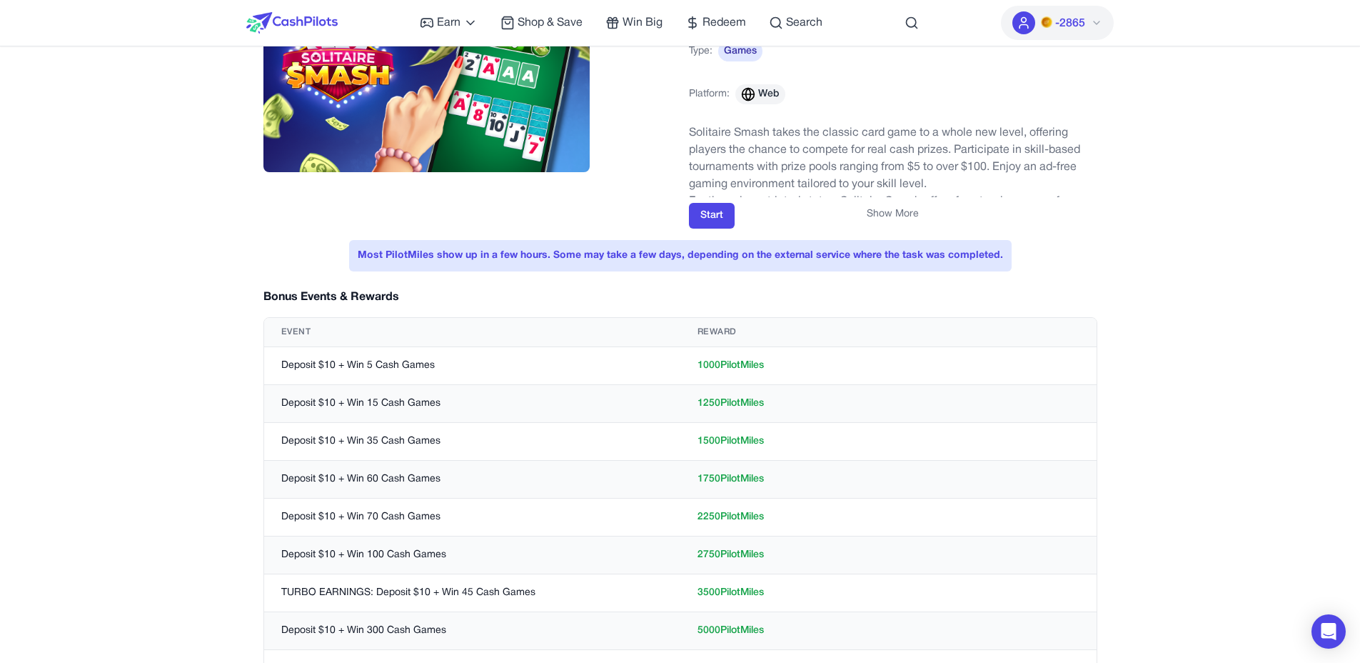
click at [918, 206] on div "Start" at bounding box center [893, 216] width 408 height 26
click at [894, 209] on button "Show More" at bounding box center [893, 214] width 52 height 14
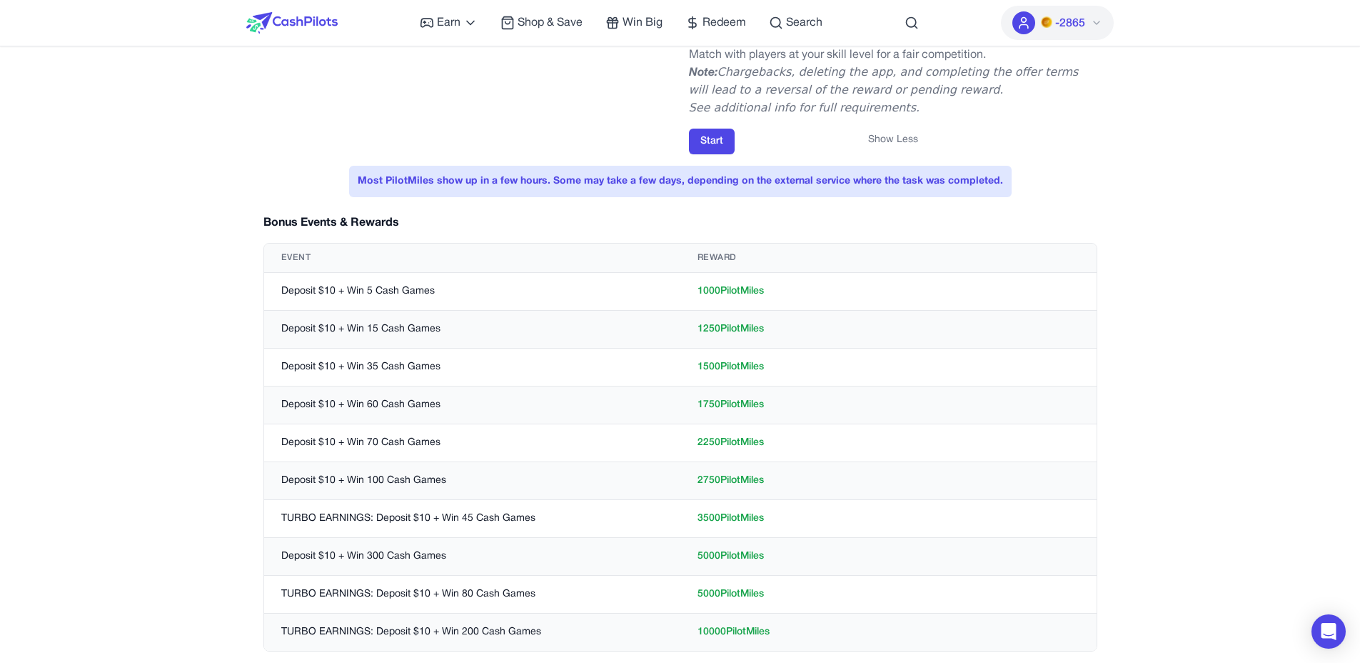
scroll to position [371, 0]
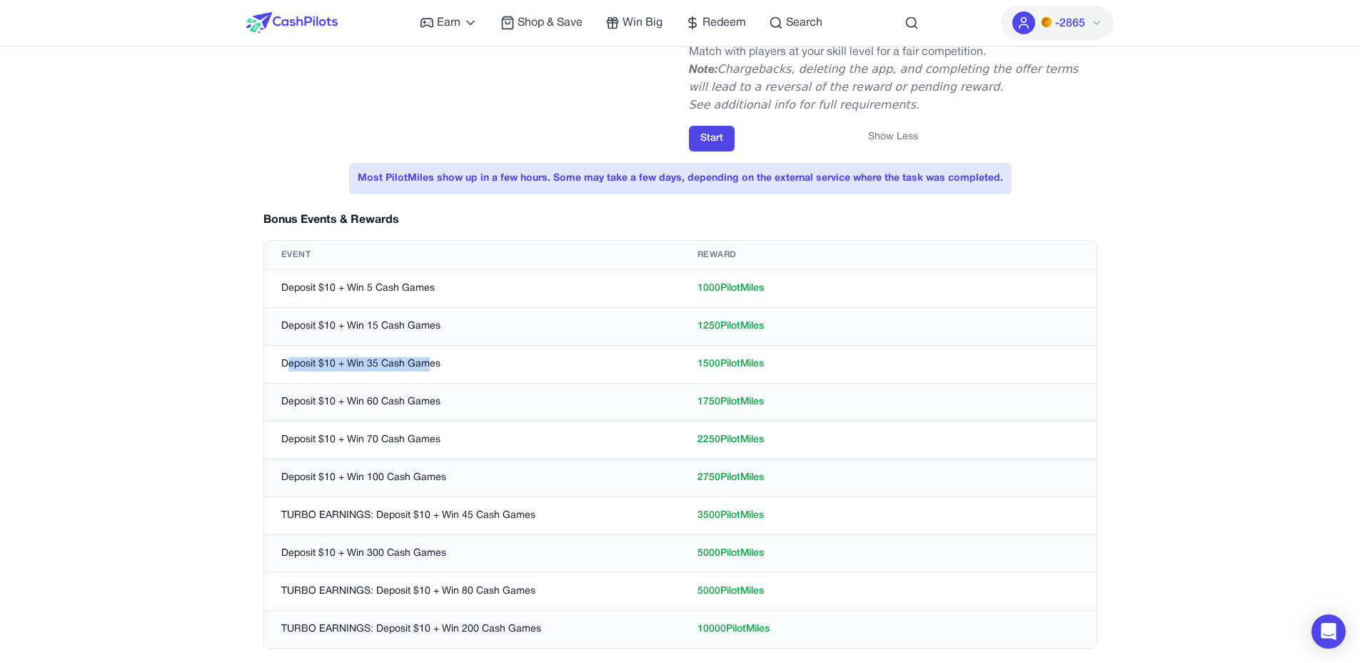
drag, startPoint x: 289, startPoint y: 367, endPoint x: 423, endPoint y: 370, distance: 135.0
click at [423, 370] on td "Deposit $10 + Win 35 Cash Games" at bounding box center [472, 365] width 416 height 38
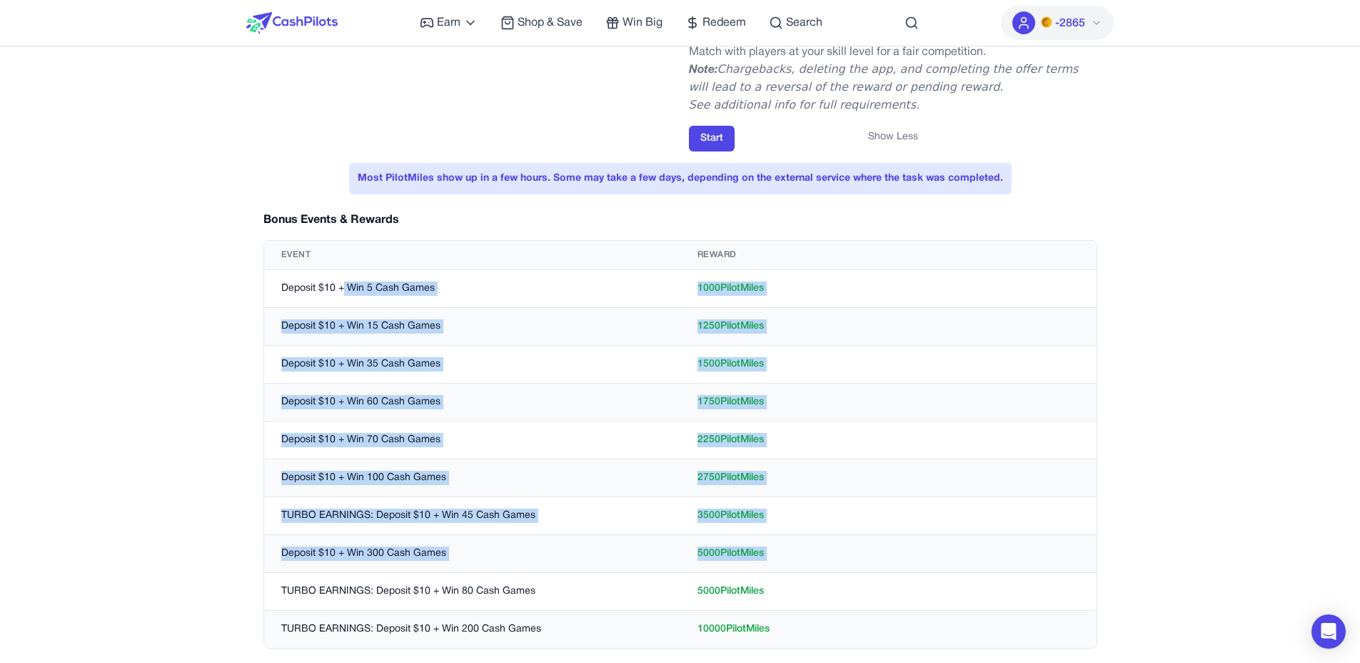
drag, startPoint x: 341, startPoint y: 285, endPoint x: 480, endPoint y: 583, distance: 329.1
click at [480, 583] on tbody "Deposit $10 + Win 5 Cash Games 1000 PilotMiles Deposit $10 + Win 15 Cash Games …" at bounding box center [680, 459] width 833 height 378
click at [480, 583] on td "TURBO EARNINGS: Deposit $10 + Win 80 Cash Games" at bounding box center [472, 592] width 416 height 38
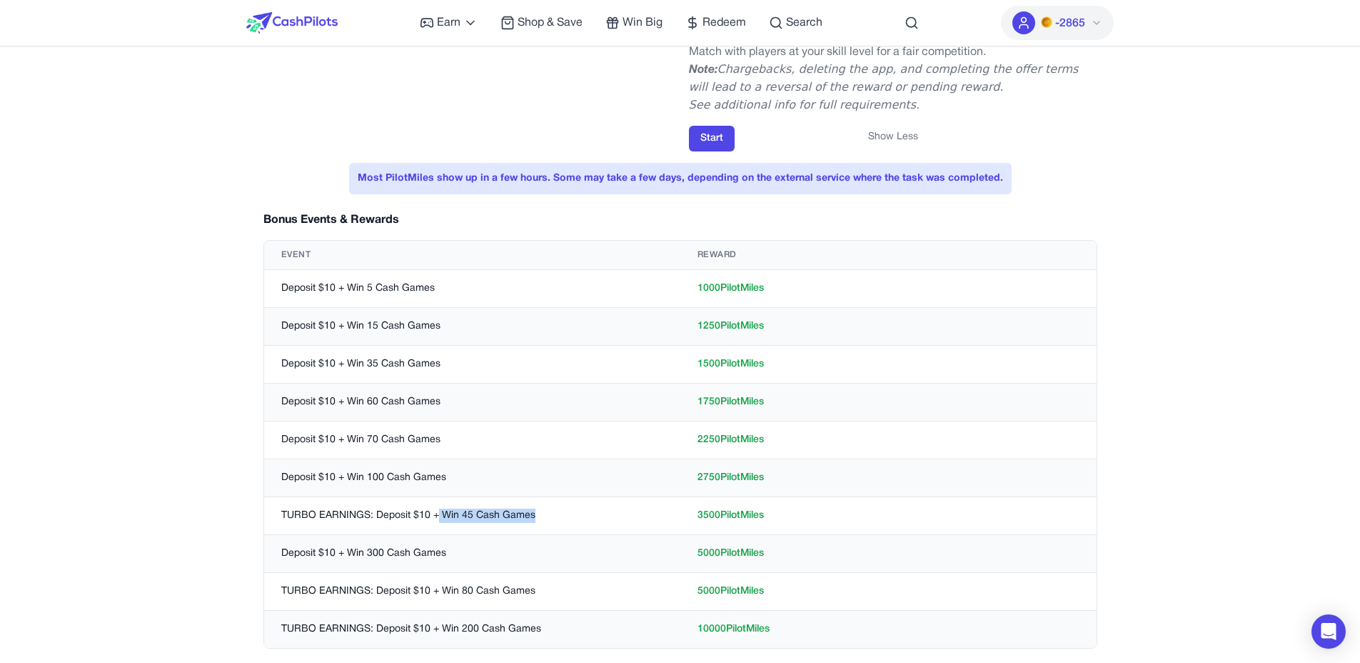
drag, startPoint x: 436, startPoint y: 516, endPoint x: 545, endPoint y: 526, distance: 108.9
click at [545, 526] on td "TURBO EARNINGS: Deposit $10 + Win 45 Cash Games" at bounding box center [472, 516] width 416 height 38
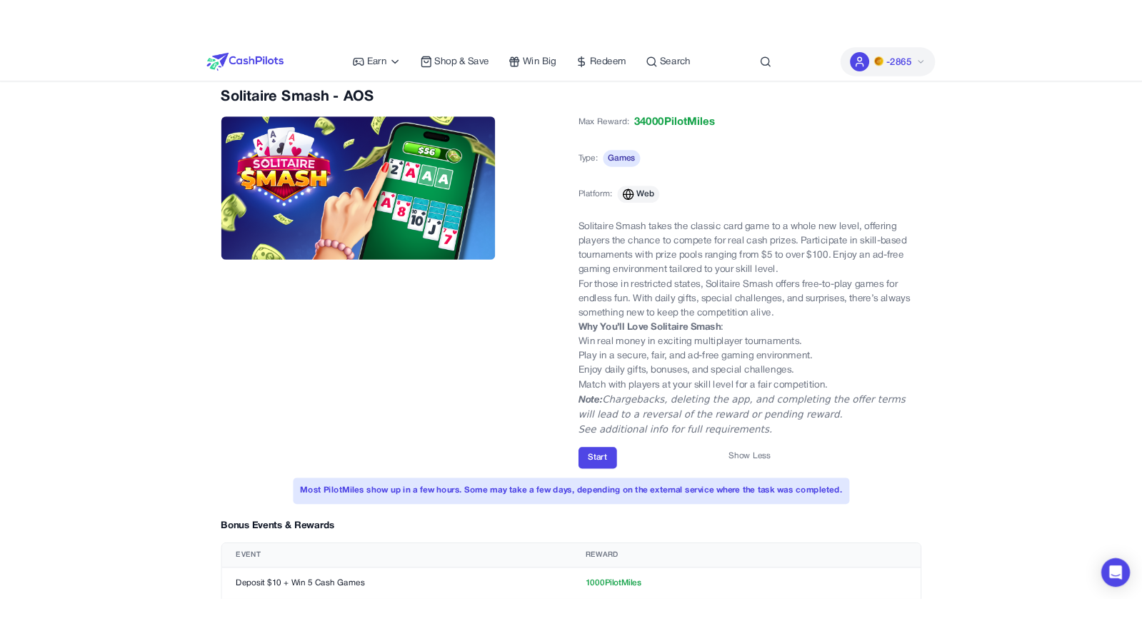
scroll to position [0, 0]
